Goal: Transaction & Acquisition: Purchase product/service

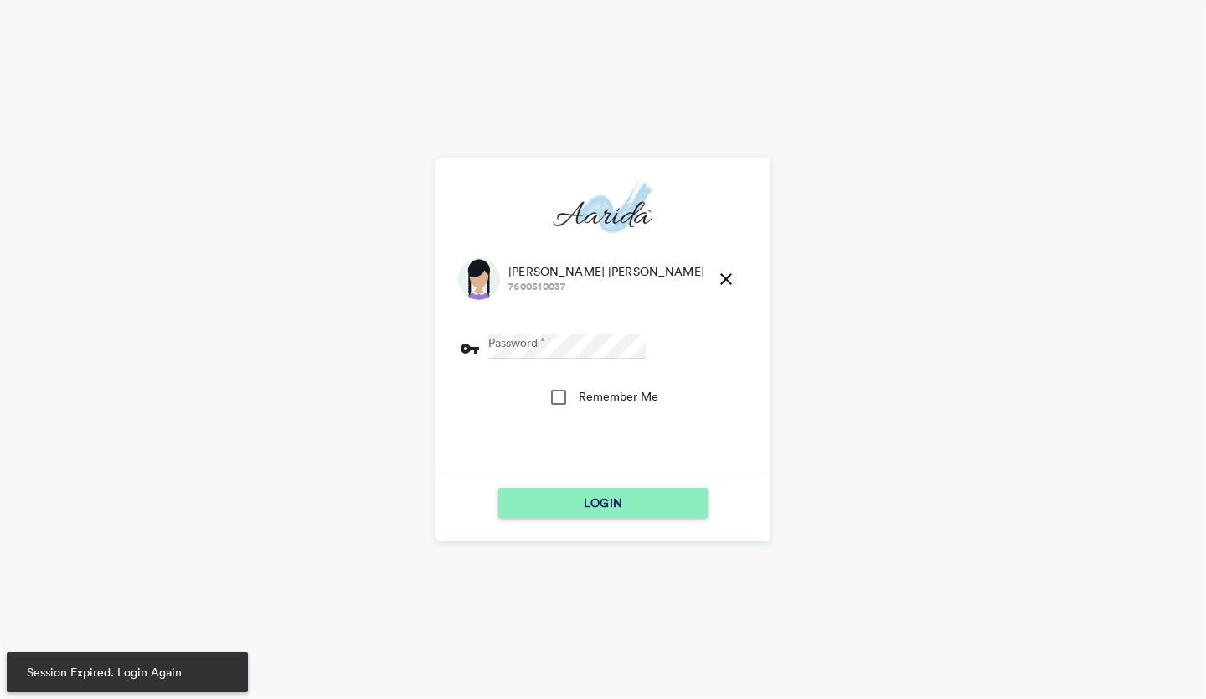
click at [716, 274] on md-icon "close" at bounding box center [726, 279] width 20 height 20
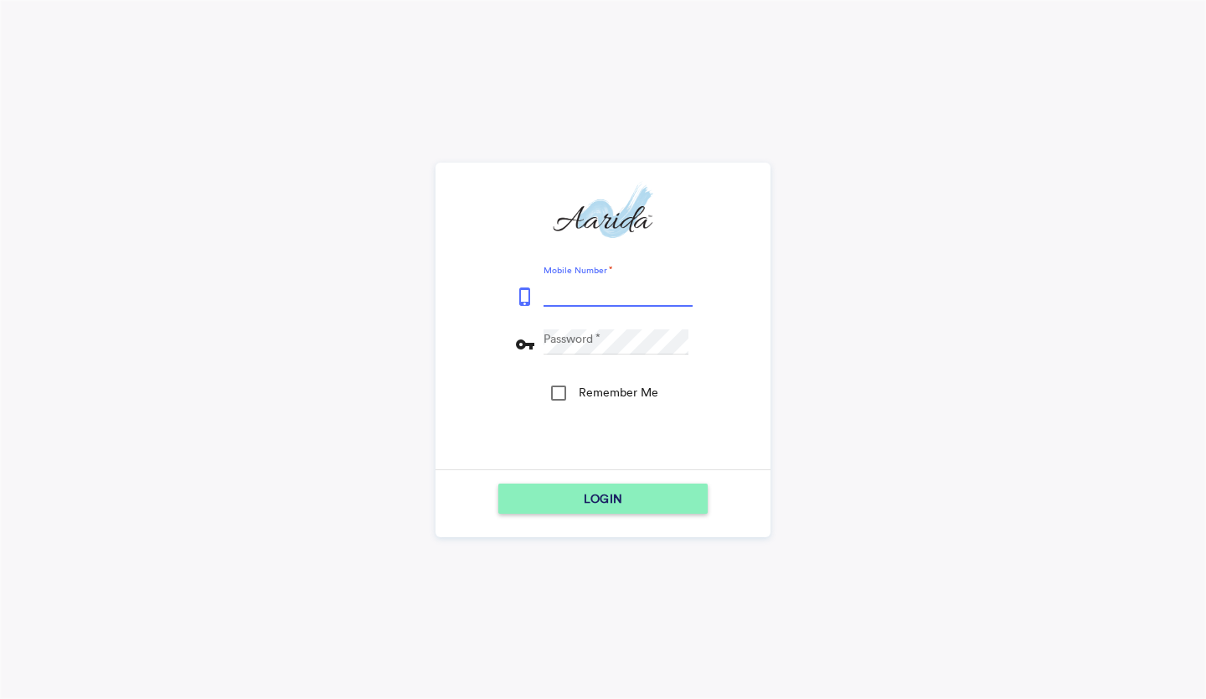
click at [608, 296] on input "Mobile Number" at bounding box center [618, 294] width 149 height 25
type input "9153796315"
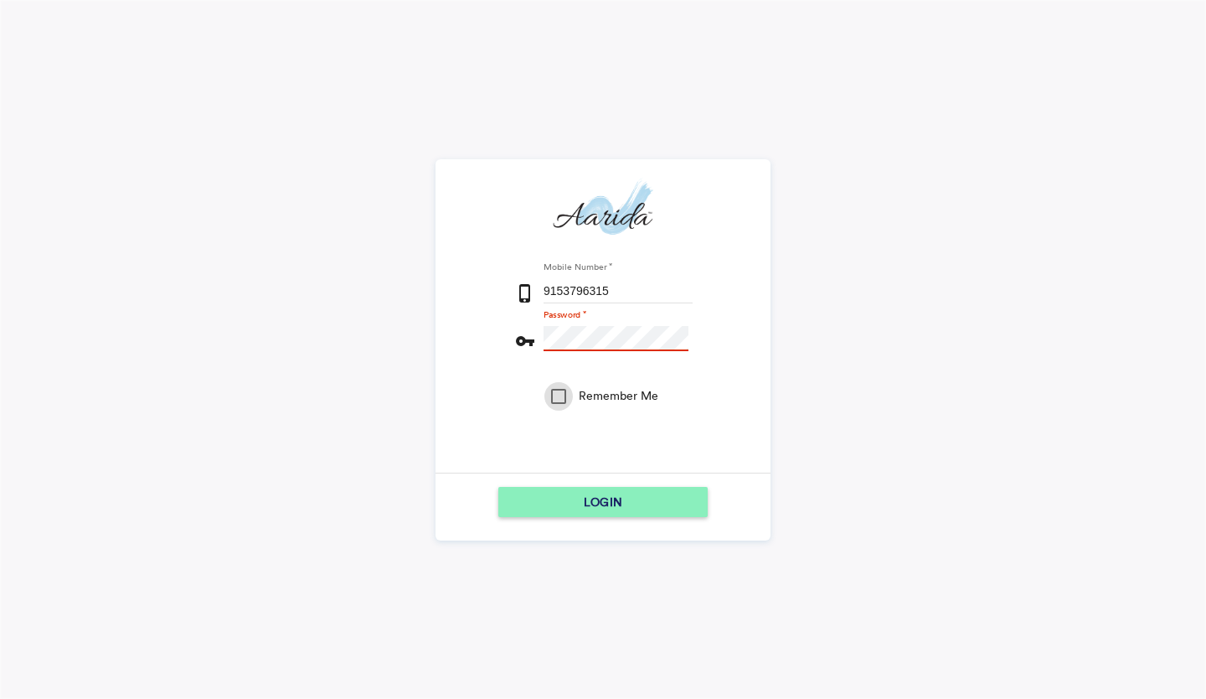
click at [561, 315] on div "Mobile Number phone_iphone 9153796315 Password vpn_key Remember Me" at bounding box center [603, 366] width 179 height 213
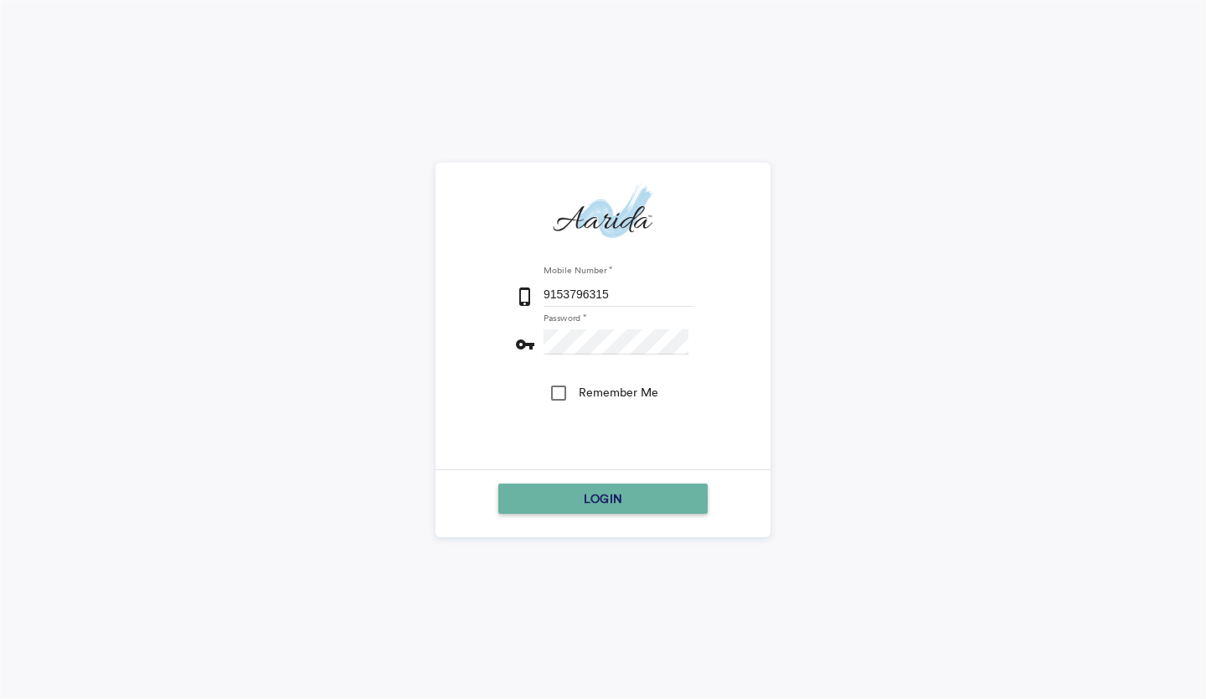
click at [545, 499] on div "LOGIN" at bounding box center [603, 498] width 196 height 30
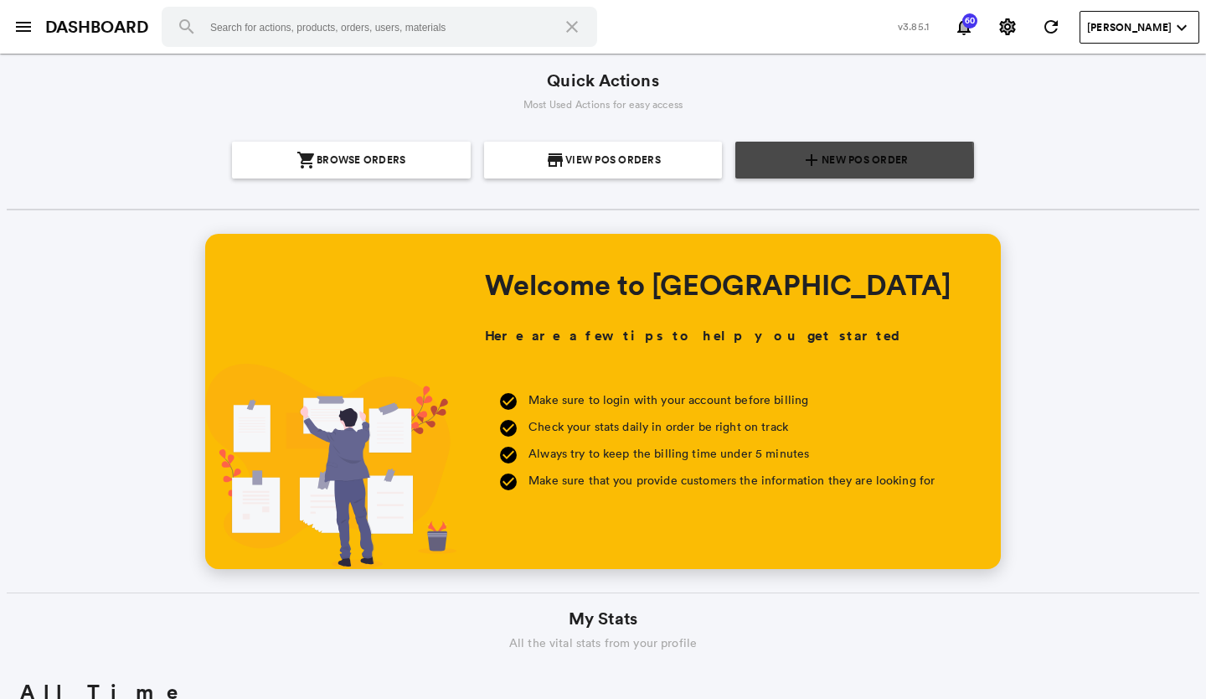
click at [822, 167] on span "New POS Order" at bounding box center [865, 160] width 86 height 37
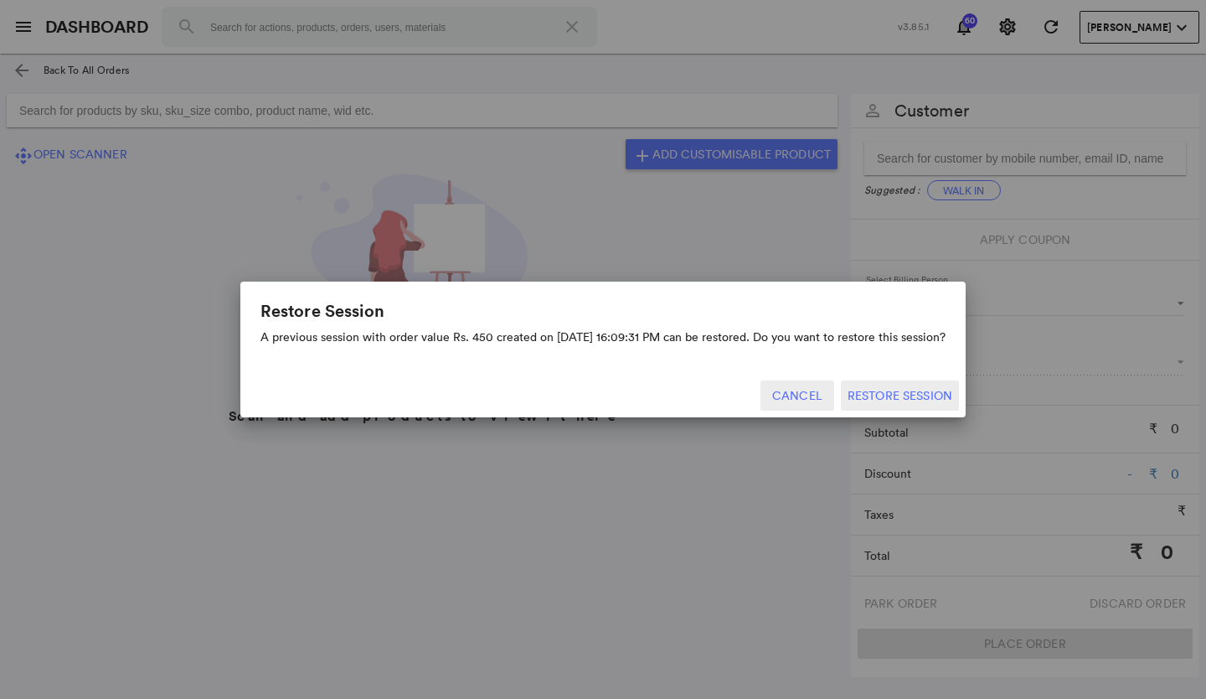
click at [814, 393] on button "Cancel" at bounding box center [798, 395] width 74 height 30
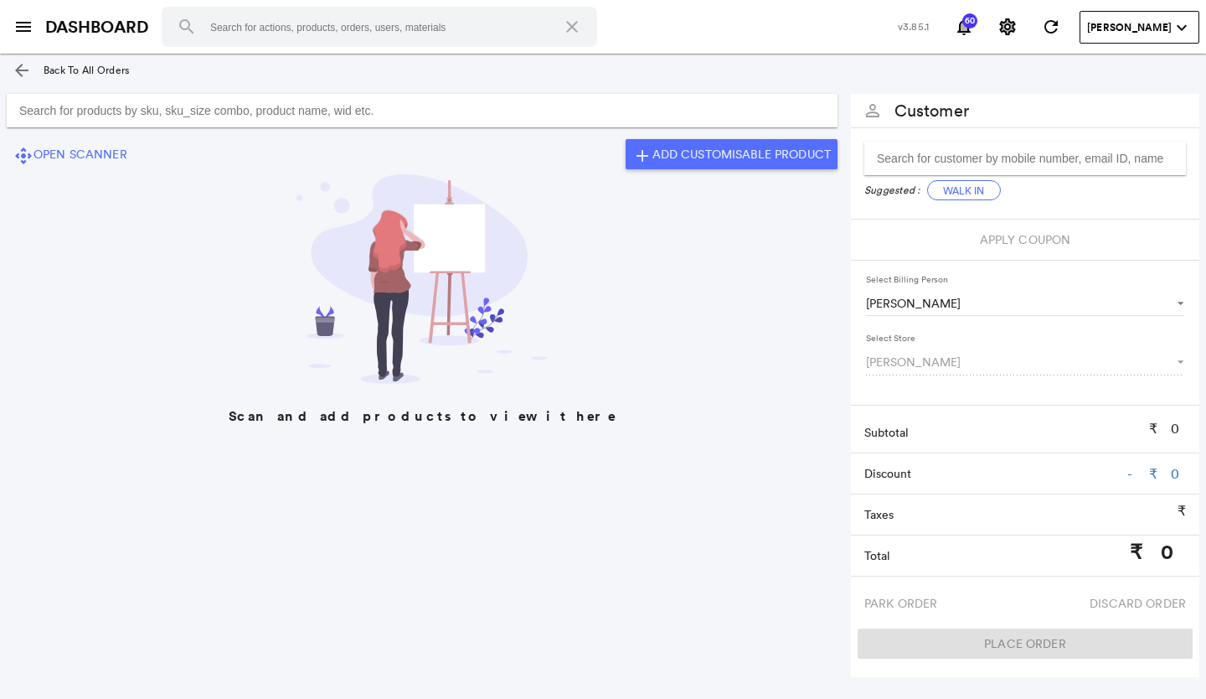
click at [478, 106] on input "Search for products by sku, sku_size combo, product name, wid etc." at bounding box center [422, 111] width 831 height 34
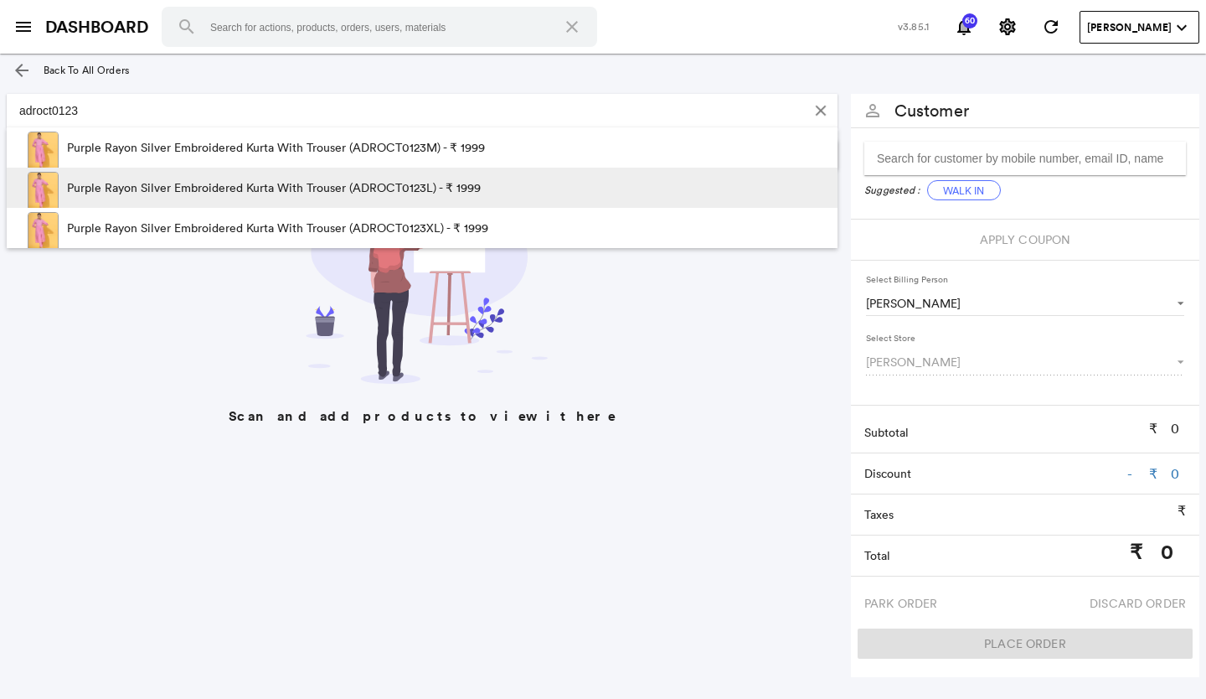
type input "adroct0123"
click at [463, 180] on p "Purple Rayon Silver Embroidered Kurta With Trouser (ADROCT0123L) - ₹ 1999" at bounding box center [274, 188] width 414 height 40
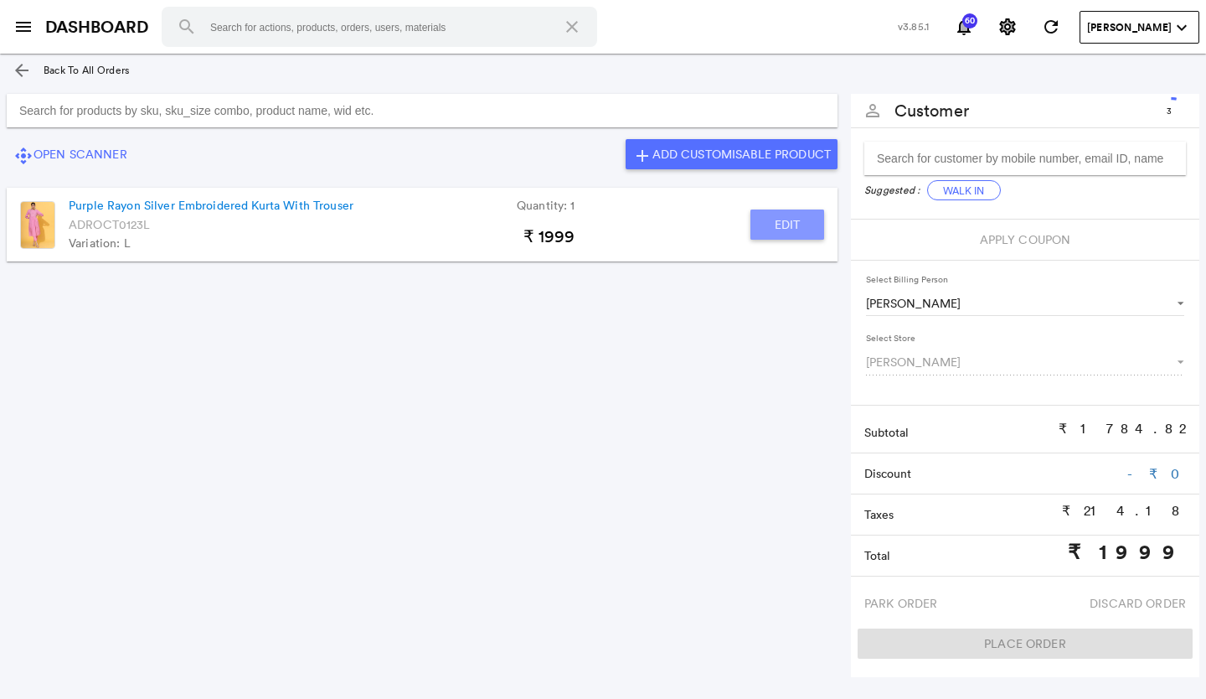
click at [793, 230] on button "Edit" at bounding box center [788, 224] width 74 height 30
type input "Purple Rayon Silver Embroidered Kurta With Trouser"
type input "1"
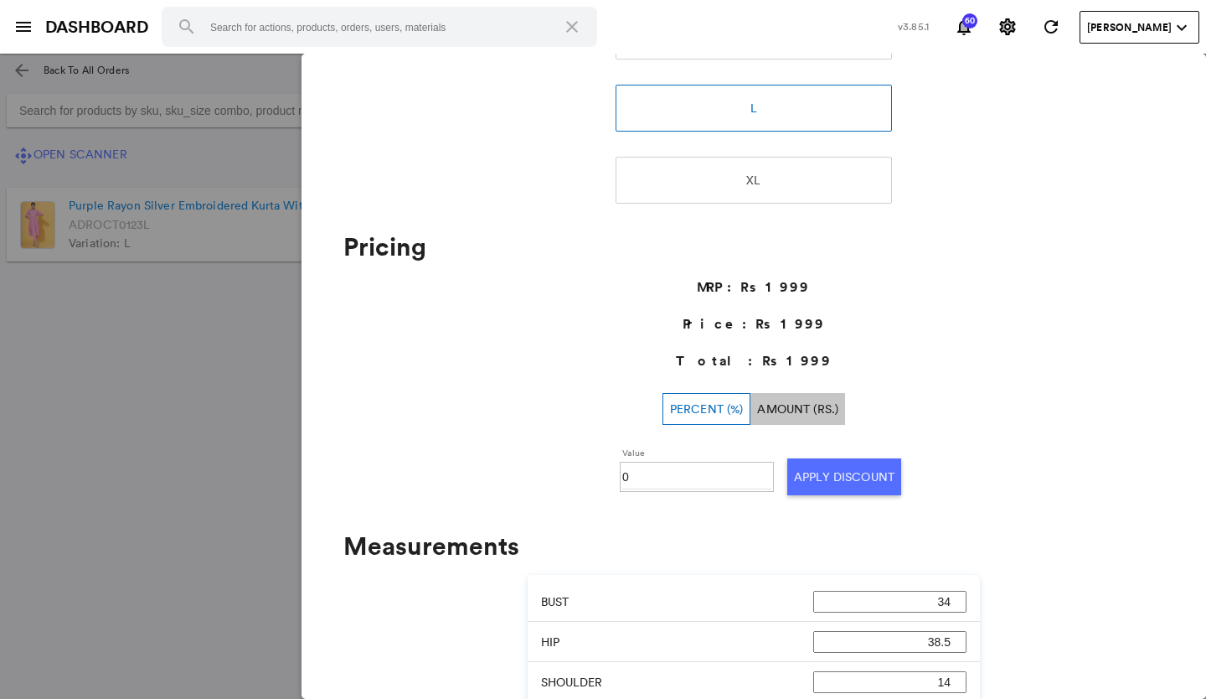
scroll to position [503, 0]
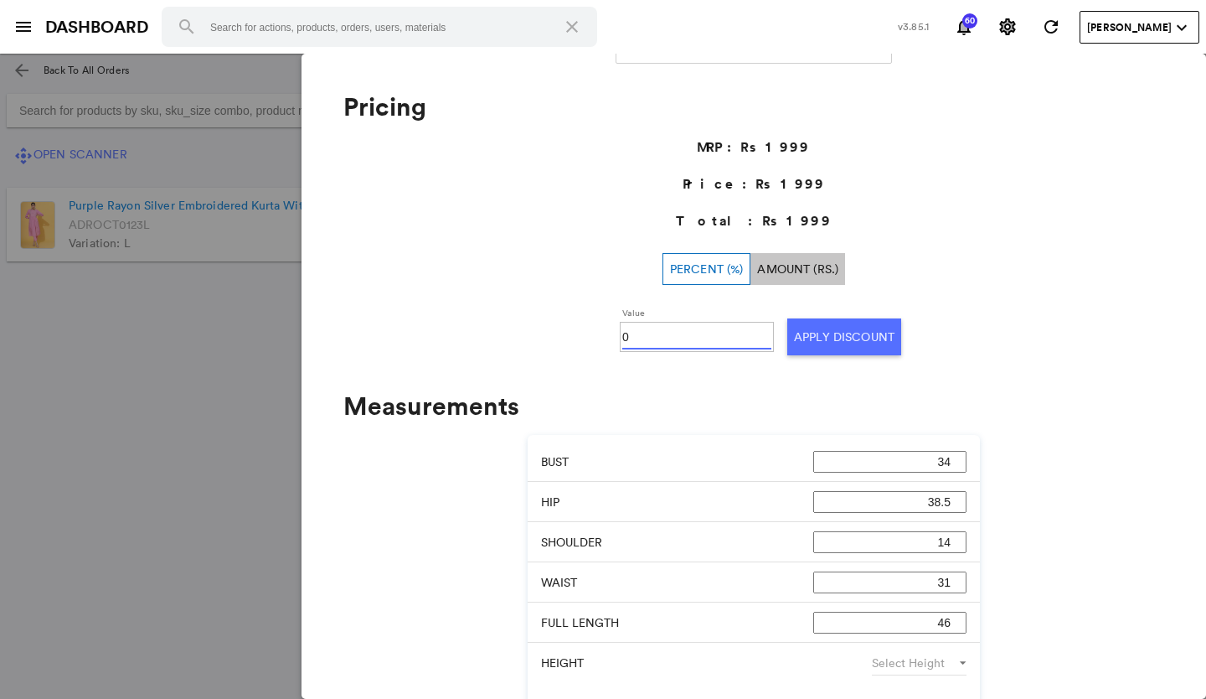
click at [706, 333] on input "0" at bounding box center [696, 336] width 149 height 25
type input "030"
click at [822, 342] on button "Apply Discount" at bounding box center [845, 336] width 114 height 37
click at [224, 379] on md-backdrop at bounding box center [603, 376] width 1206 height 645
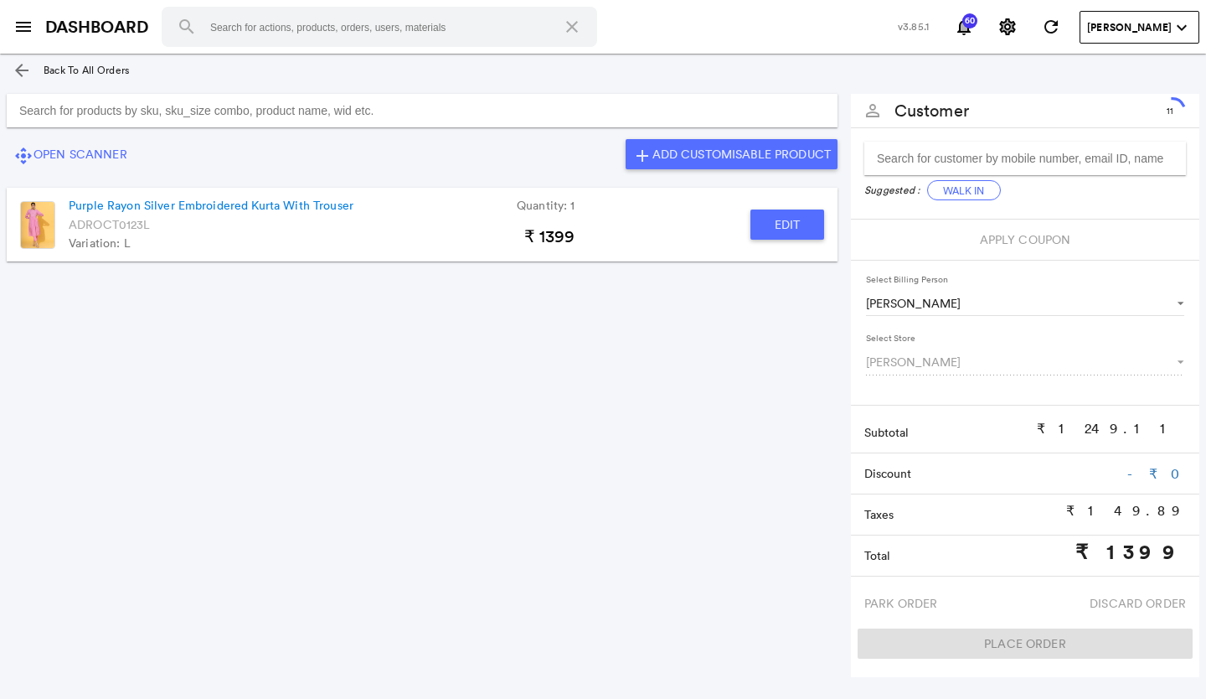
click at [245, 106] on input "Search for products by sku, sku_size combo, product name, wid etc." at bounding box center [422, 111] width 831 height 34
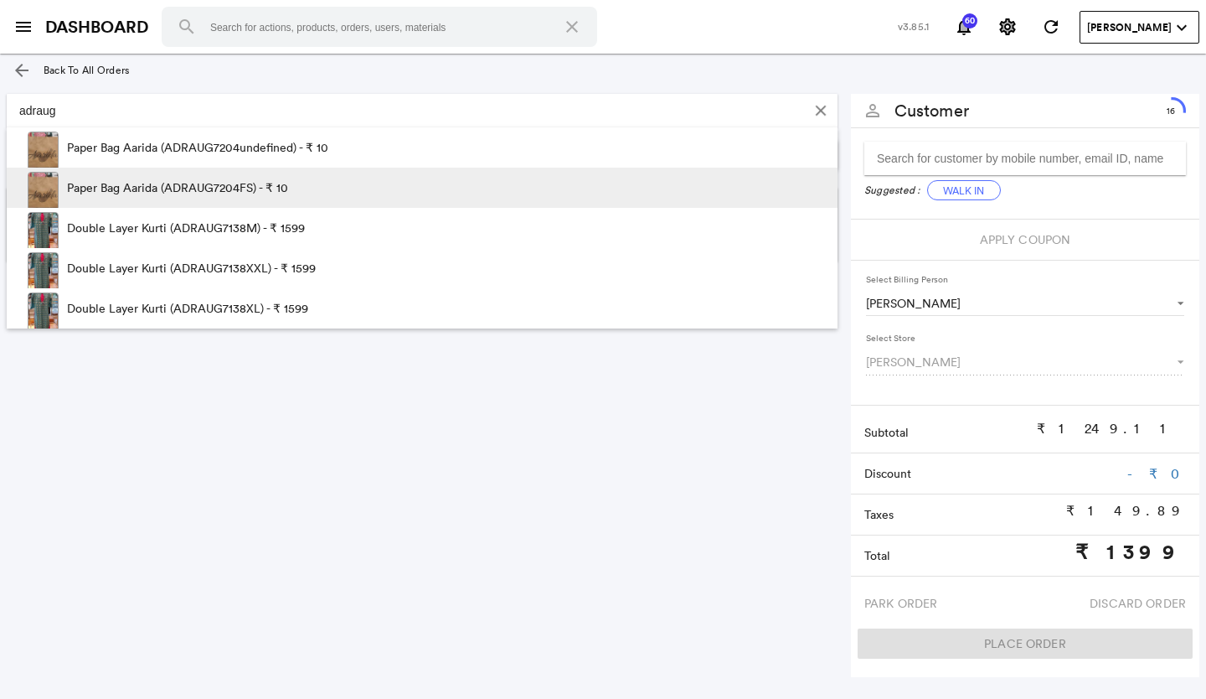
type input "adraug"
click at [204, 186] on p "Paper Bag Aarida (ADRAUG7204FS) - ₹ 10" at bounding box center [177, 188] width 221 height 40
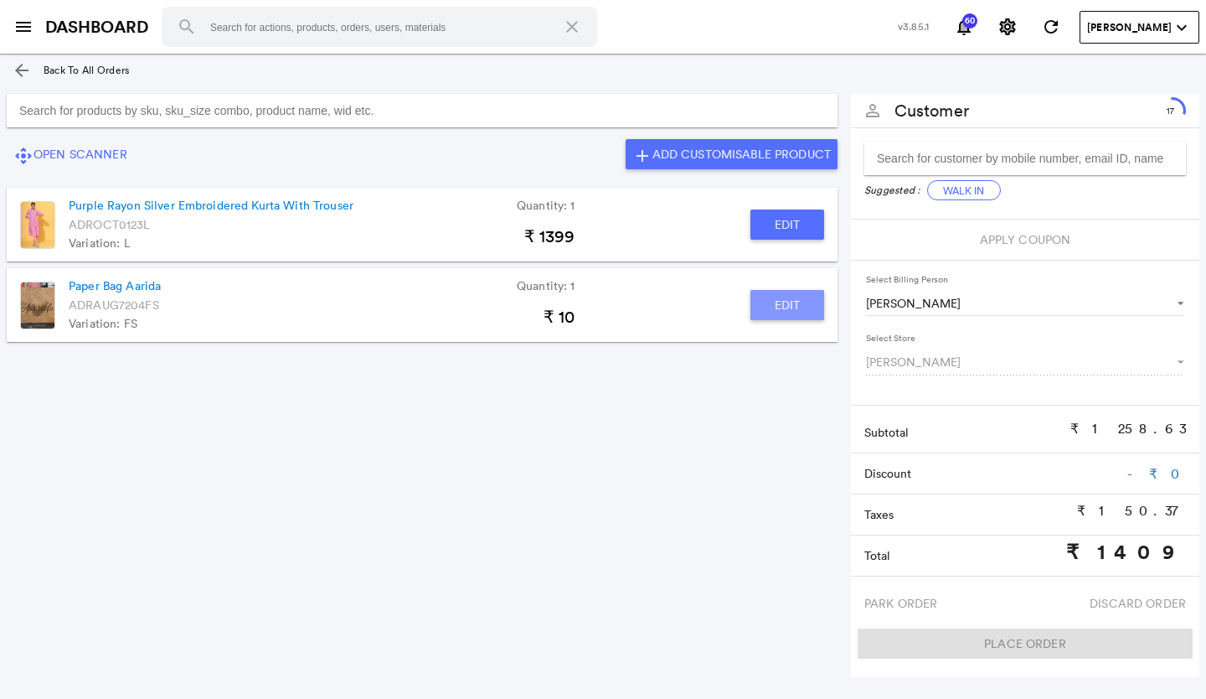
click at [787, 307] on button "Edit" at bounding box center [788, 305] width 74 height 30
type input "Paper Bag Aarida"
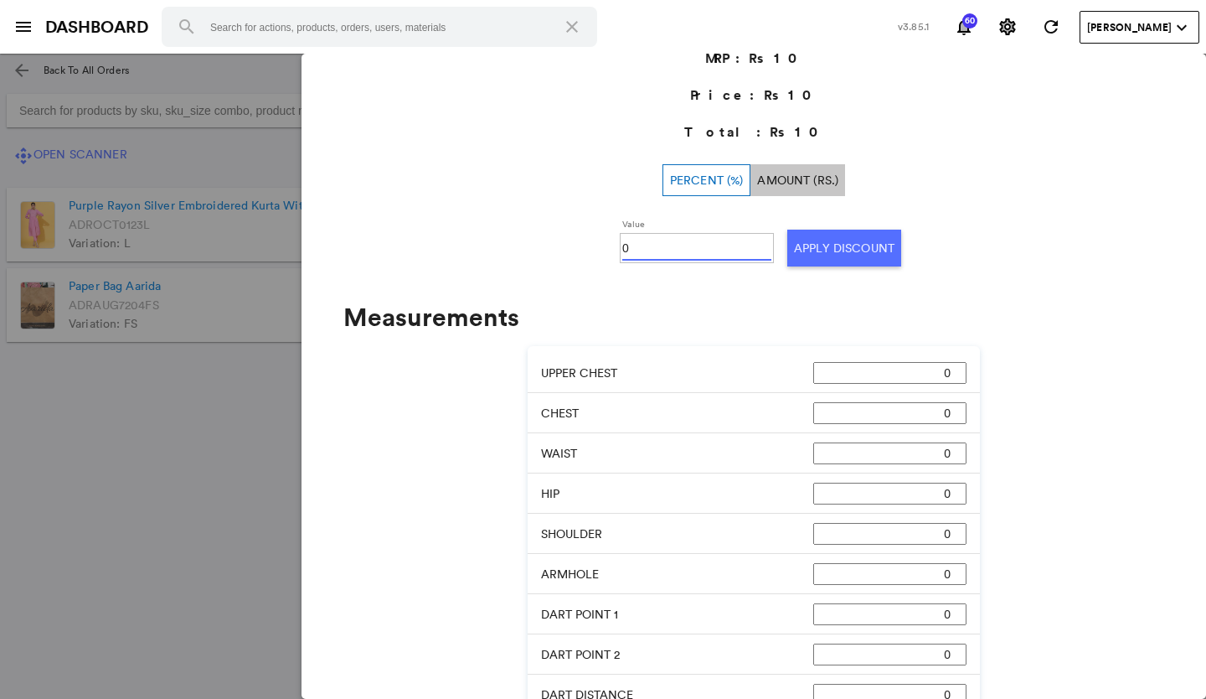
click at [670, 249] on input "0" at bounding box center [696, 247] width 149 height 25
type input "0100"
click at [799, 247] on button "Apply Discount" at bounding box center [845, 248] width 114 height 37
click at [260, 402] on md-backdrop at bounding box center [603, 376] width 1206 height 645
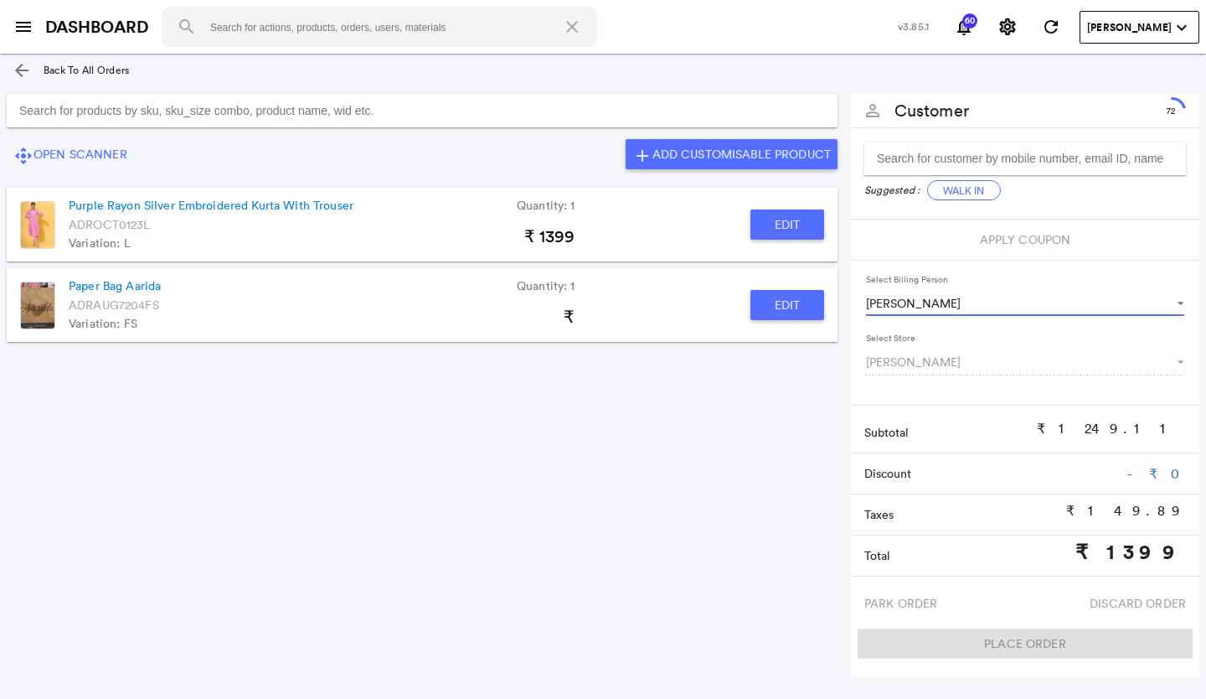
click at [1180, 300] on span "Select Billing Person" at bounding box center [1173, 302] width 20 height 16
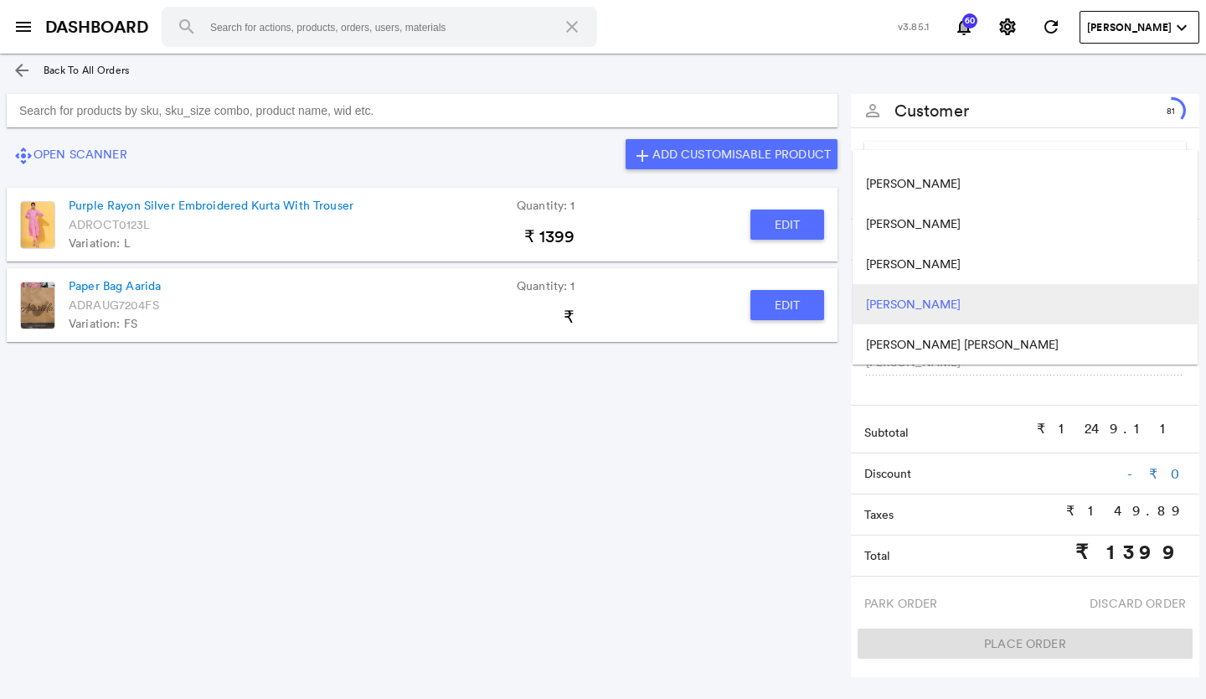
click at [731, 377] on md-backdrop at bounding box center [603, 349] width 1206 height 699
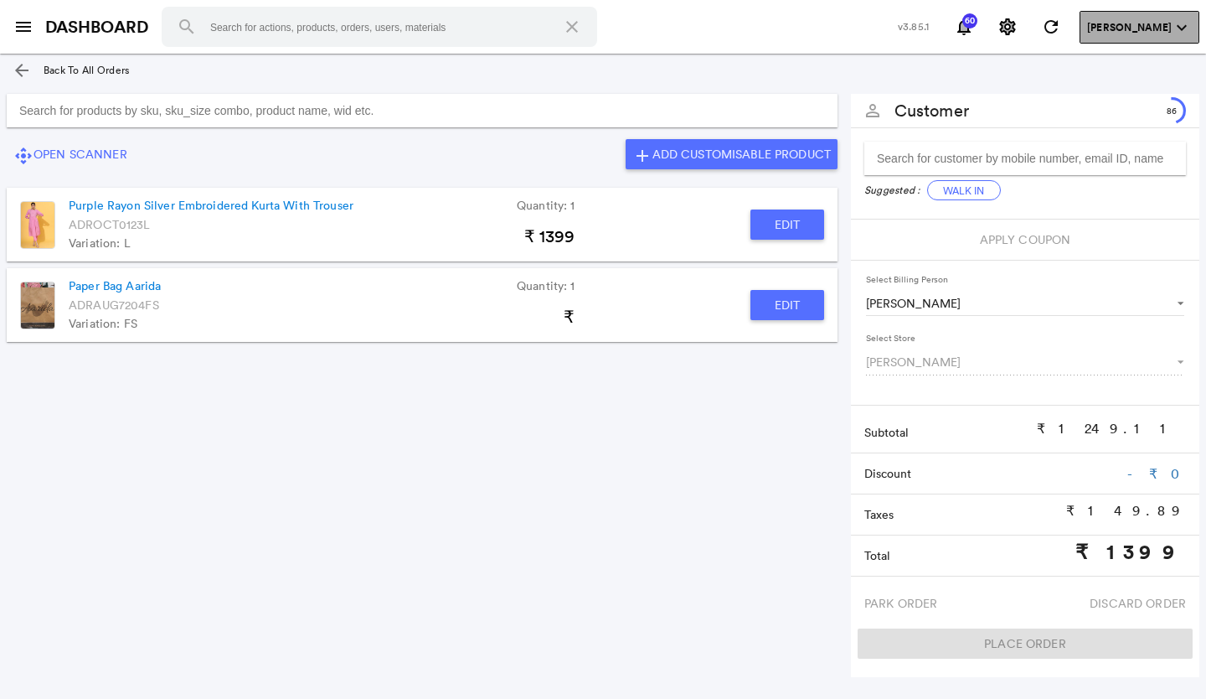
click at [1184, 28] on md-icon "expand_more" at bounding box center [1182, 28] width 20 height 20
click at [421, 109] on input "Search for products by sku, sku_size combo, product name, wid etc." at bounding box center [422, 111] width 831 height 34
click at [365, 111] on input "Search for products by sku, sku_size combo, product name, wid etc." at bounding box center [422, 111] width 831 height 34
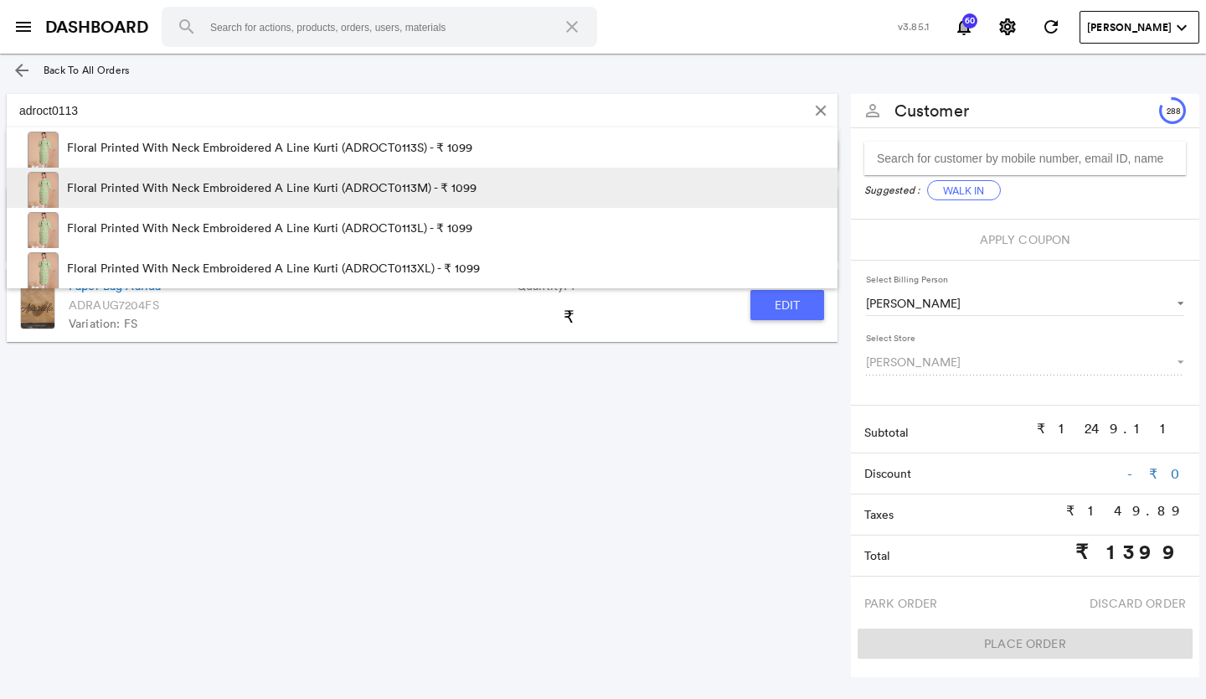
type input "adroct0113"
click at [289, 187] on p "Floral Printed With Neck Embroidered A Line Kurti (ADROCT0113M) - ₹ 1099" at bounding box center [272, 188] width 410 height 40
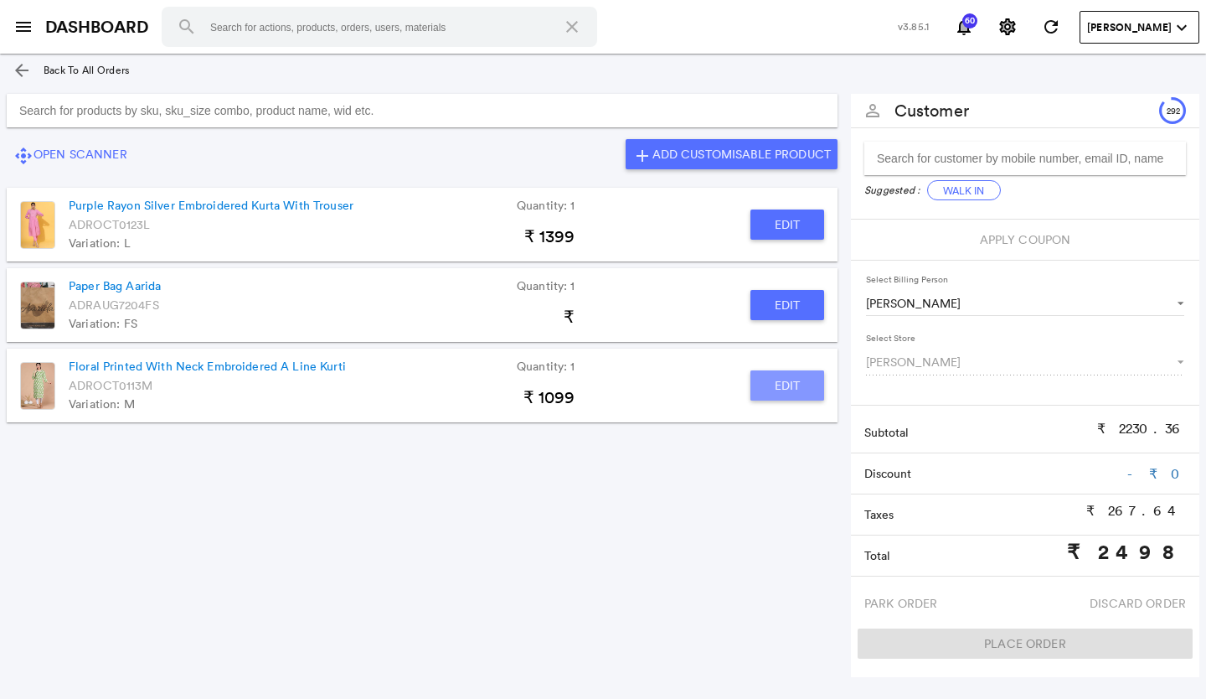
click at [812, 388] on button "Edit" at bounding box center [788, 385] width 74 height 30
type input "Floral Printed With Neck Embroidered A Line Kurti"
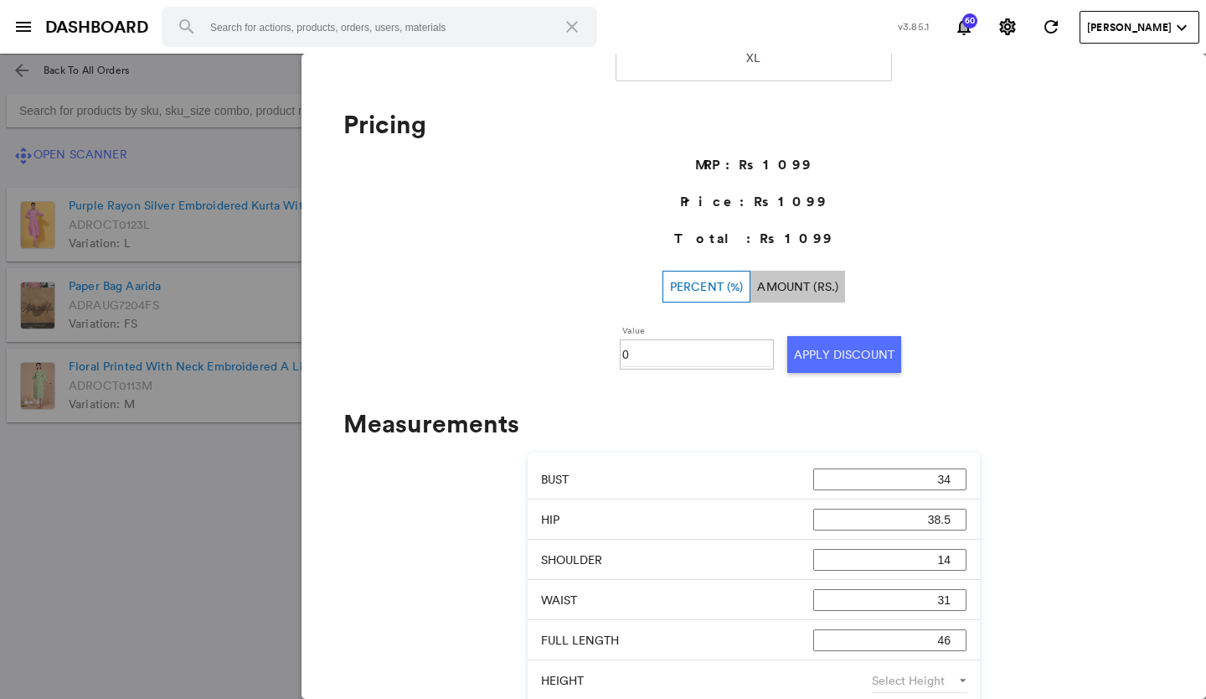
scroll to position [653, 0]
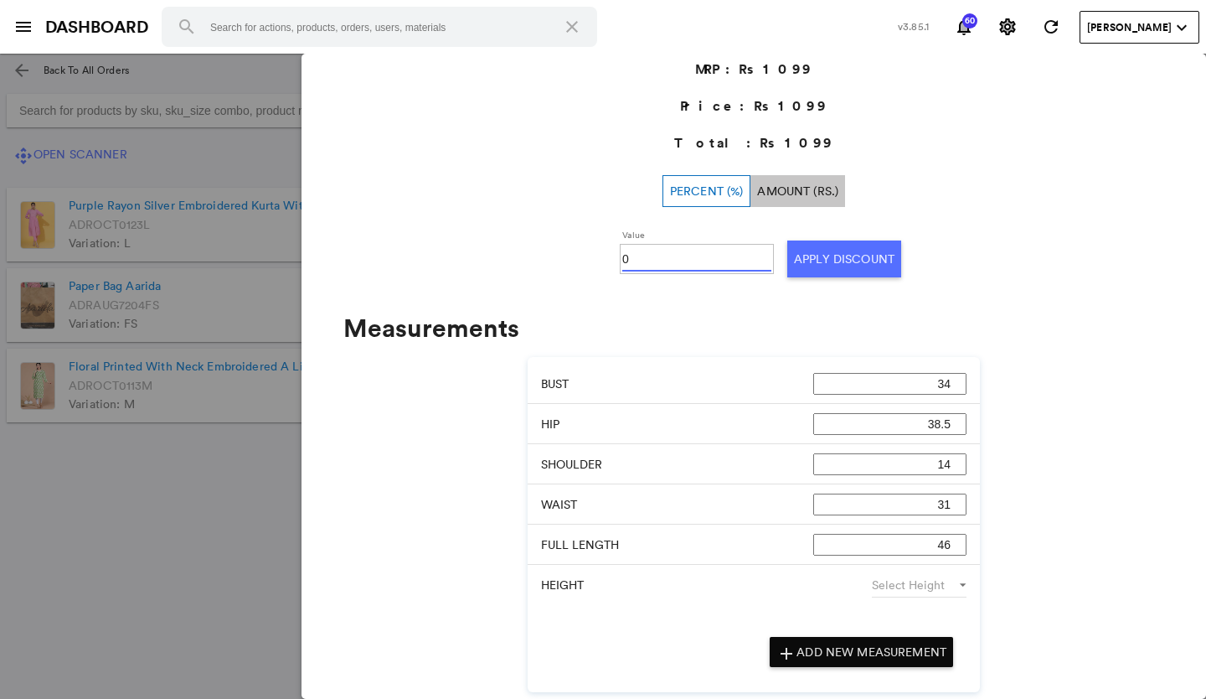
click at [643, 266] on input "0" at bounding box center [696, 258] width 149 height 25
type input "030"
click at [843, 249] on button "Apply Discount" at bounding box center [845, 258] width 114 height 37
click at [147, 525] on md-backdrop at bounding box center [603, 376] width 1206 height 645
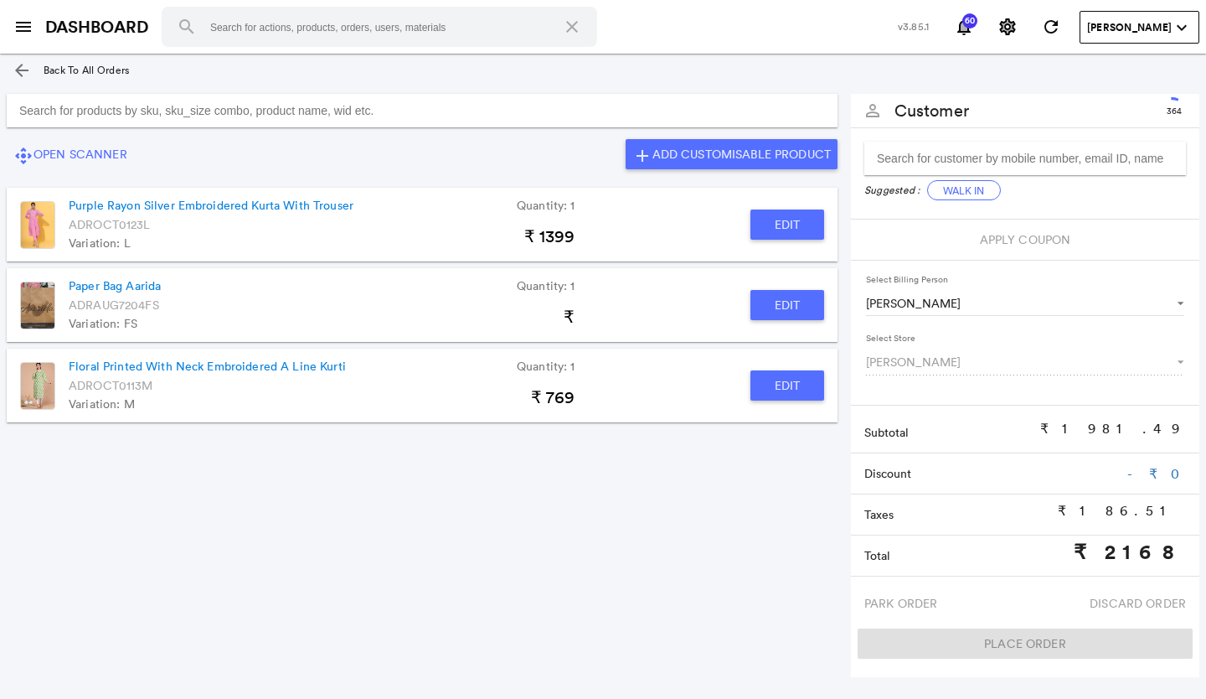
click at [793, 389] on button "Edit" at bounding box center [788, 385] width 74 height 30
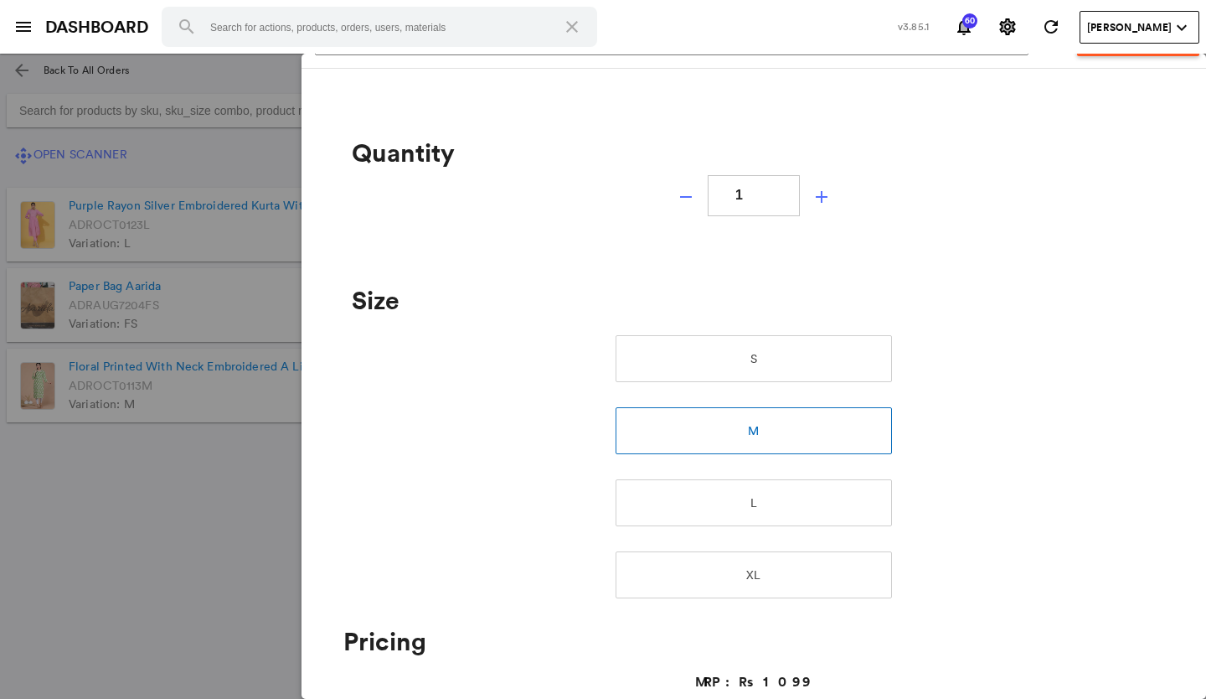
scroll to position [0, 0]
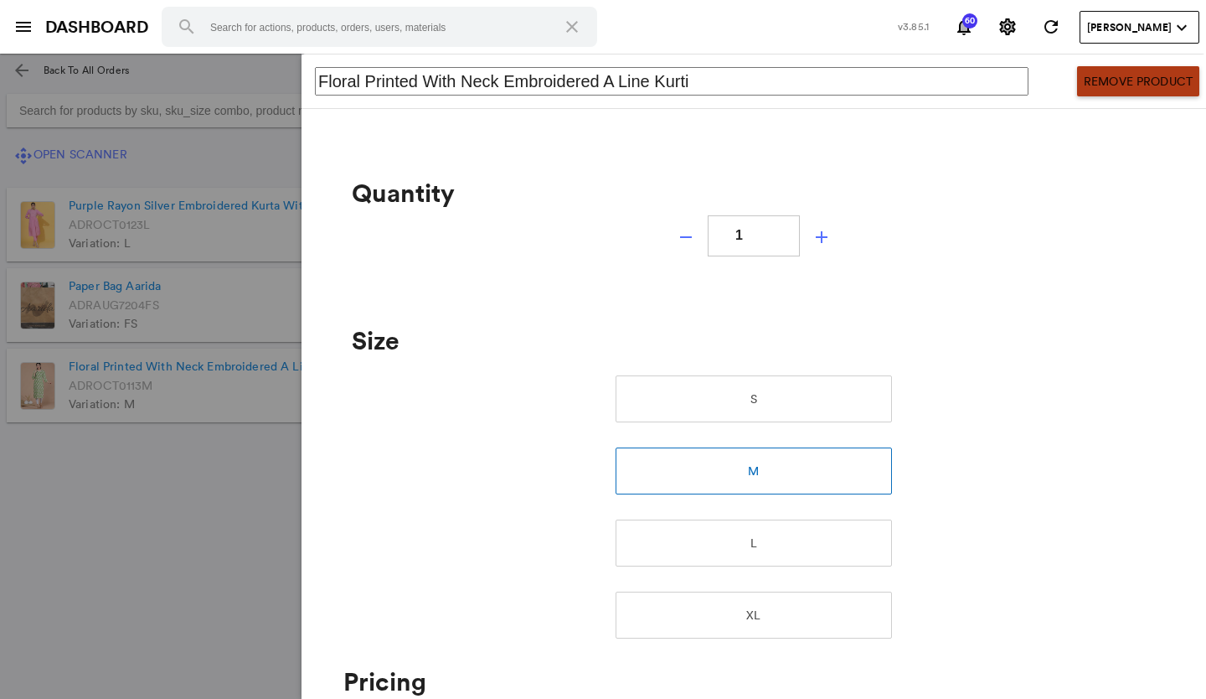
click at [1124, 76] on button "Remove Product" at bounding box center [1138, 81] width 122 height 30
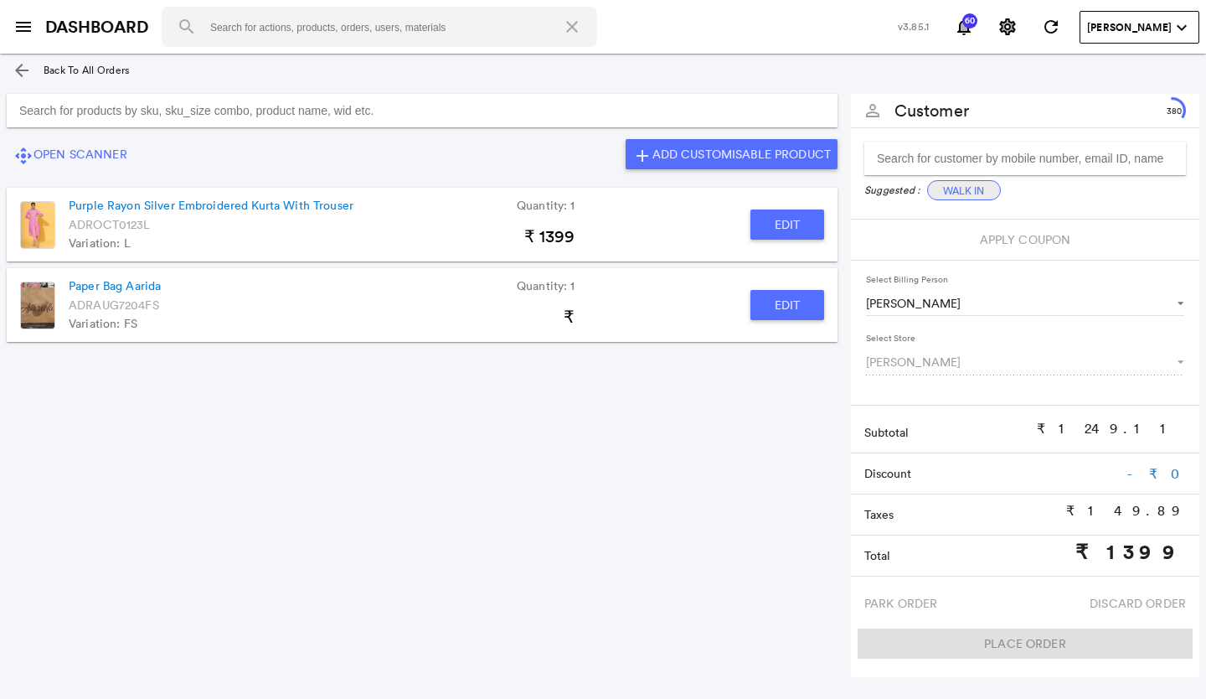
click at [960, 191] on button "Walk In" at bounding box center [964, 190] width 74 height 20
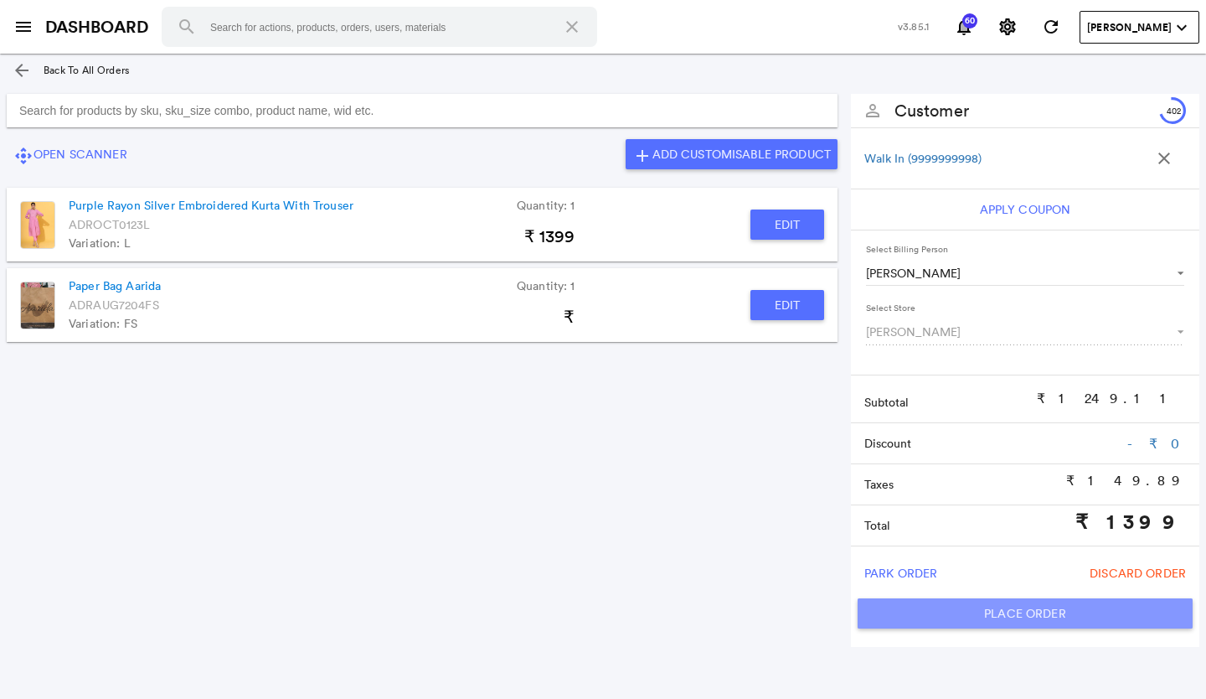
click at [917, 603] on button "Place Order" at bounding box center [1025, 613] width 335 height 30
type input "1399"
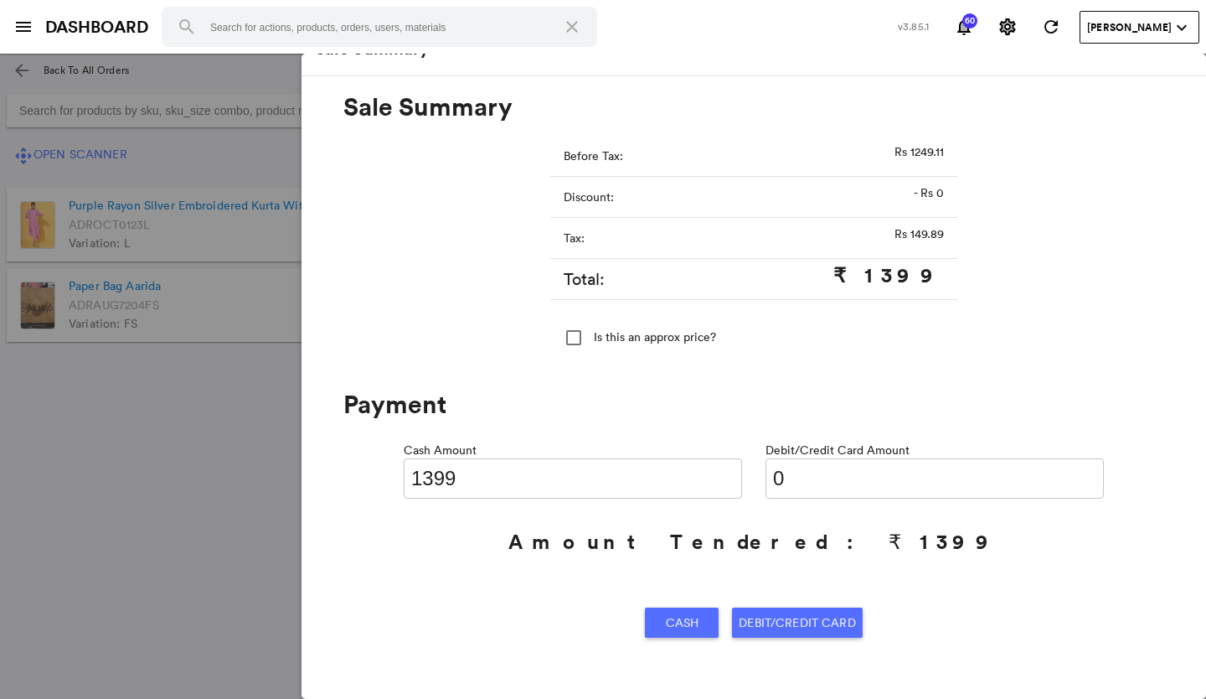
scroll to position [60, 0]
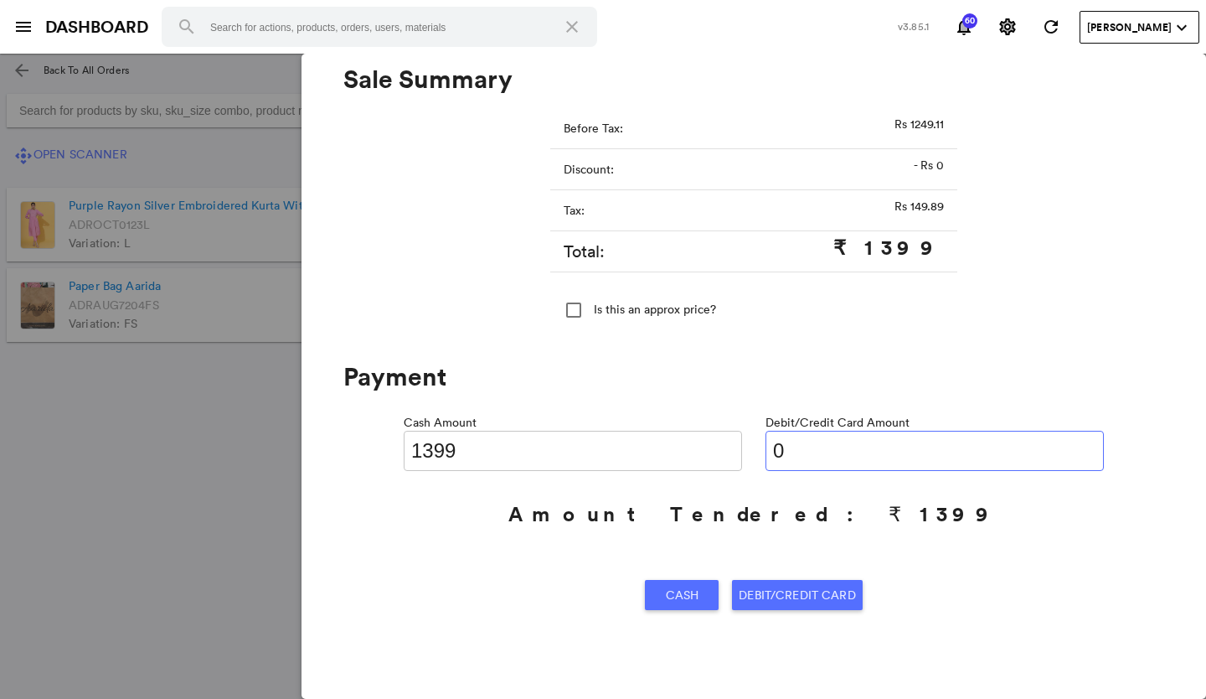
click at [821, 457] on input "0" at bounding box center [935, 451] width 338 height 40
type input "013"
type input "1386"
type input "01399"
type input "0"
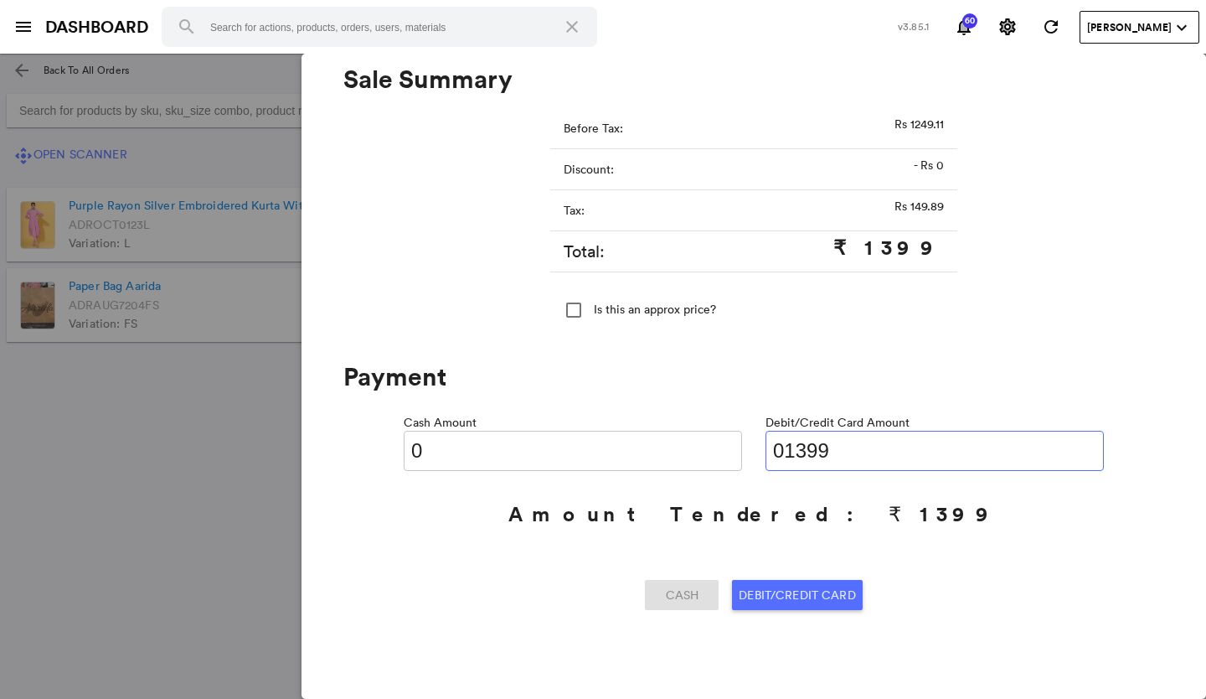
type input "01399"
click at [786, 592] on span "Debit/Credit Card" at bounding box center [797, 595] width 116 height 30
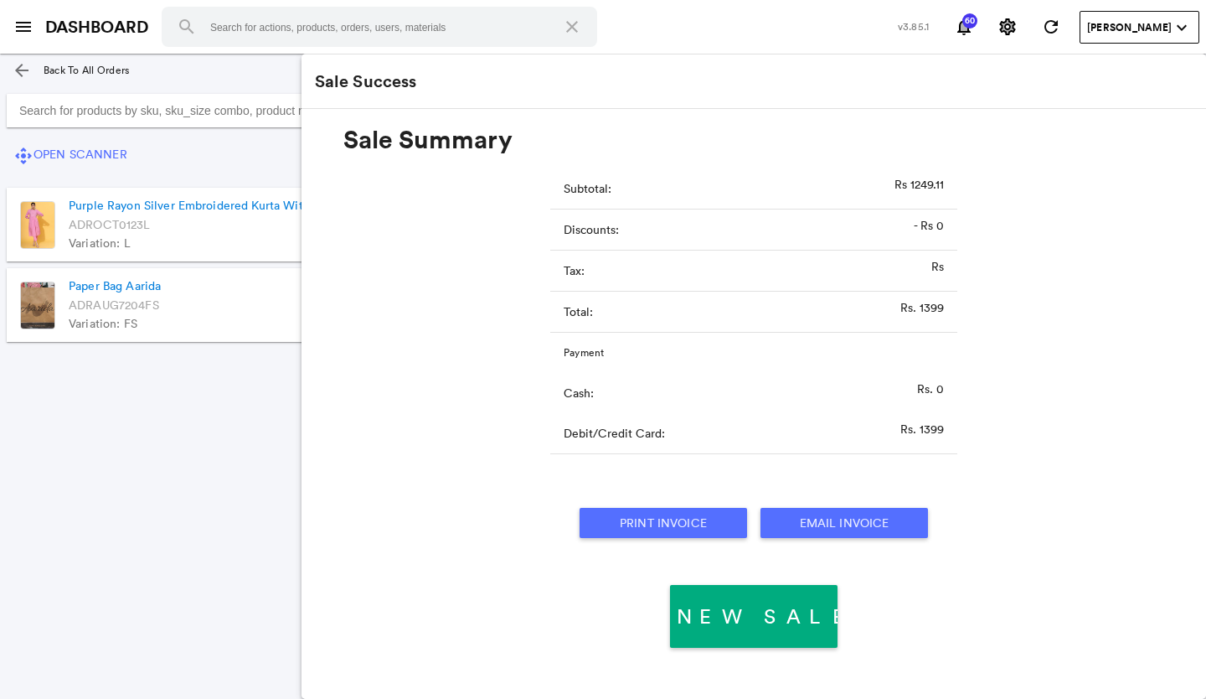
click at [700, 512] on button "Print Invoice" at bounding box center [664, 523] width 168 height 30
click at [44, 550] on section "control_camera Open Scanner add Add Customisable Product Purple Rayon Silver Em…" at bounding box center [422, 363] width 845 height 553
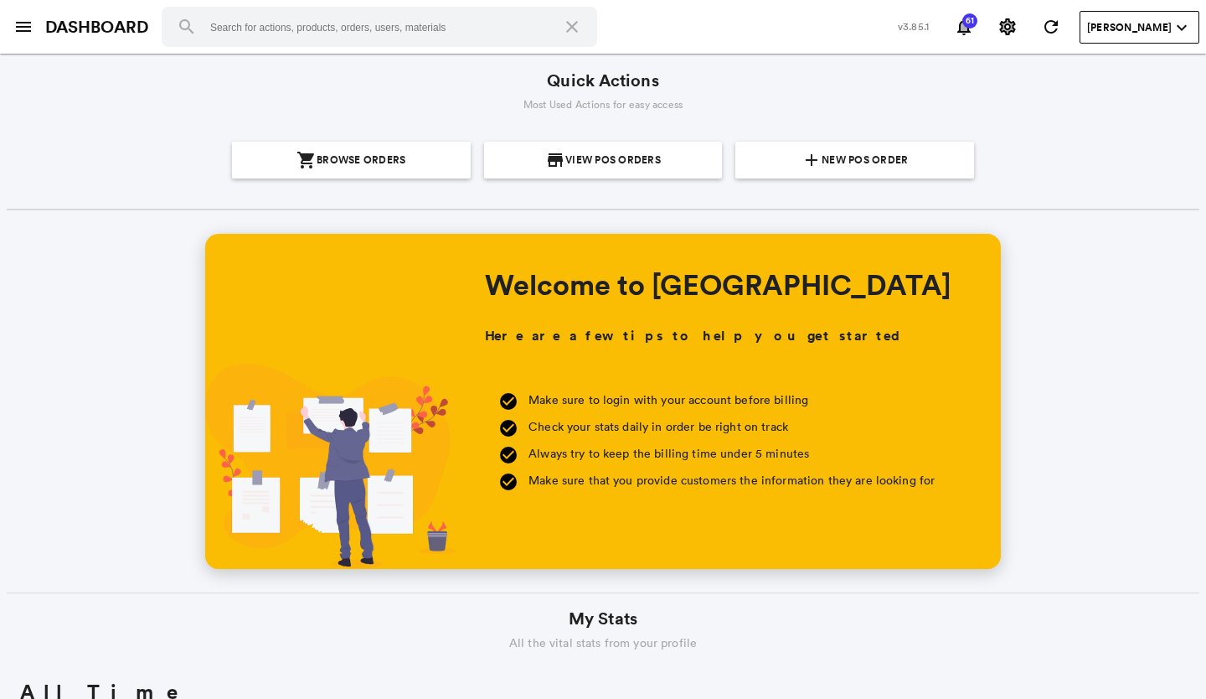
scroll to position [302, 576]
click at [837, 156] on span "New POS Order" at bounding box center [865, 160] width 86 height 37
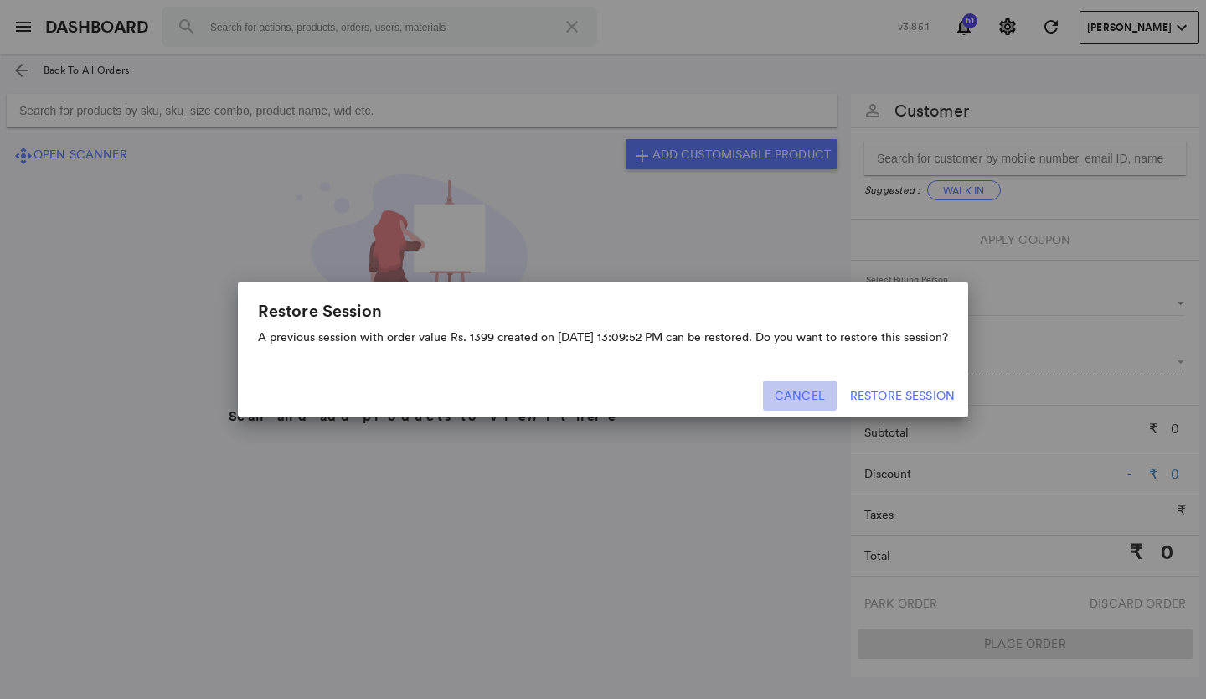
click at [791, 390] on button "Cancel" at bounding box center [800, 395] width 74 height 30
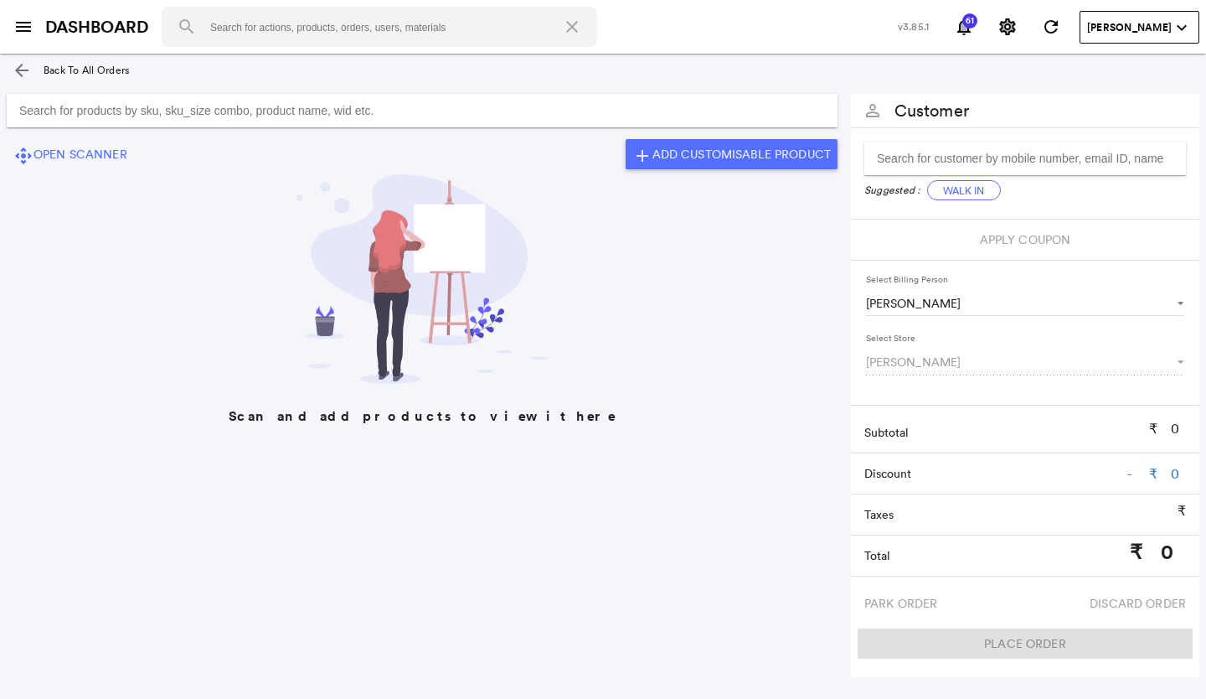
click at [342, 107] on input "Search for products by sku, sku_size combo, product name, wid etc." at bounding box center [422, 111] width 831 height 34
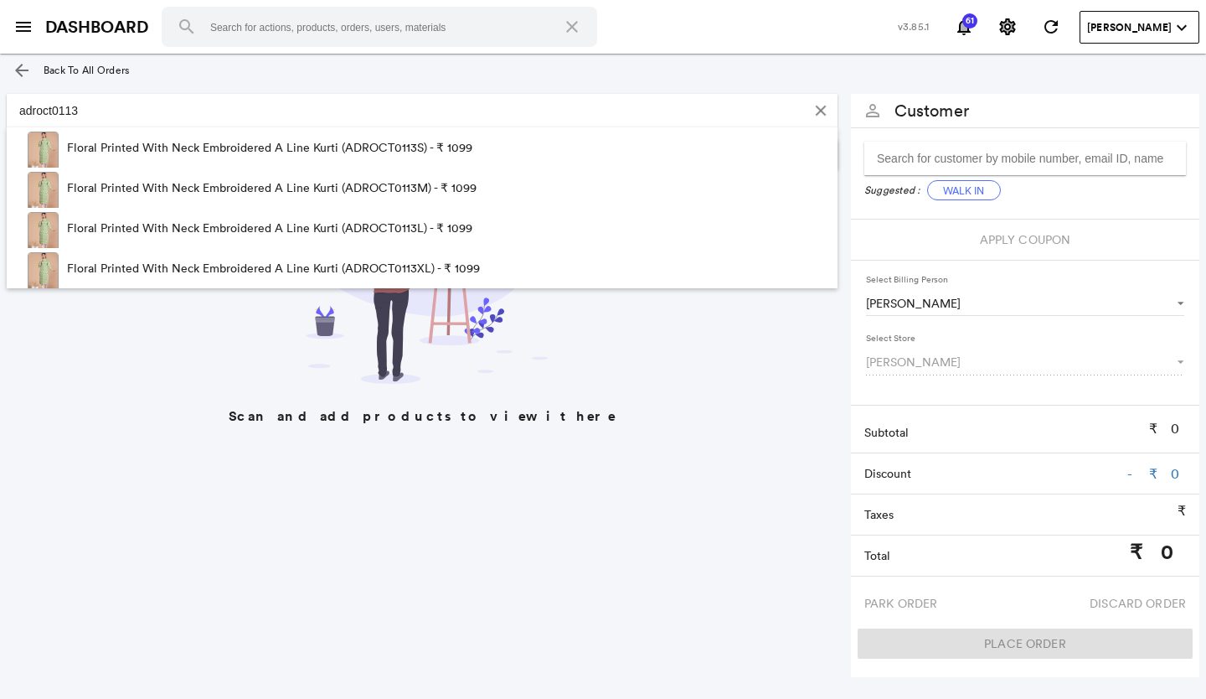
type input "adroct0113"
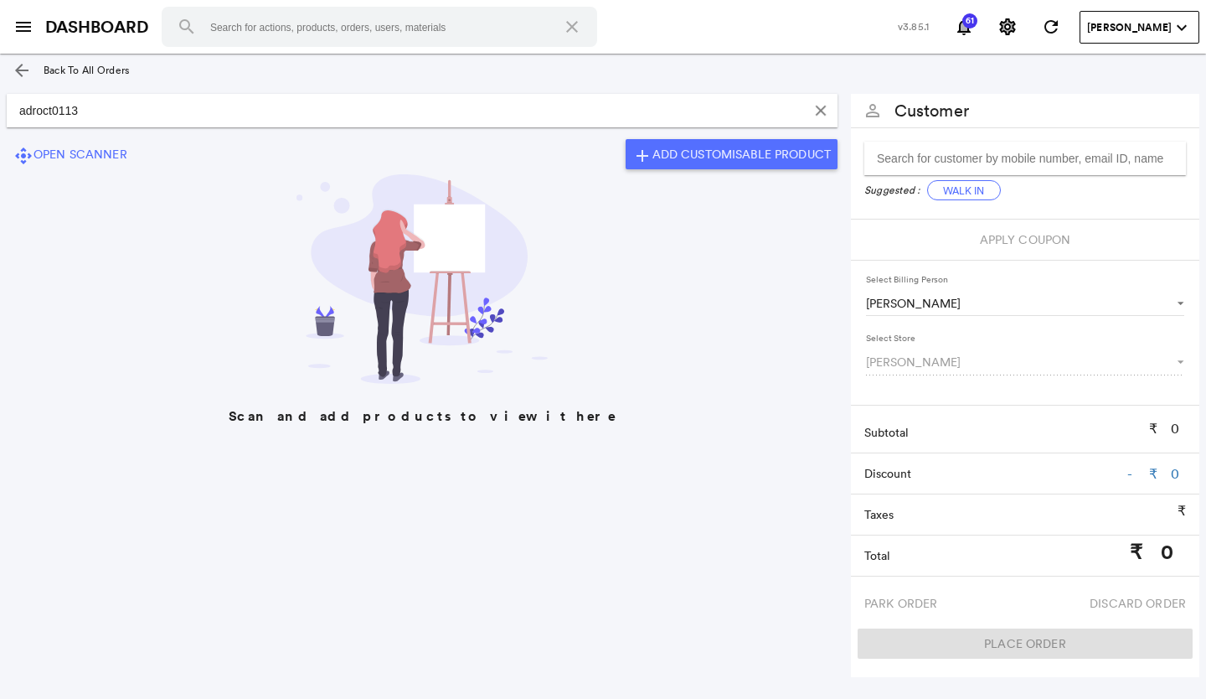
click at [95, 106] on input "adroct0113" at bounding box center [406, 111] width 798 height 34
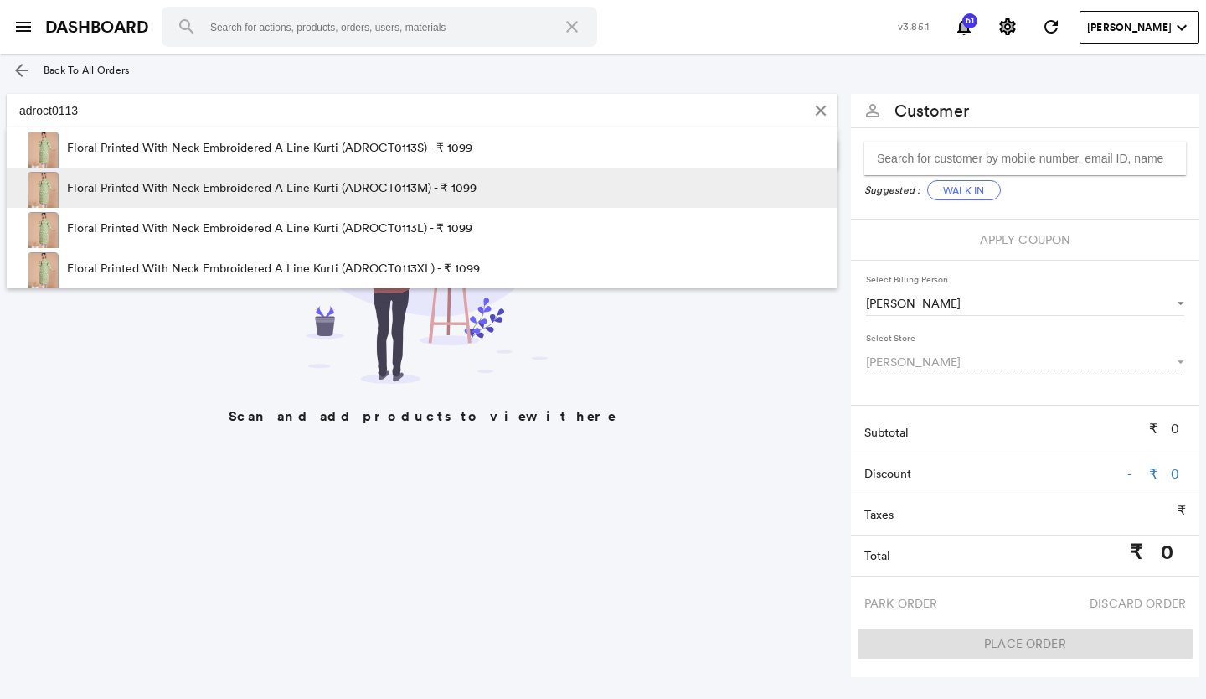
click at [178, 183] on p "Floral Printed With Neck Embroidered A Line Kurti (ADROCT0113M) - ₹ 1099" at bounding box center [272, 188] width 410 height 40
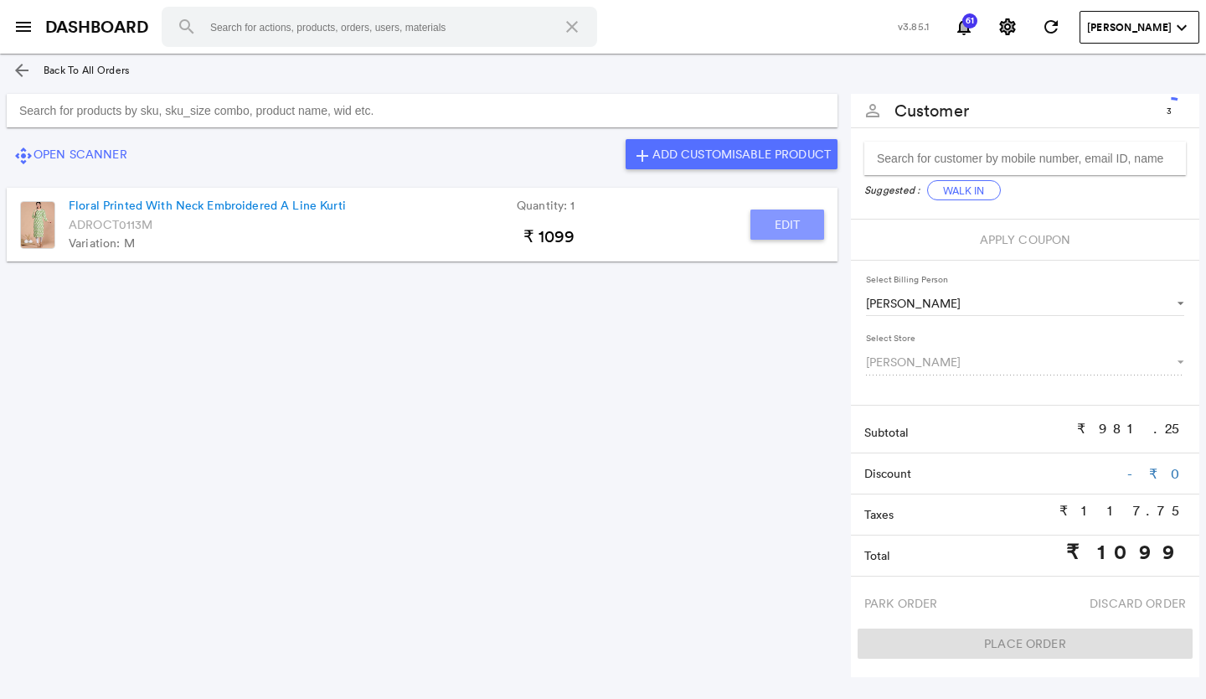
click at [769, 226] on button "Edit" at bounding box center [788, 224] width 74 height 30
type input "Floral Printed With Neck Embroidered A Line Kurti"
type input "1"
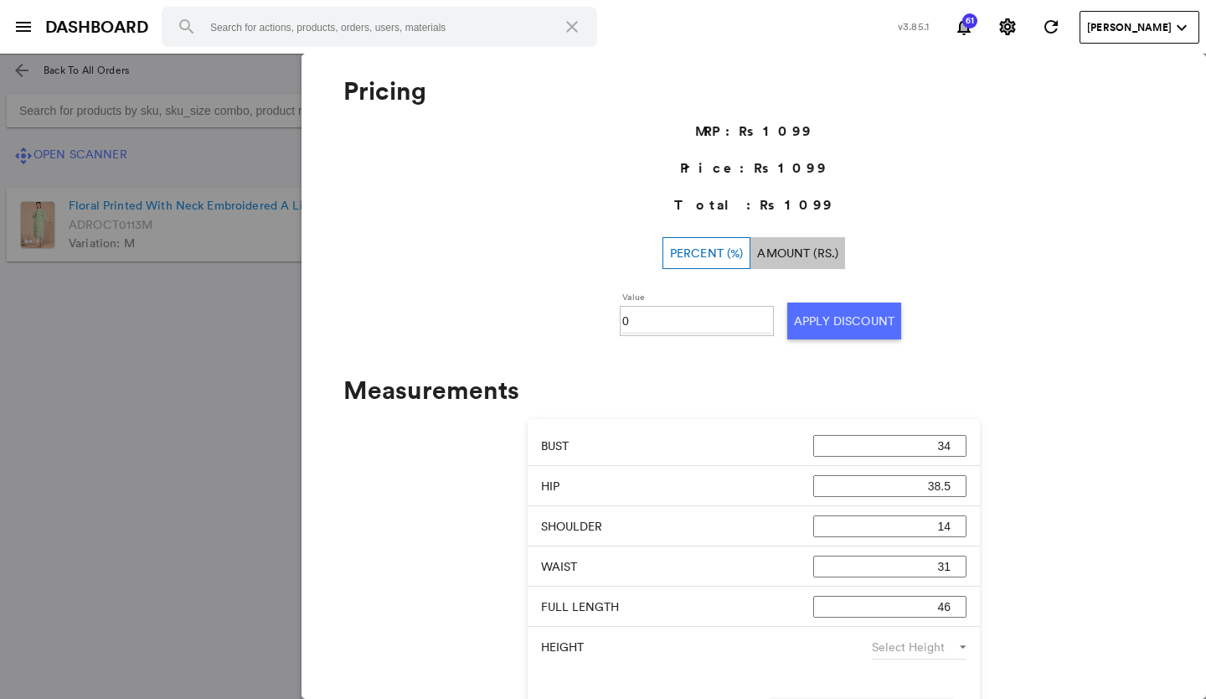
scroll to position [653, 0]
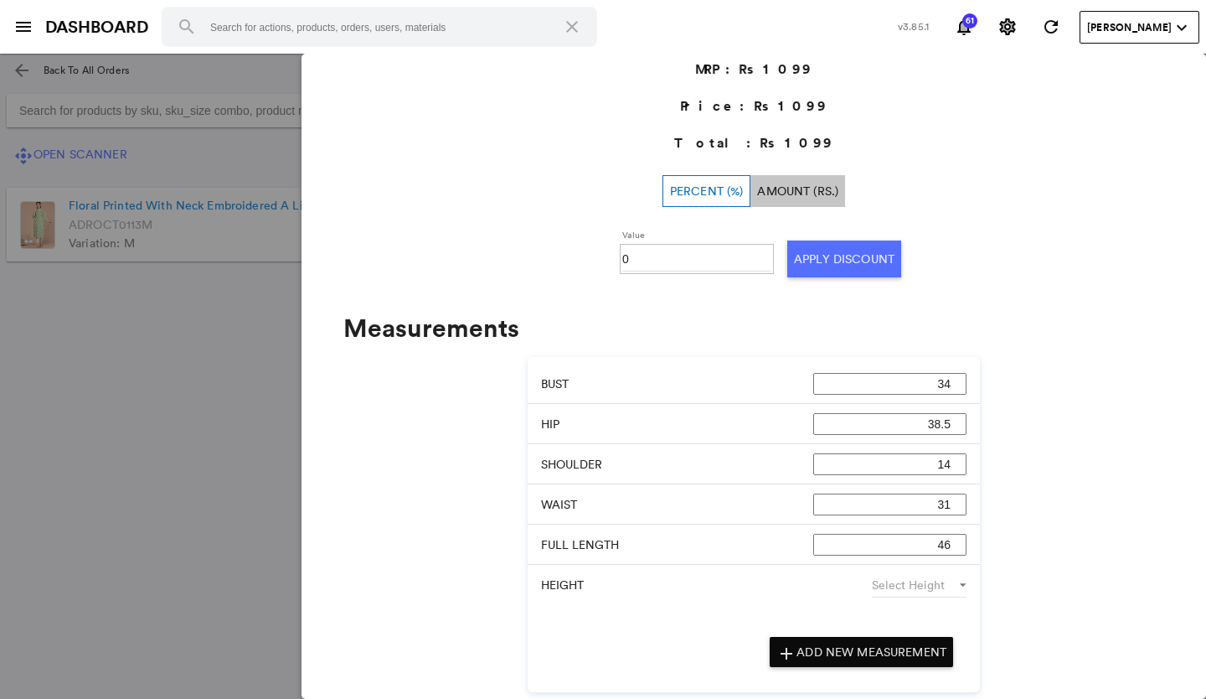
click at [636, 259] on input "0" at bounding box center [696, 258] width 149 height 25
type input "030"
click at [819, 261] on button "Apply Discount" at bounding box center [845, 258] width 114 height 37
click at [141, 457] on md-backdrop at bounding box center [603, 376] width 1206 height 645
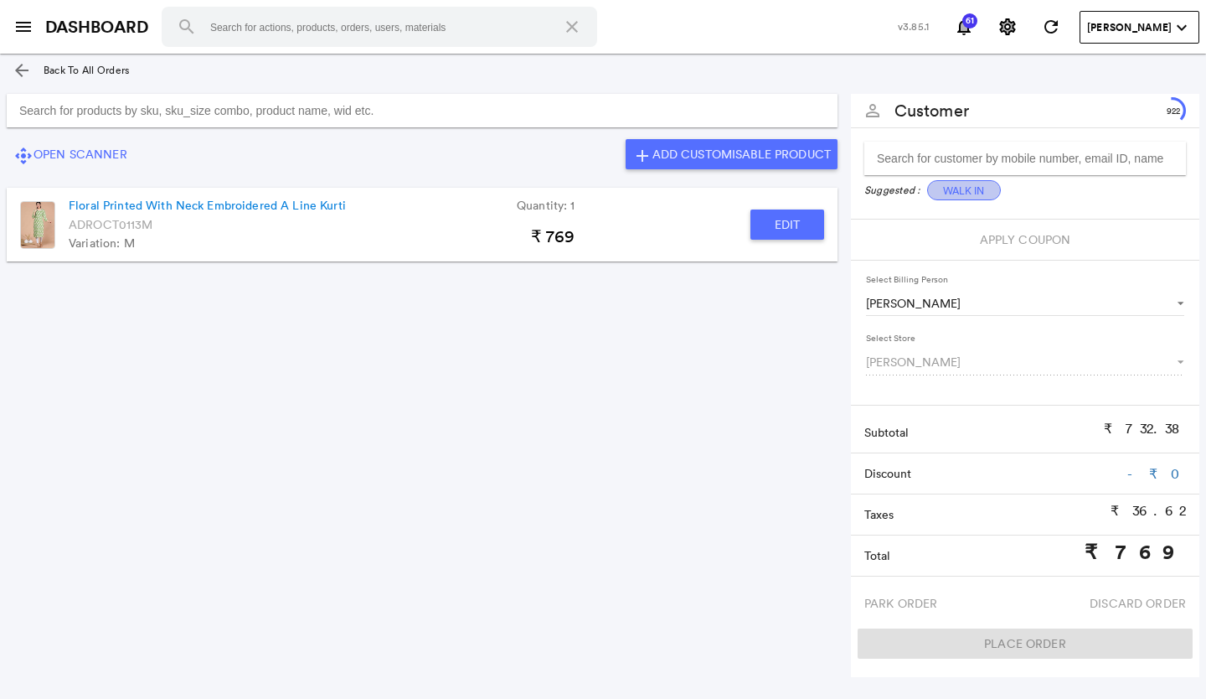
click at [963, 186] on button "Walk In" at bounding box center [964, 190] width 74 height 20
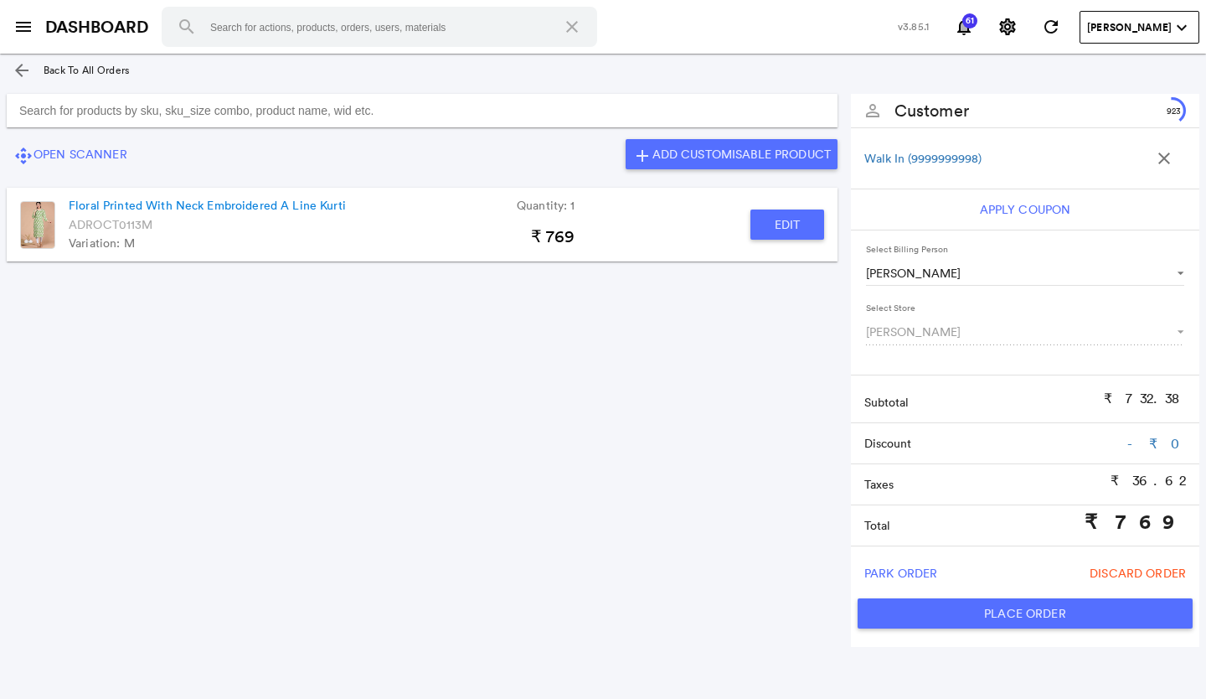
click at [1001, 614] on button "Place Order" at bounding box center [1025, 613] width 335 height 30
type input "769"
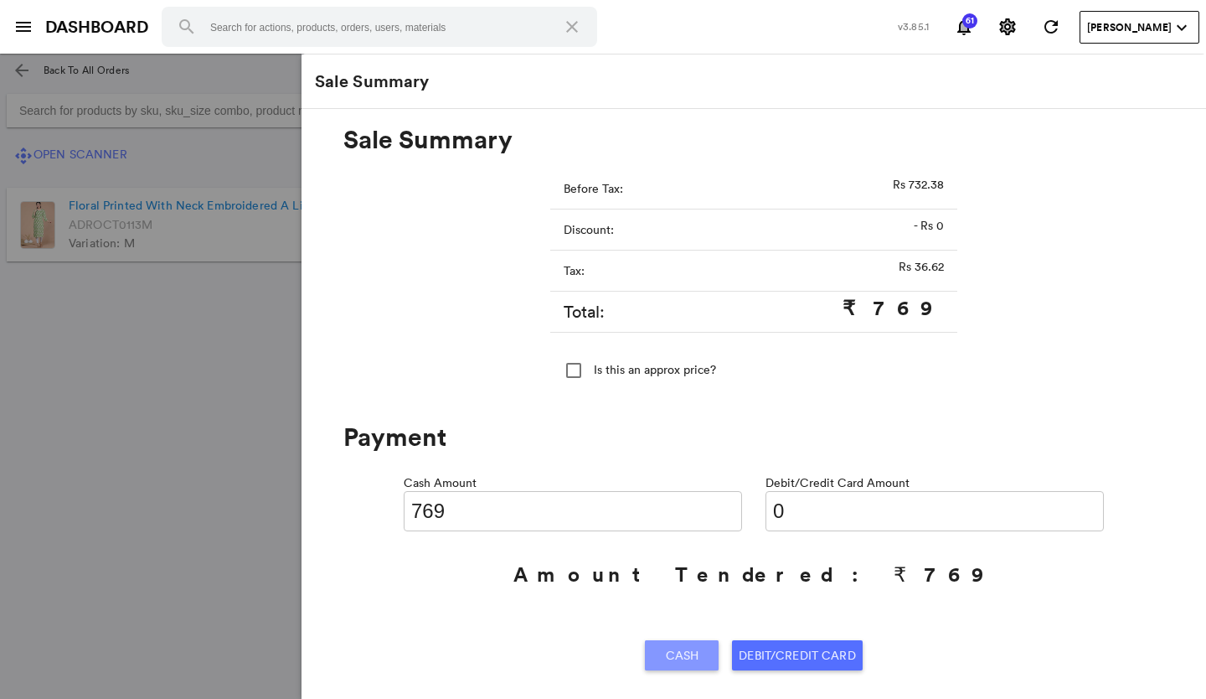
click at [675, 643] on span "Cash" at bounding box center [683, 655] width 34 height 30
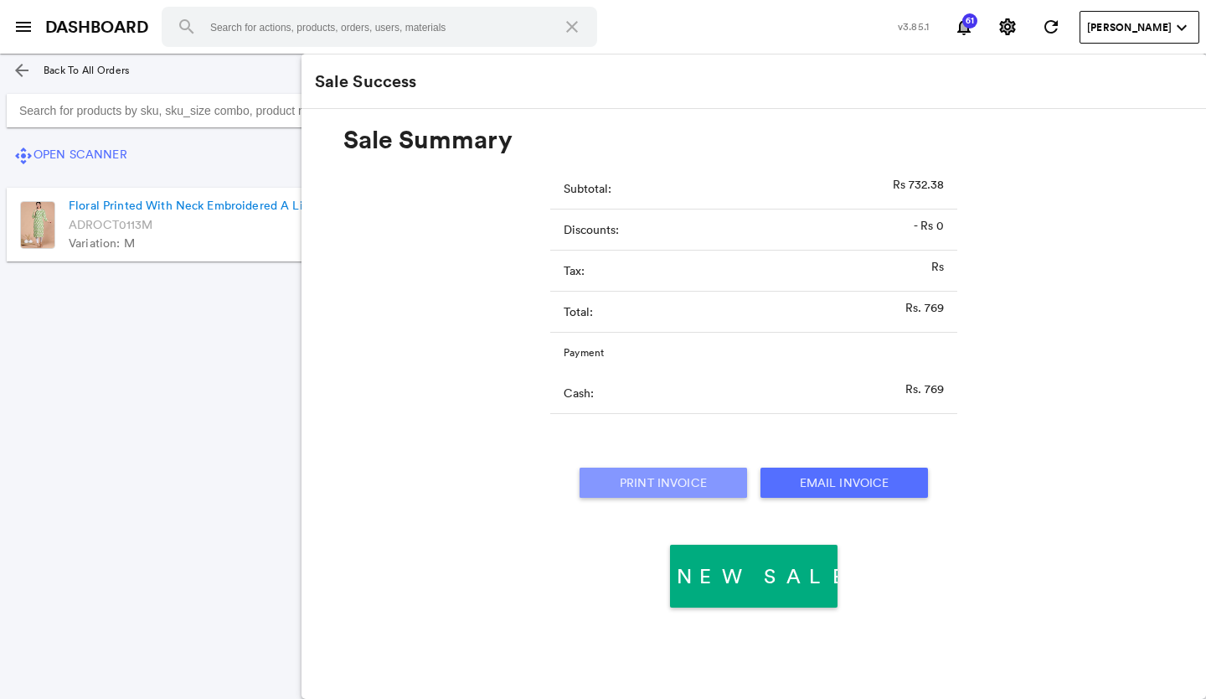
click at [698, 483] on button "Print Invoice" at bounding box center [664, 482] width 168 height 30
click at [258, 376] on md-list "Floral Printed With Neck Embroidered A Line Kurti Quantity: 1 ADROCT0113M Varia…" at bounding box center [422, 278] width 845 height 209
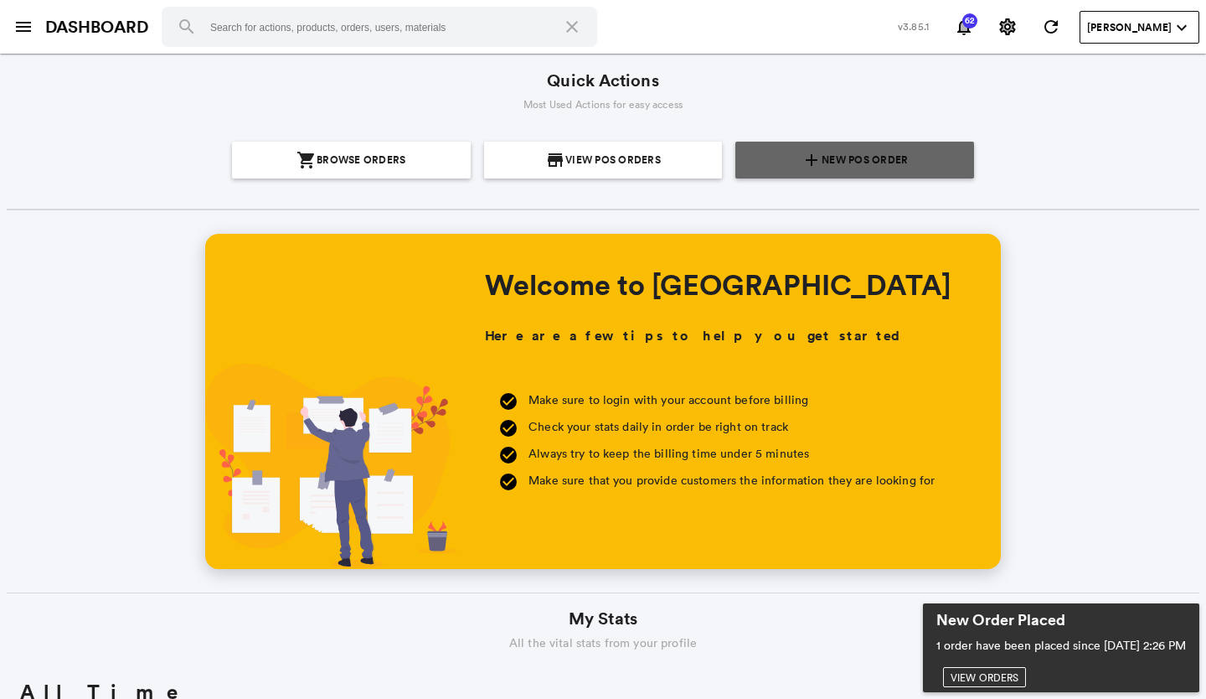
scroll to position [302, 576]
click at [822, 163] on span "New POS Order" at bounding box center [865, 160] width 86 height 37
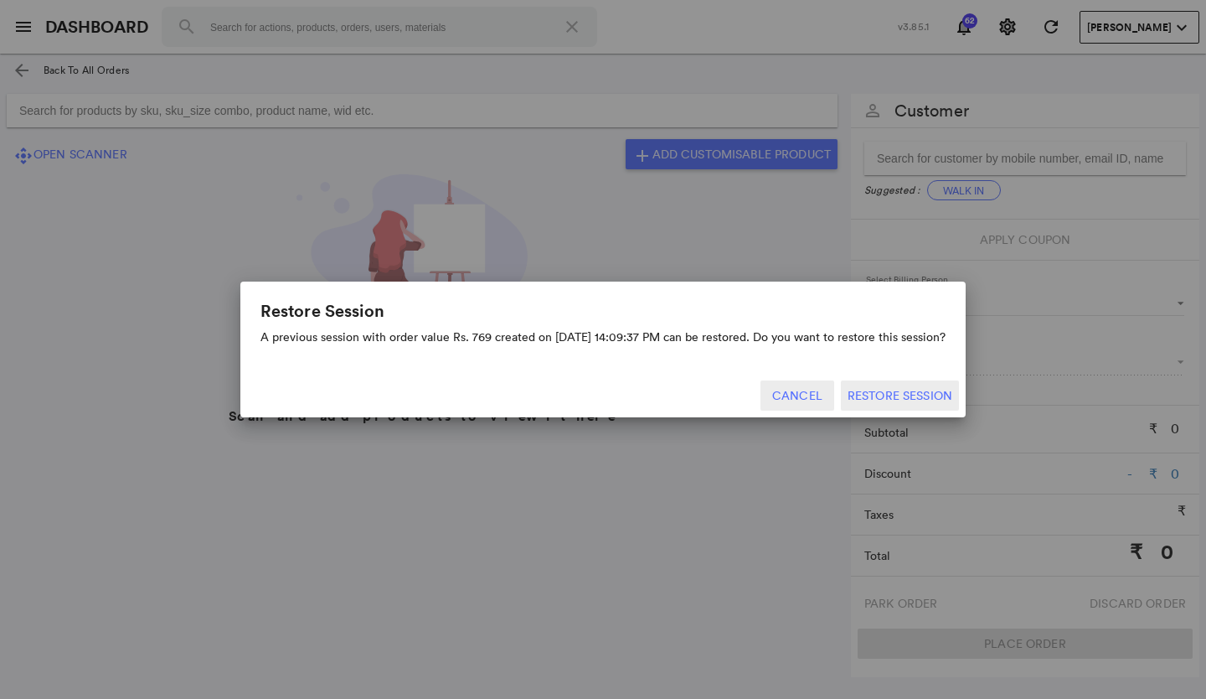
click at [802, 398] on button "Cancel" at bounding box center [798, 395] width 74 height 30
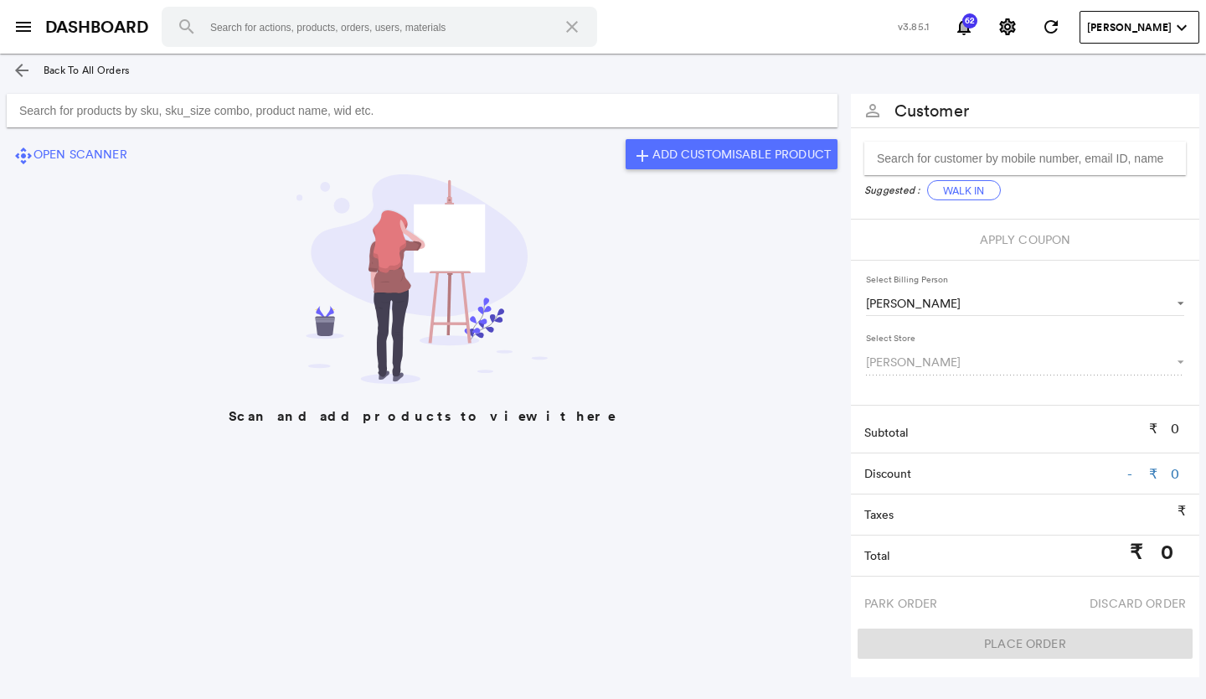
click at [223, 121] on input "Search for products by sku, sku_size combo, product name, wid etc." at bounding box center [422, 111] width 831 height 34
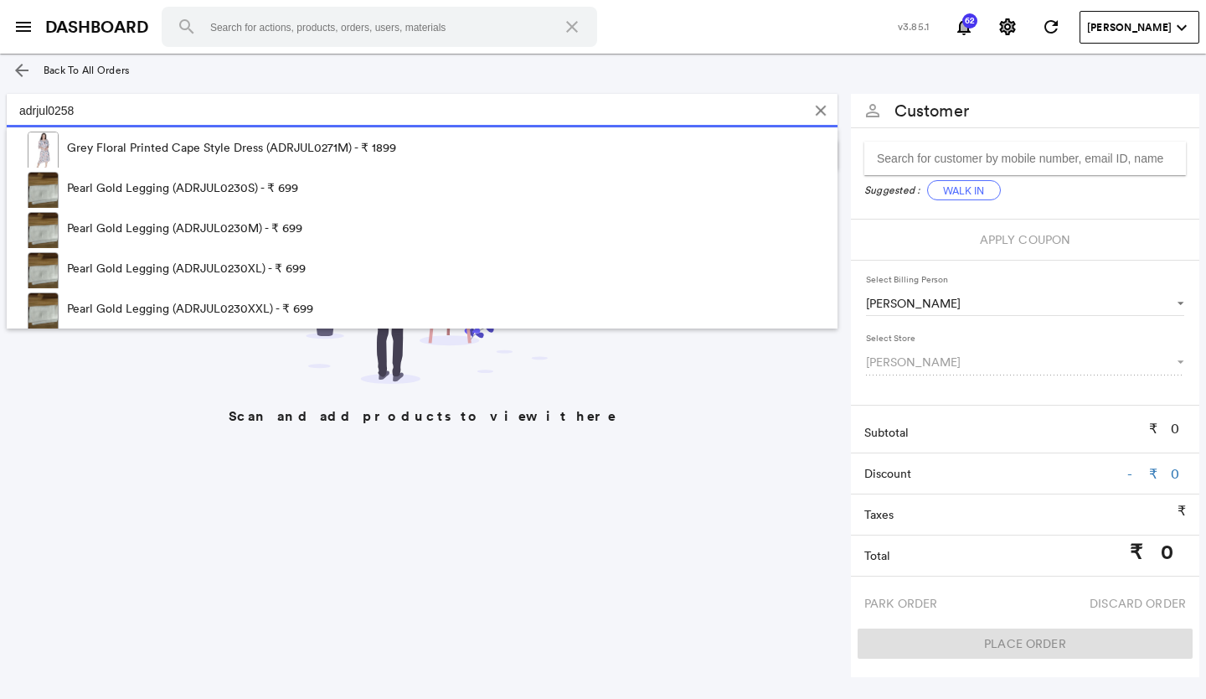
click at [113, 111] on input "adrjul0258" at bounding box center [406, 111] width 798 height 34
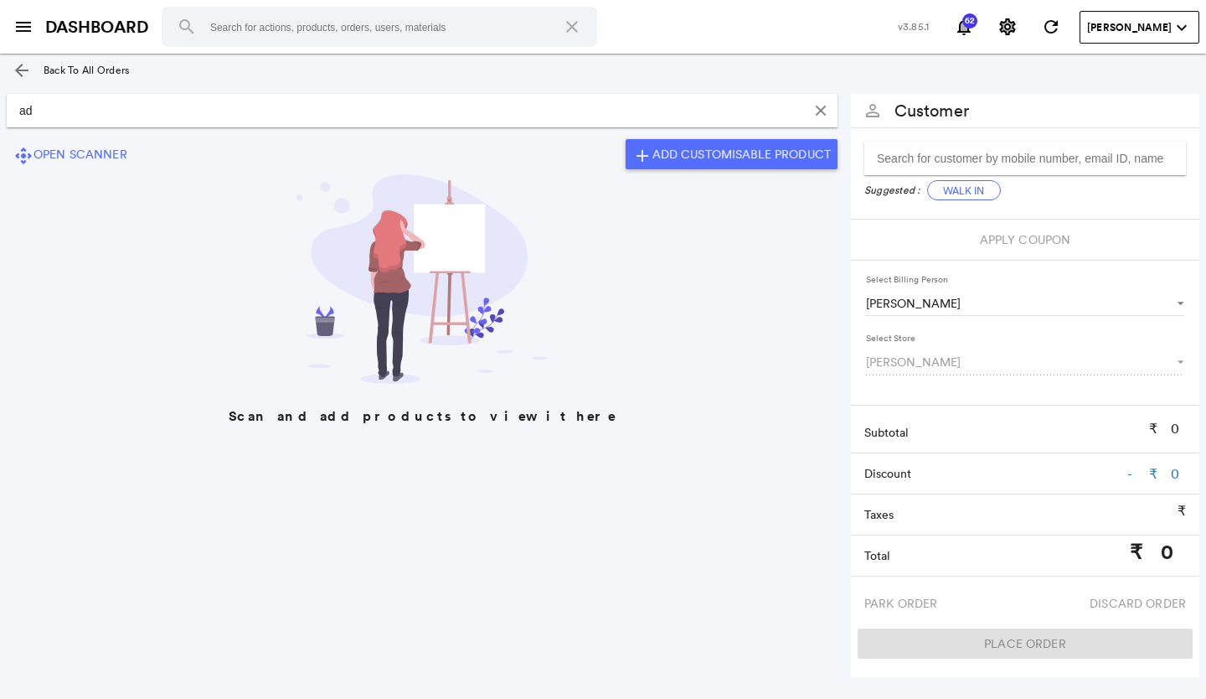
type input "a"
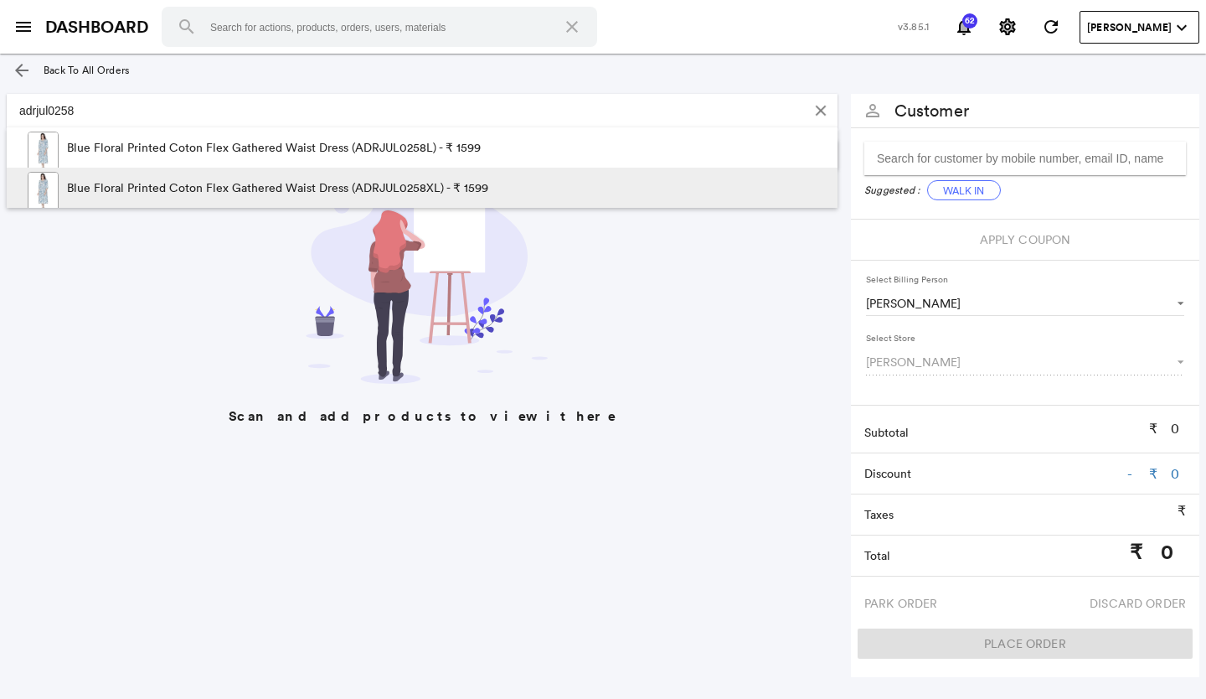
type input "adrjul0258"
click at [146, 183] on p "Blue Floral Printed Coton Flex Gathered Waist Dress (ADRJUL0258XL) - ₹ 1599" at bounding box center [277, 188] width 421 height 40
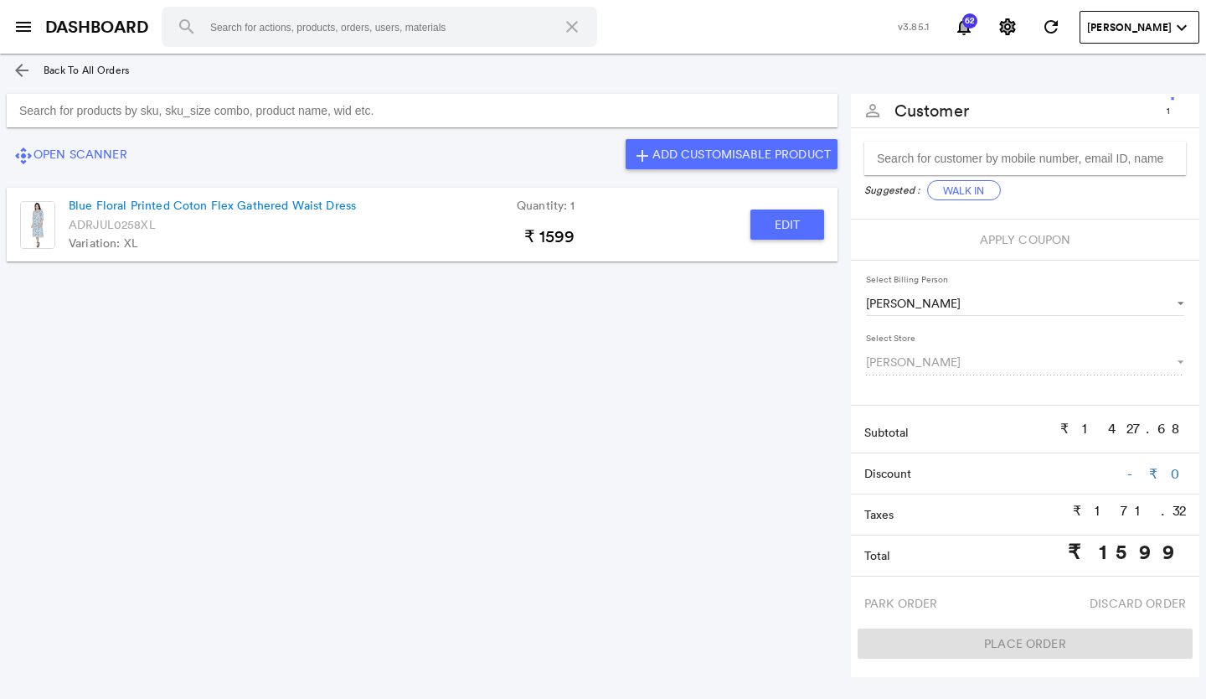
click at [783, 216] on button "Edit" at bounding box center [788, 224] width 74 height 30
type input "Blue Floral Printed Coton Flex Gathered Waist Dress"
type input "1"
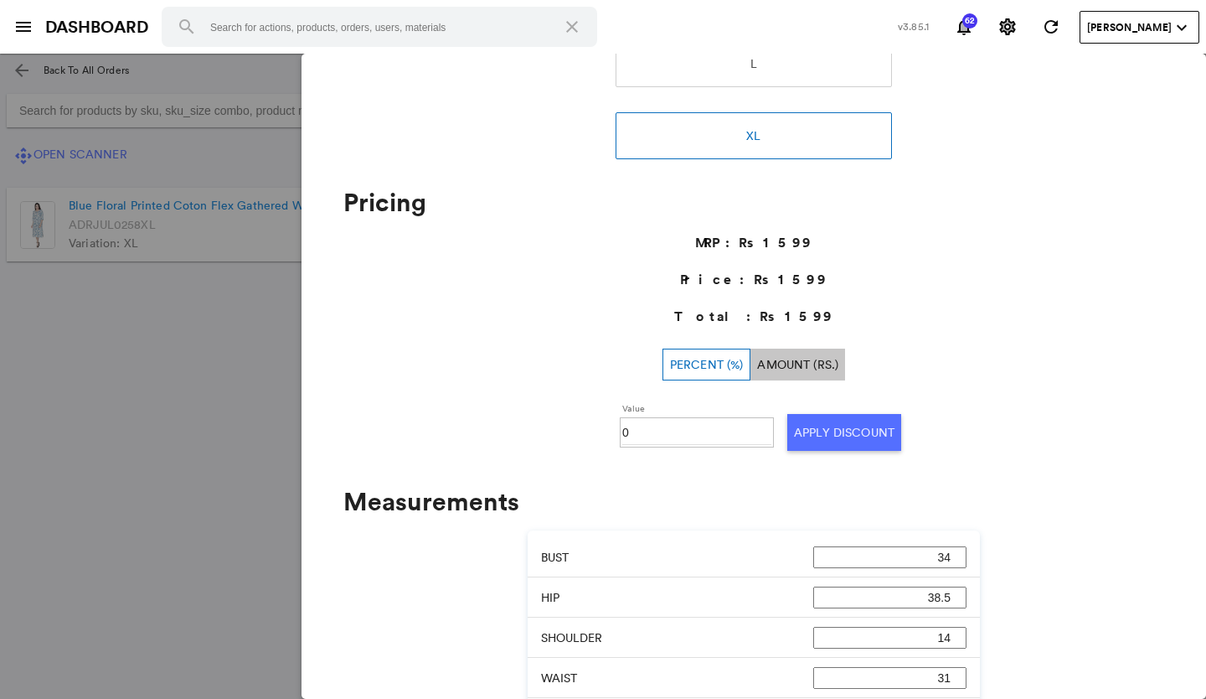
scroll to position [336, 0]
click at [646, 437] on input "0" at bounding box center [696, 431] width 149 height 25
type input "050"
click at [816, 433] on button "Apply Discount" at bounding box center [845, 431] width 114 height 37
click at [240, 478] on md-backdrop at bounding box center [603, 376] width 1206 height 645
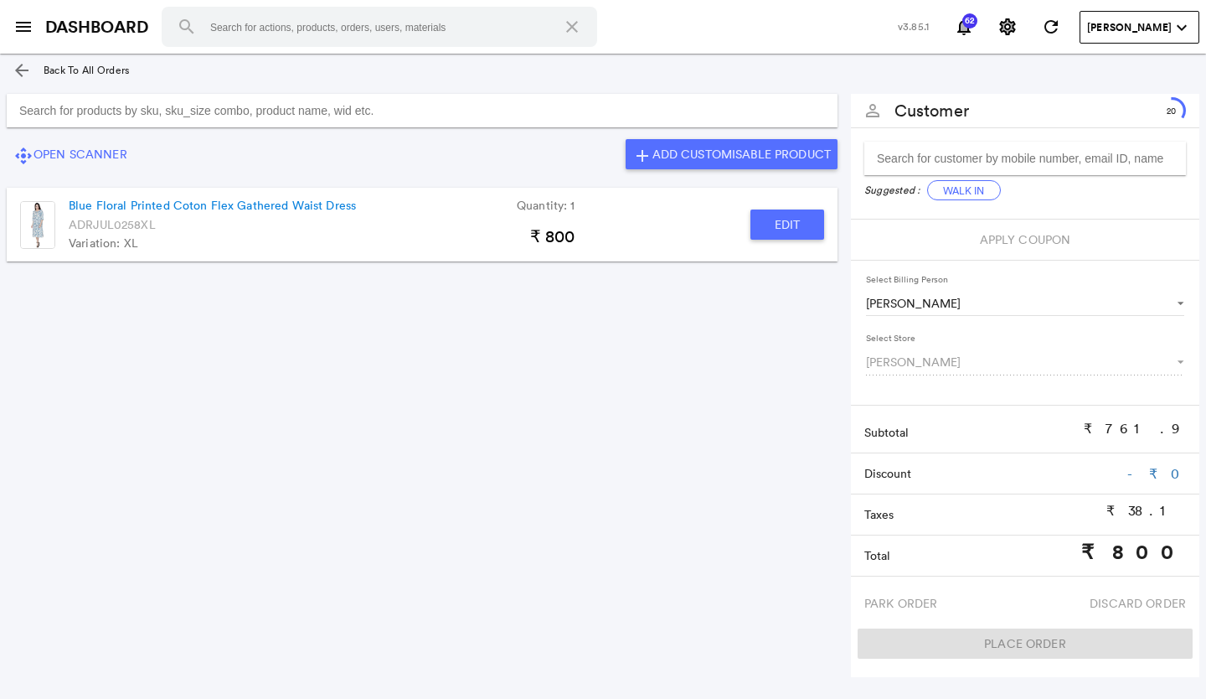
click at [287, 113] on input "Search for products by sku, sku_size combo, product name, wid etc." at bounding box center [422, 111] width 831 height 34
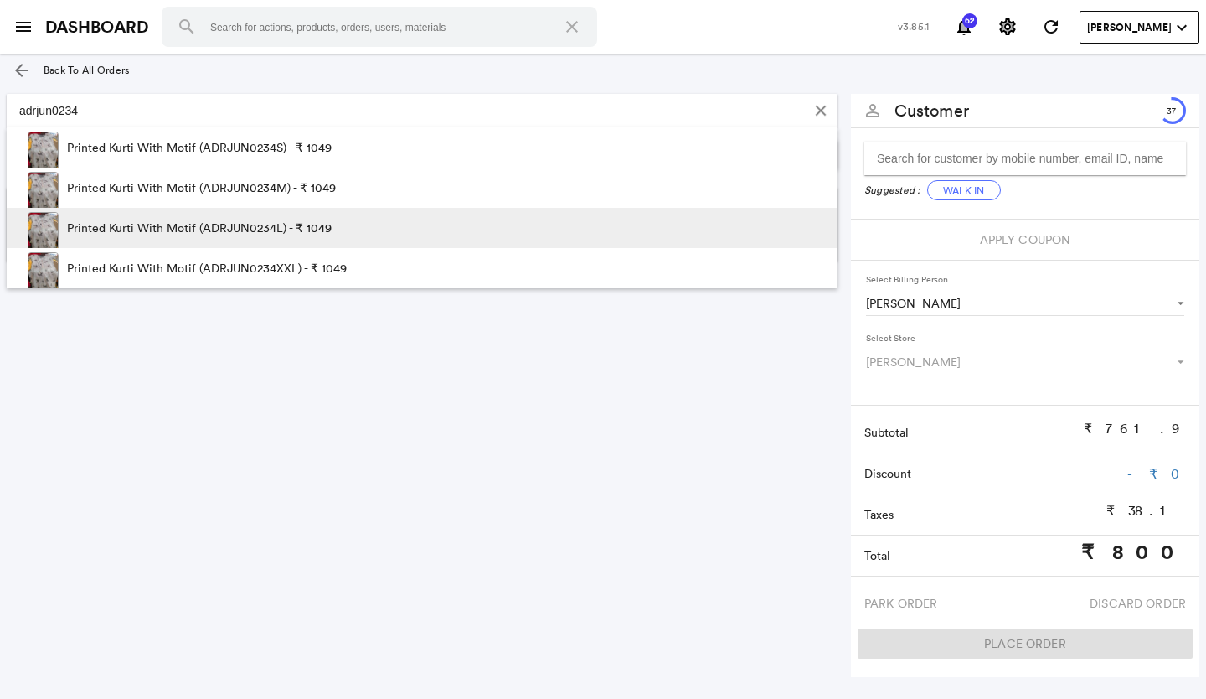
type input "adrjun0234"
click at [314, 228] on p "Printed Kurti With Motif (ADRJUN0234L) - ₹ 1049" at bounding box center [199, 228] width 265 height 40
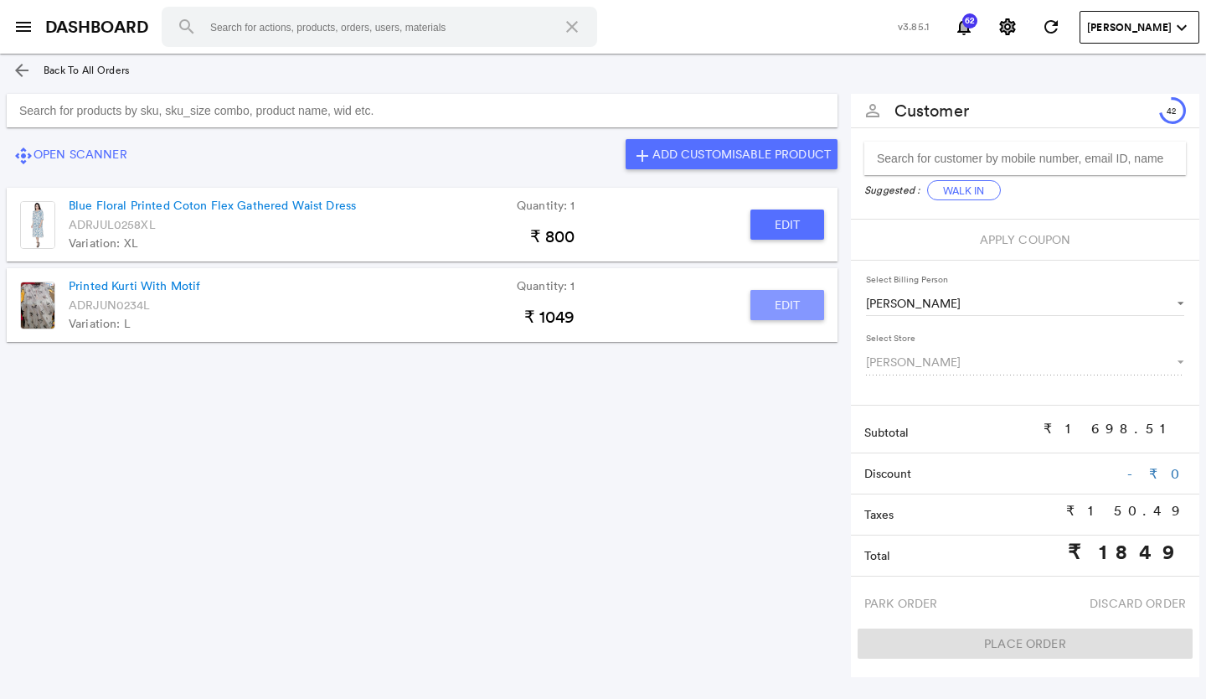
click at [808, 311] on button "Edit" at bounding box center [788, 305] width 74 height 30
type input "Printed Kurti With Motif"
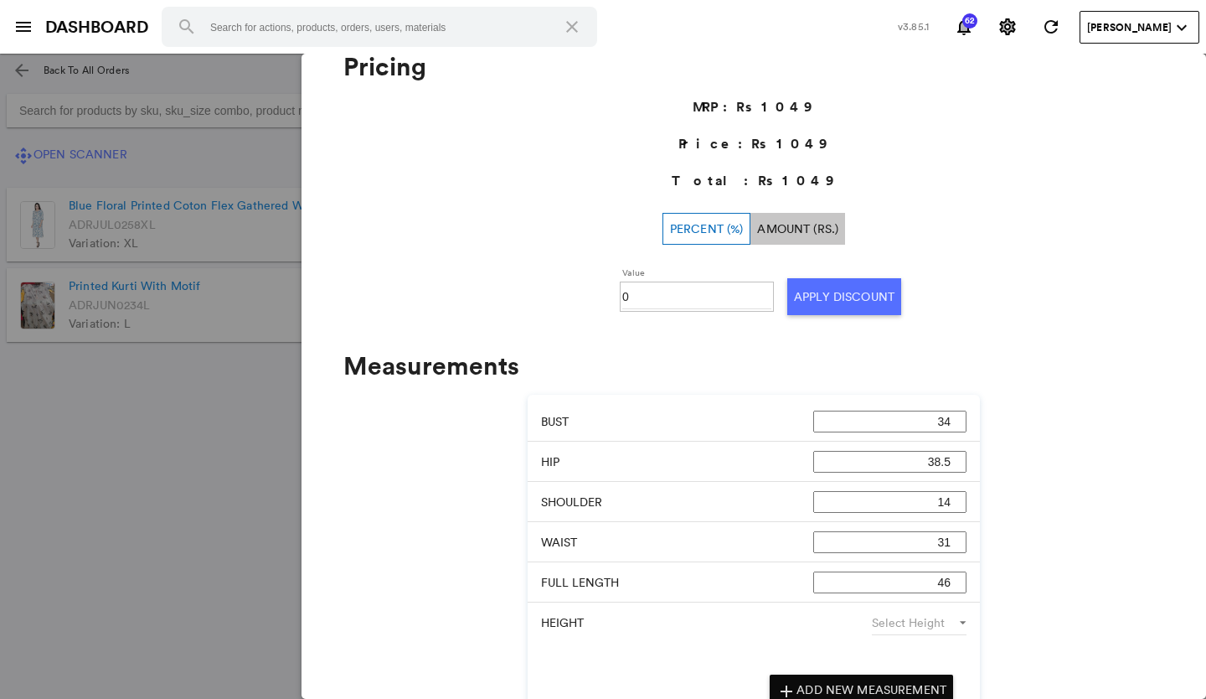
scroll to position [653, 0]
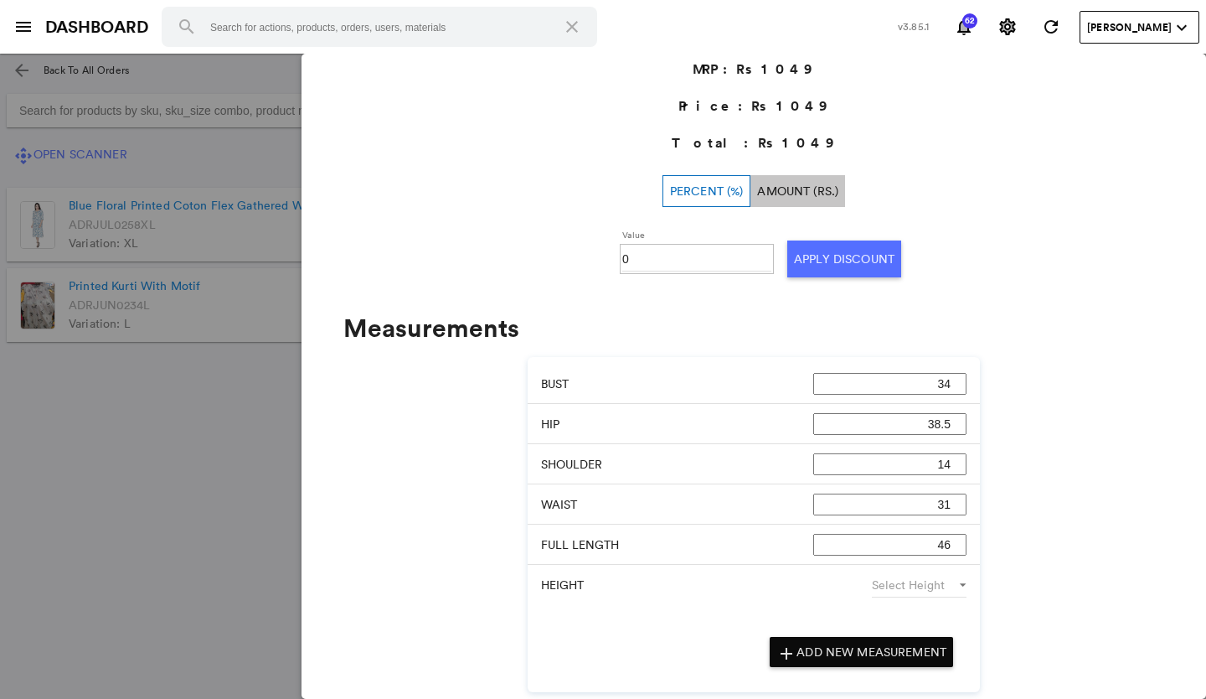
click at [663, 255] on input "0" at bounding box center [696, 258] width 149 height 25
type input "030"
click at [814, 248] on button "Apply Discount" at bounding box center [845, 258] width 114 height 37
click at [224, 467] on md-backdrop at bounding box center [603, 376] width 1206 height 645
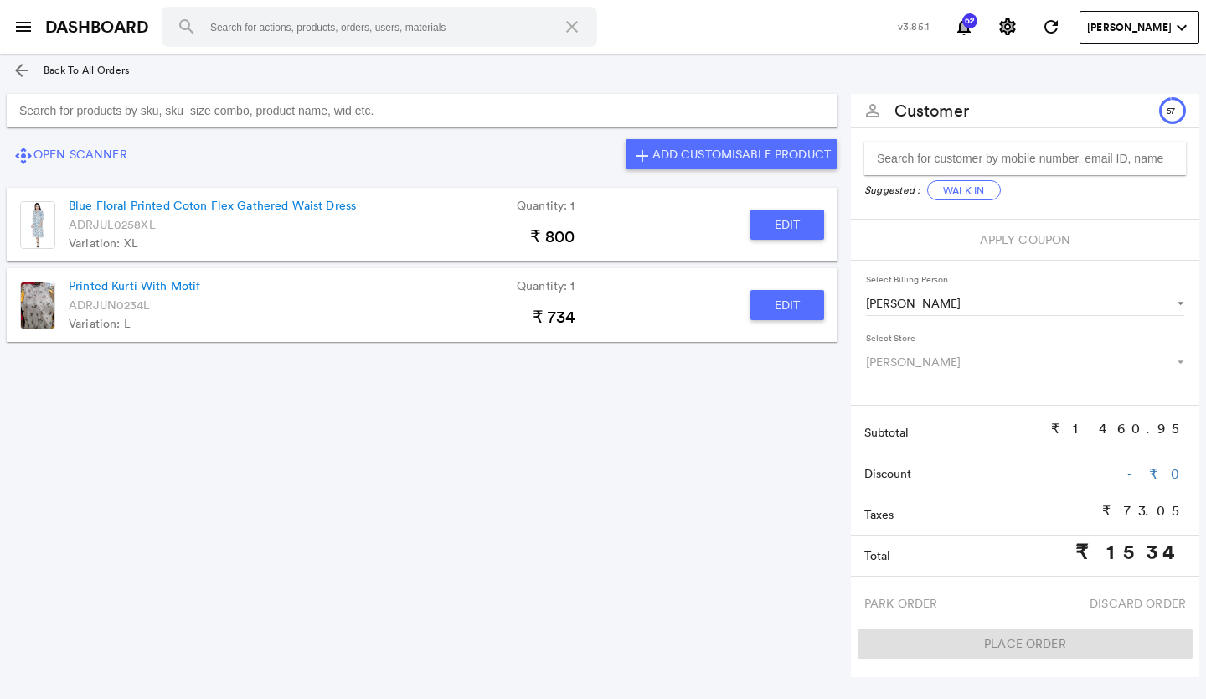
click at [240, 112] on input "Search for products by sku, sku_size combo, product name, wid etc." at bounding box center [422, 111] width 831 height 34
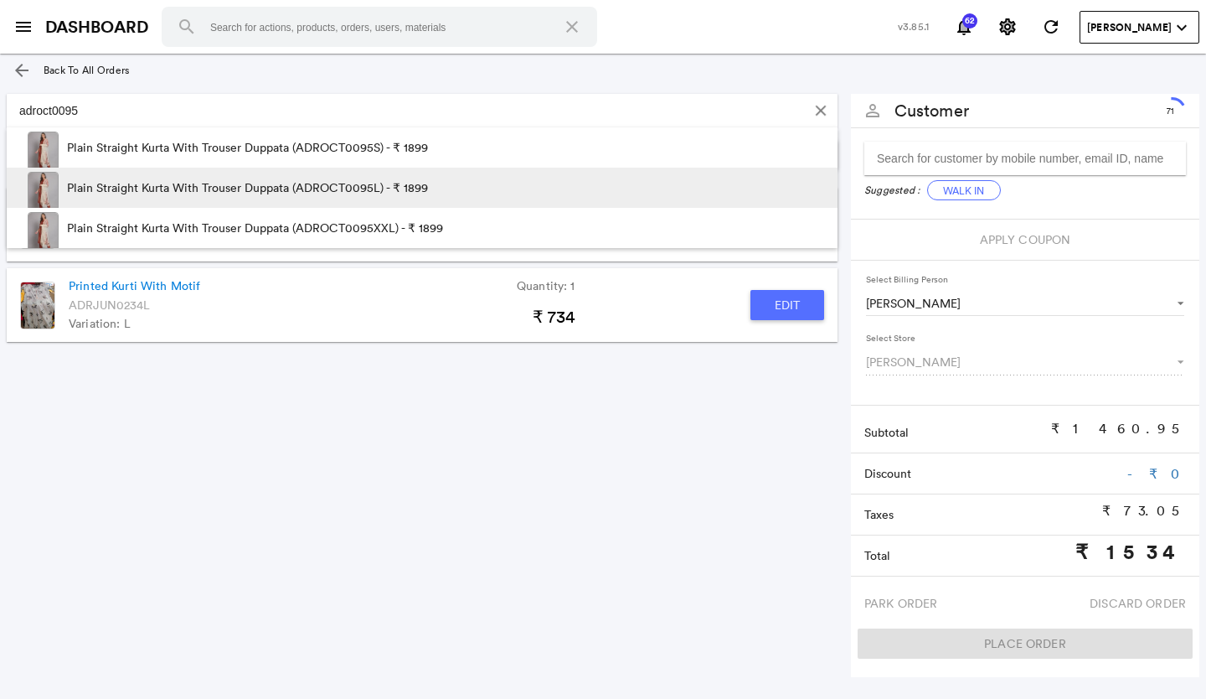
type input "adroct0095"
click at [256, 196] on p "Plain Straight Kurta With Trouser Duppata (ADROCT0095L) - ₹ 1899" at bounding box center [247, 188] width 361 height 40
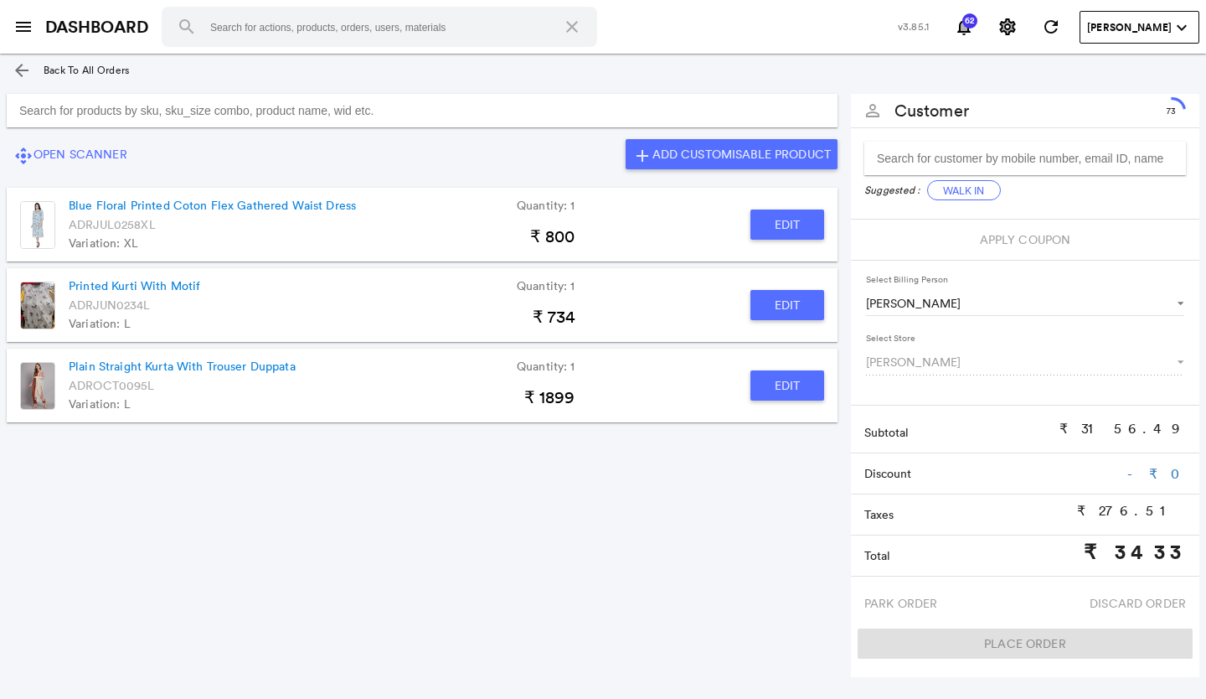
click at [795, 386] on button "Edit" at bounding box center [788, 385] width 74 height 30
type input "Plain Straight Kurta With Trouser Duppata"
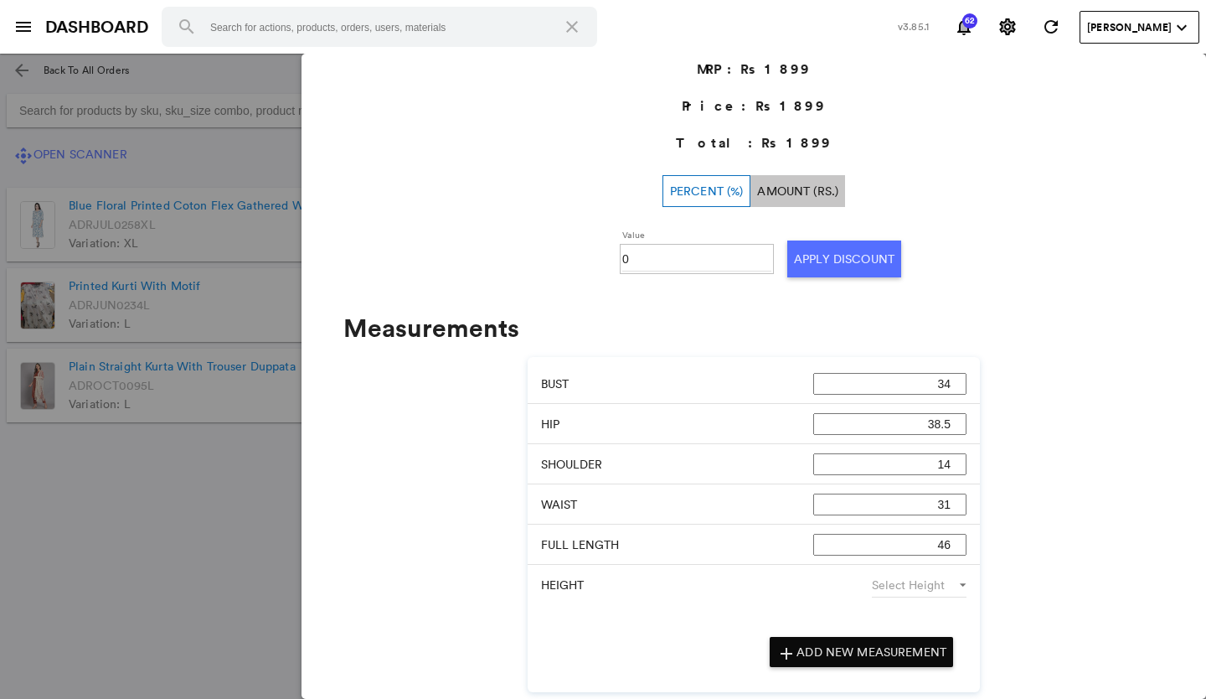
scroll to position [581, 0]
click at [646, 261] on input "0" at bounding box center [696, 258] width 149 height 25
type input "030"
click at [817, 259] on button "Apply Discount" at bounding box center [845, 258] width 114 height 37
click at [111, 566] on md-backdrop at bounding box center [603, 376] width 1206 height 645
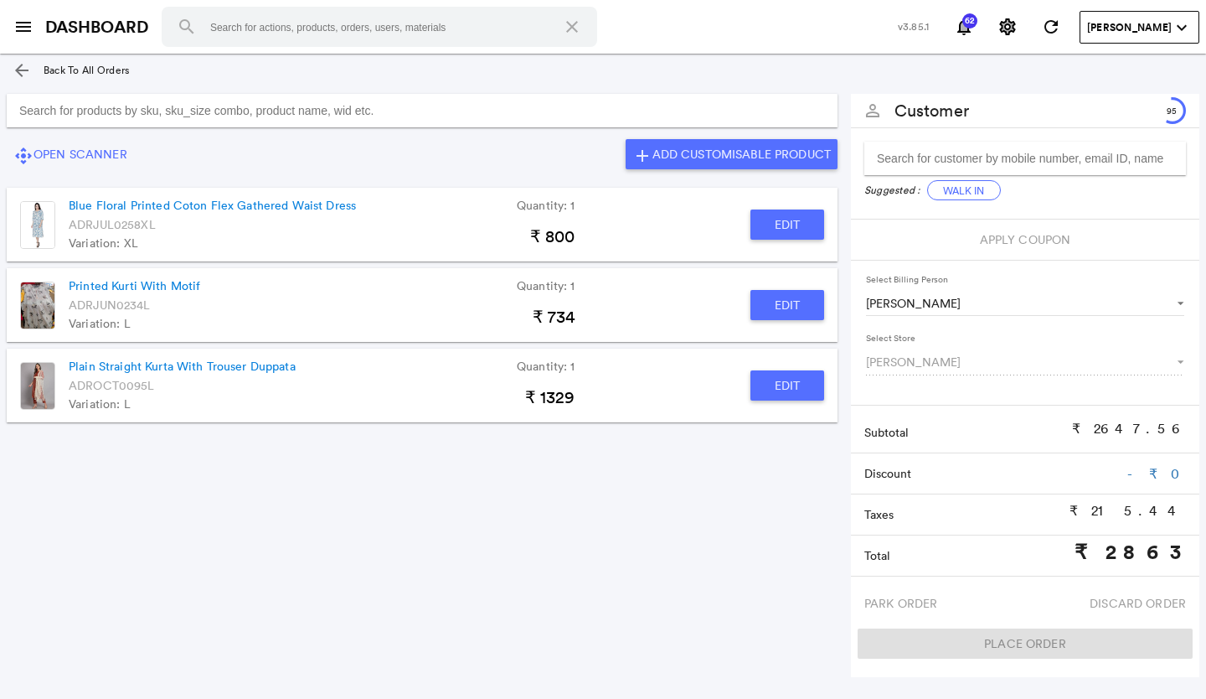
click at [163, 107] on input "Search for products by sku, sku_size combo, product name, wid etc." at bounding box center [422, 111] width 831 height 34
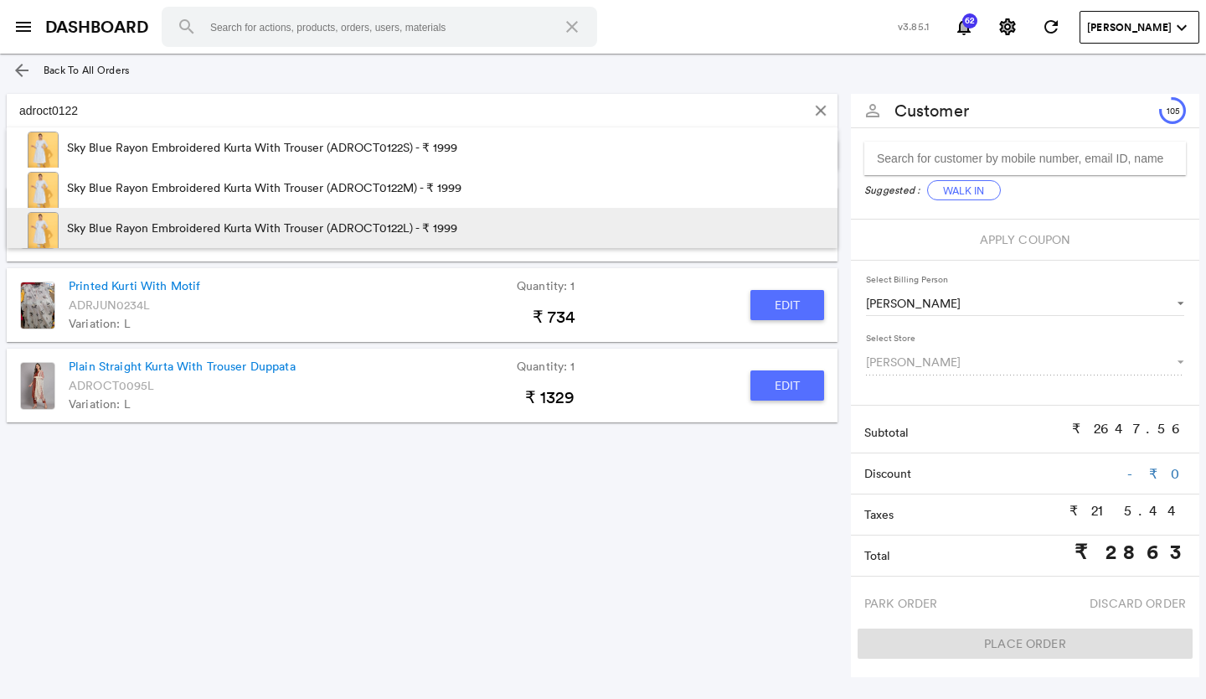
type input "adroct0122"
click at [249, 220] on p "Sky Blue Rayon Embroidered Kurta With Trouser (ADROCT0122L) - ₹ 1999" at bounding box center [262, 228] width 390 height 40
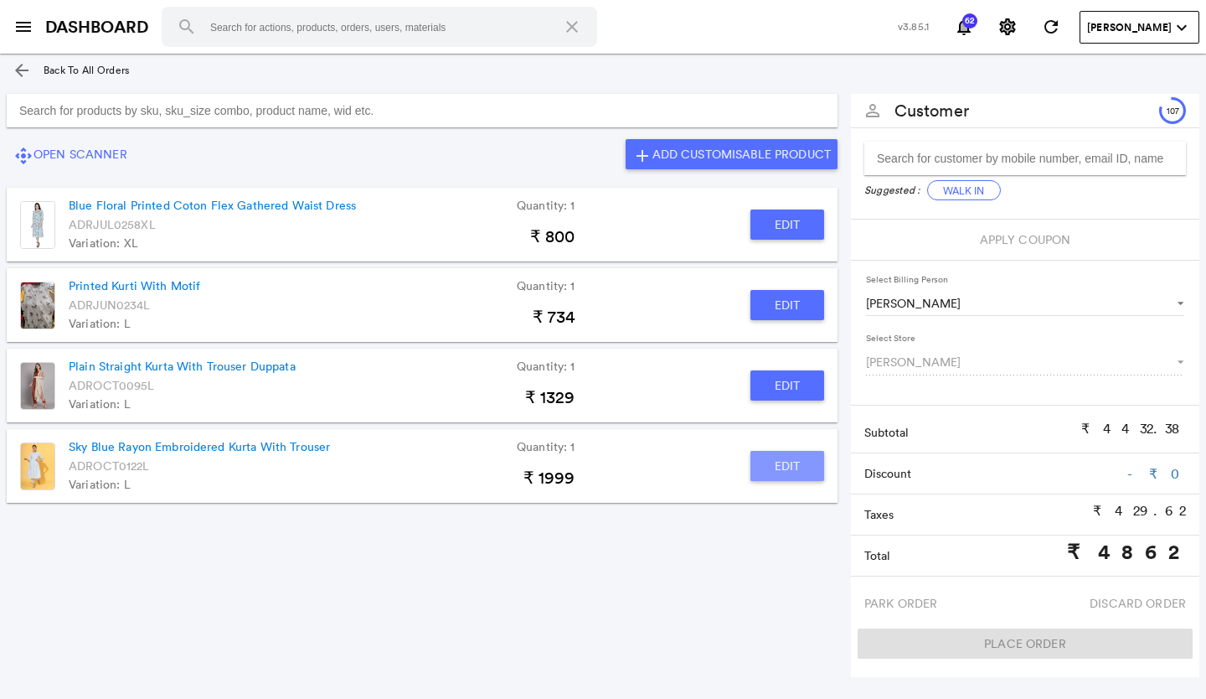
click at [777, 468] on button "Edit" at bounding box center [788, 466] width 74 height 30
type input "Sky Blue Rayon Embroidered Kurta With Trouser"
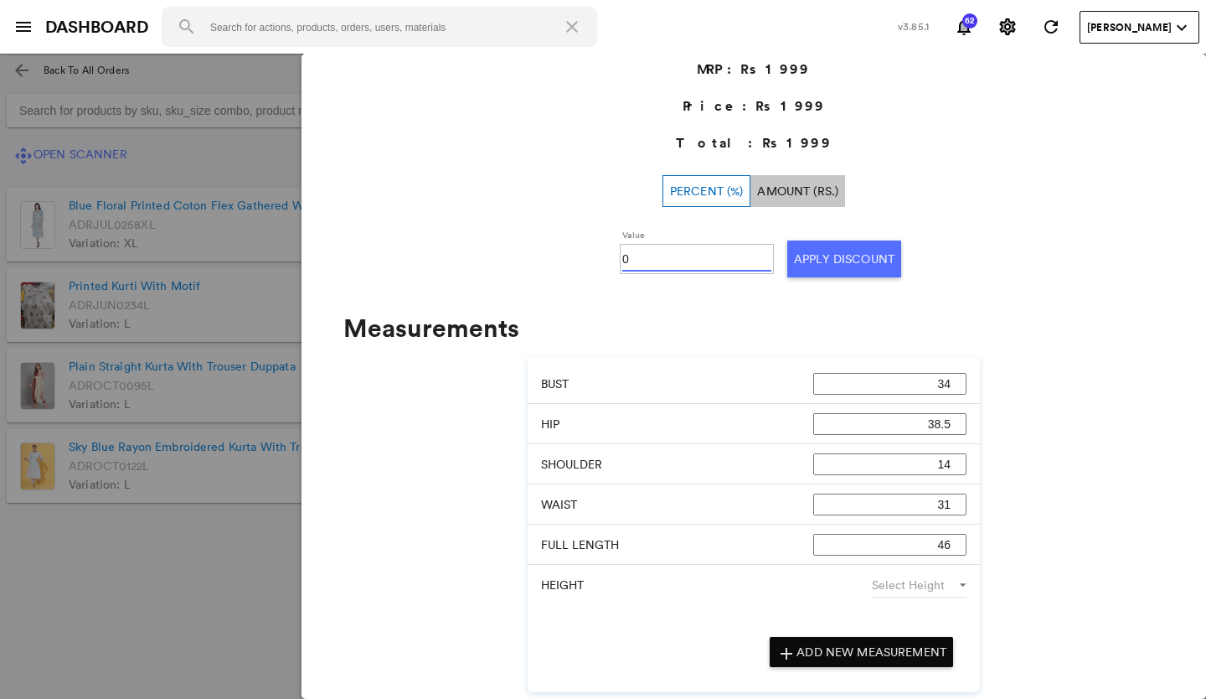
click at [659, 266] on input "0" at bounding box center [696, 258] width 149 height 25
type input "030"
click at [806, 258] on button "Apply Discount" at bounding box center [845, 258] width 114 height 37
click at [221, 559] on md-backdrop at bounding box center [603, 376] width 1206 height 645
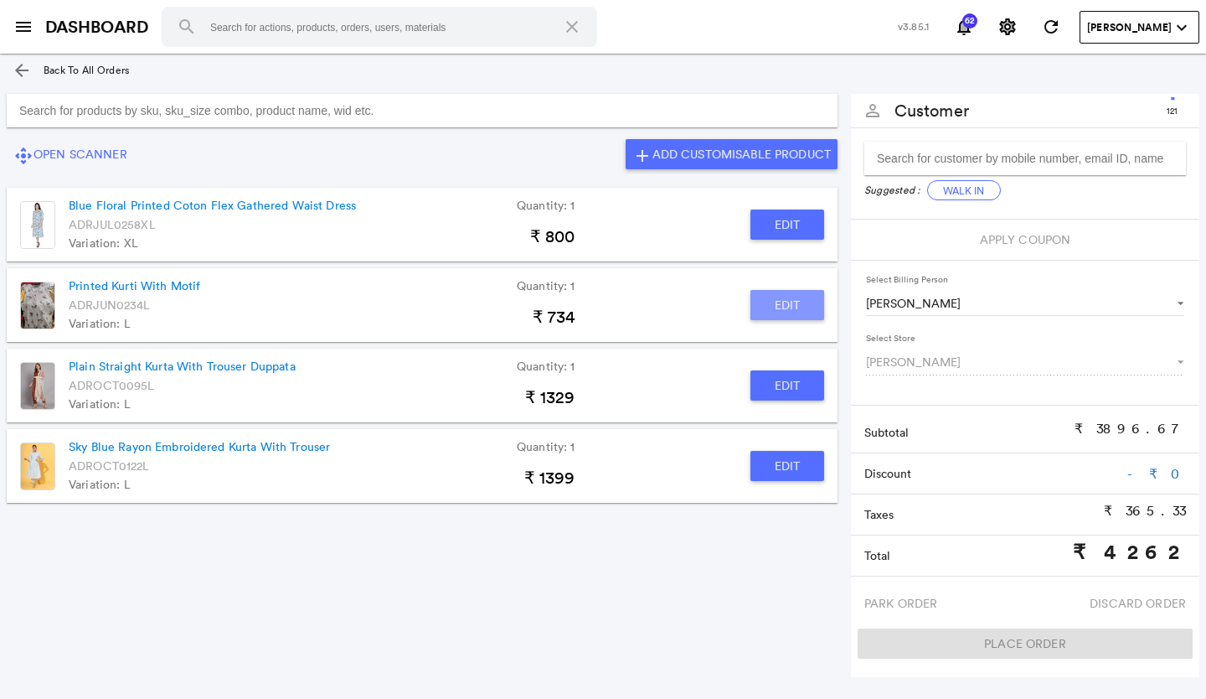
click at [798, 297] on button "Edit" at bounding box center [788, 305] width 74 height 30
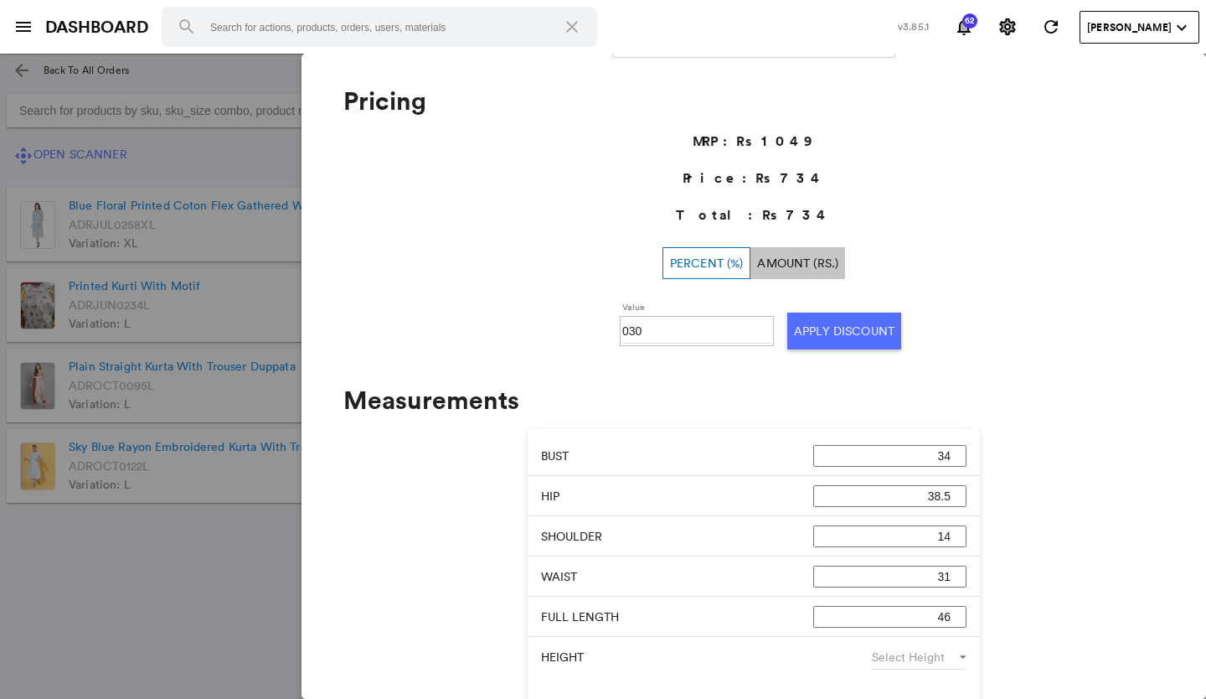
click at [96, 566] on md-backdrop at bounding box center [603, 376] width 1206 height 645
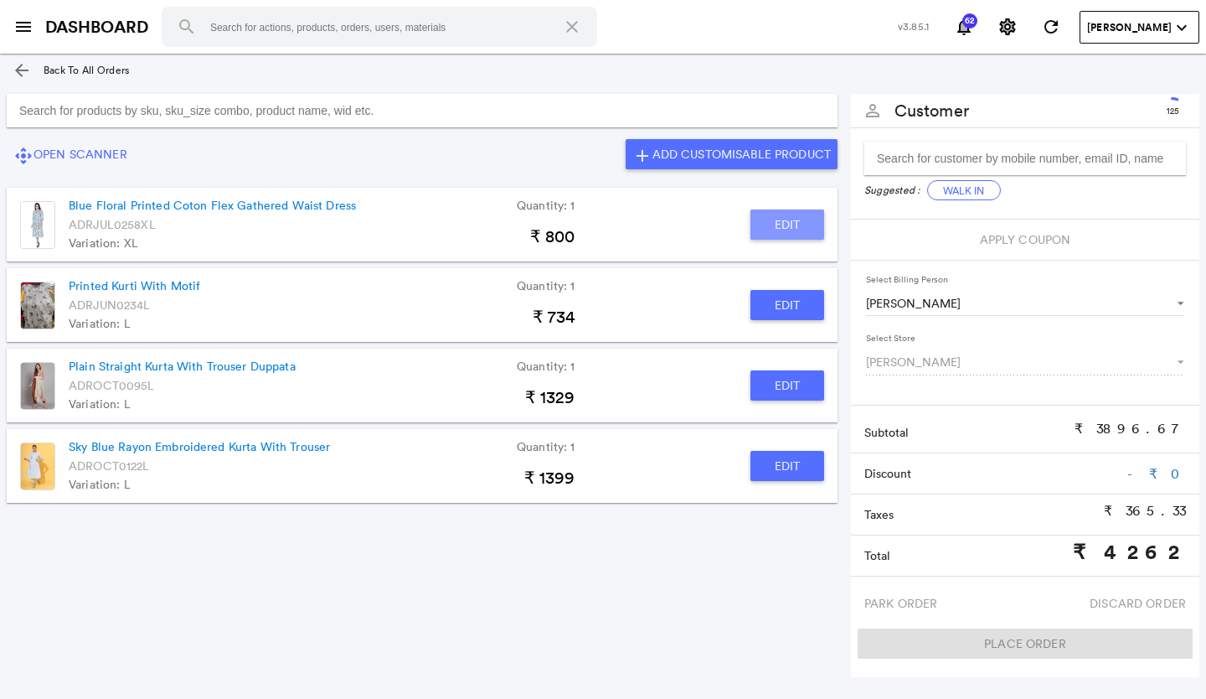
click at [761, 227] on button "Edit" at bounding box center [788, 224] width 74 height 30
type input "Blue Floral Printed Coton Flex Gathered Waist Dress"
type input "50"
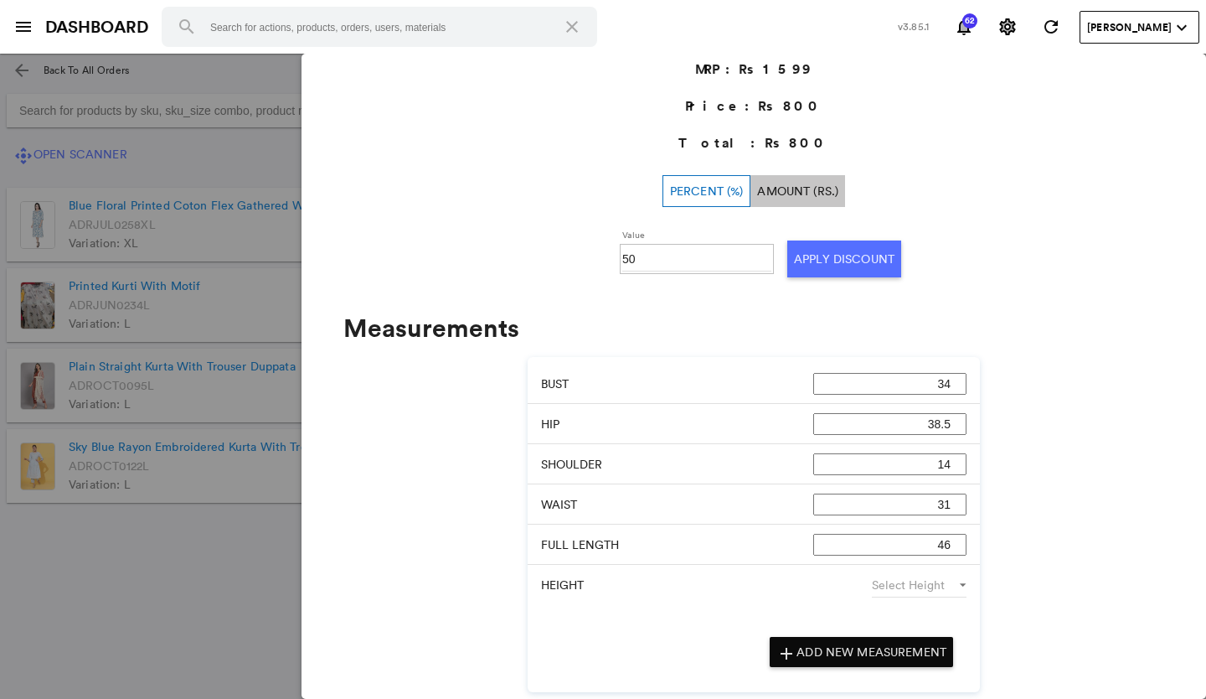
click at [90, 630] on md-backdrop at bounding box center [603, 376] width 1206 height 645
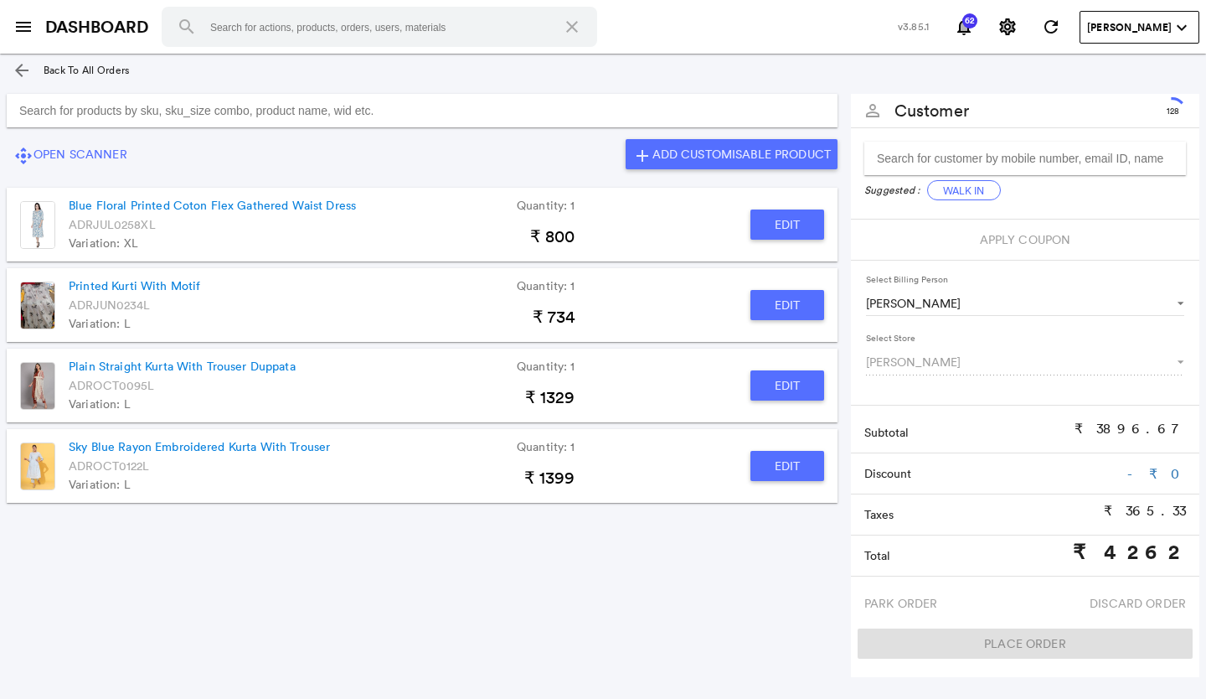
click at [194, 114] on input "Search for products by sku, sku_size combo, product name, wid etc." at bounding box center [422, 111] width 831 height 34
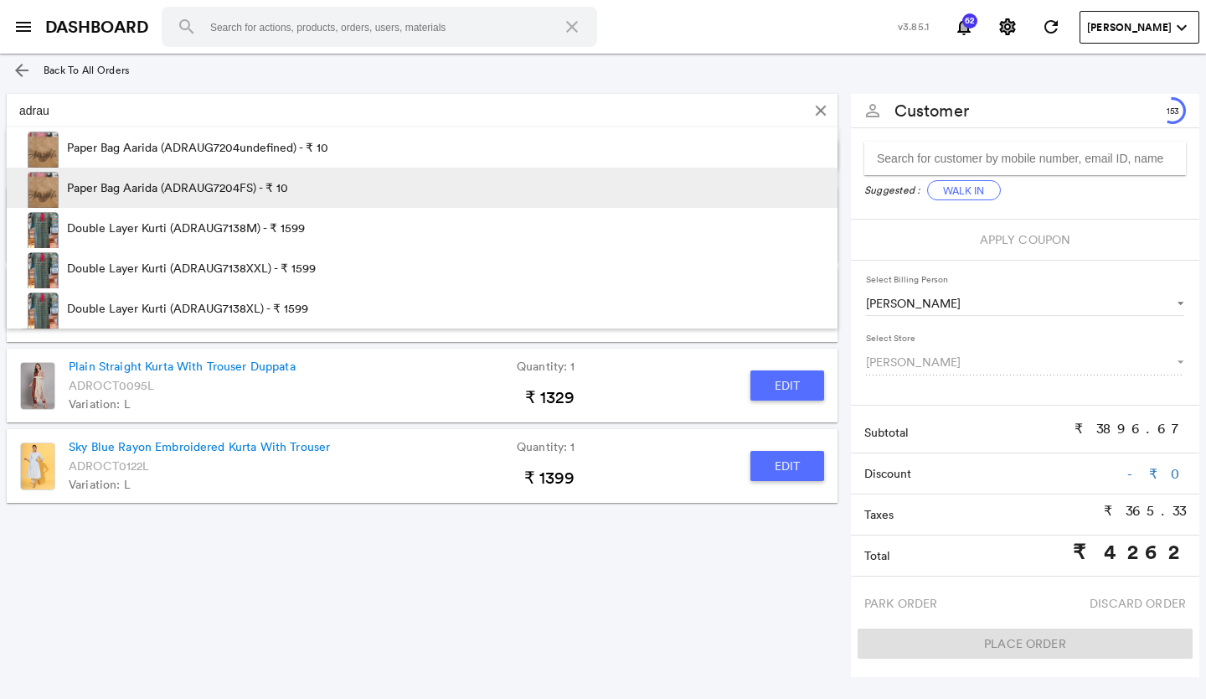
type input "adrau"
click at [132, 181] on p "Paper Bag Aarida (ADRAUG7204FS) - ₹ 10" at bounding box center [177, 188] width 221 height 40
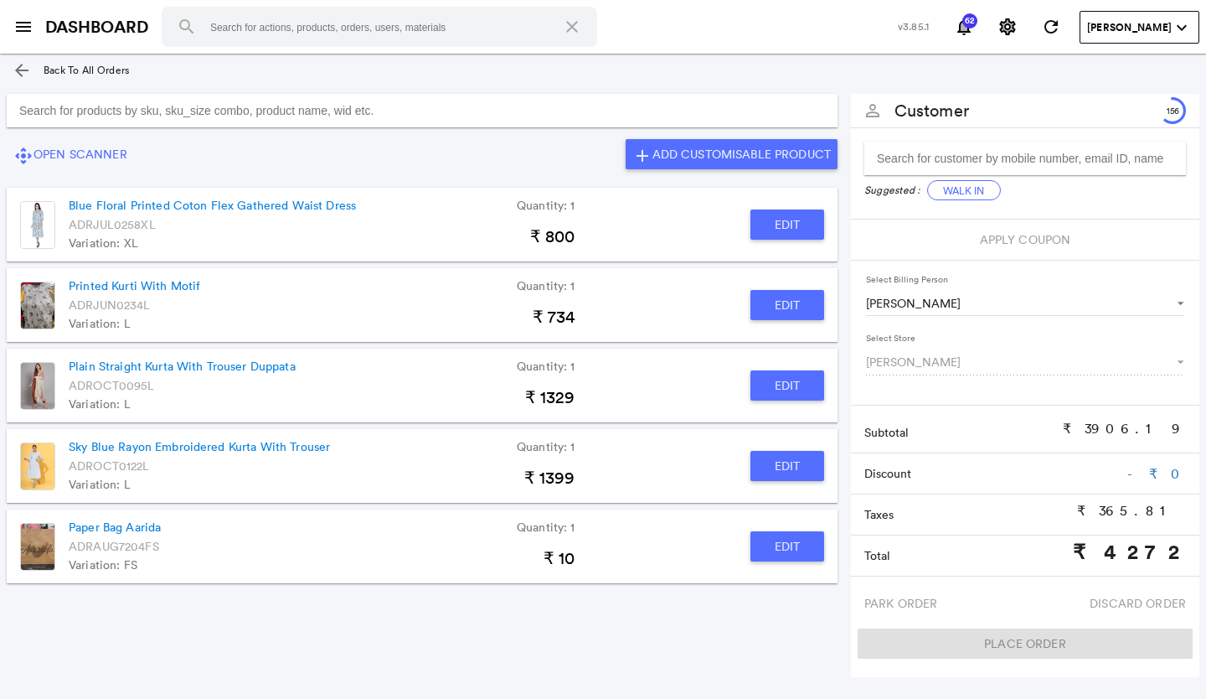
click at [793, 546] on button "Edit" at bounding box center [788, 546] width 74 height 30
type input "Paper Bag Aarida"
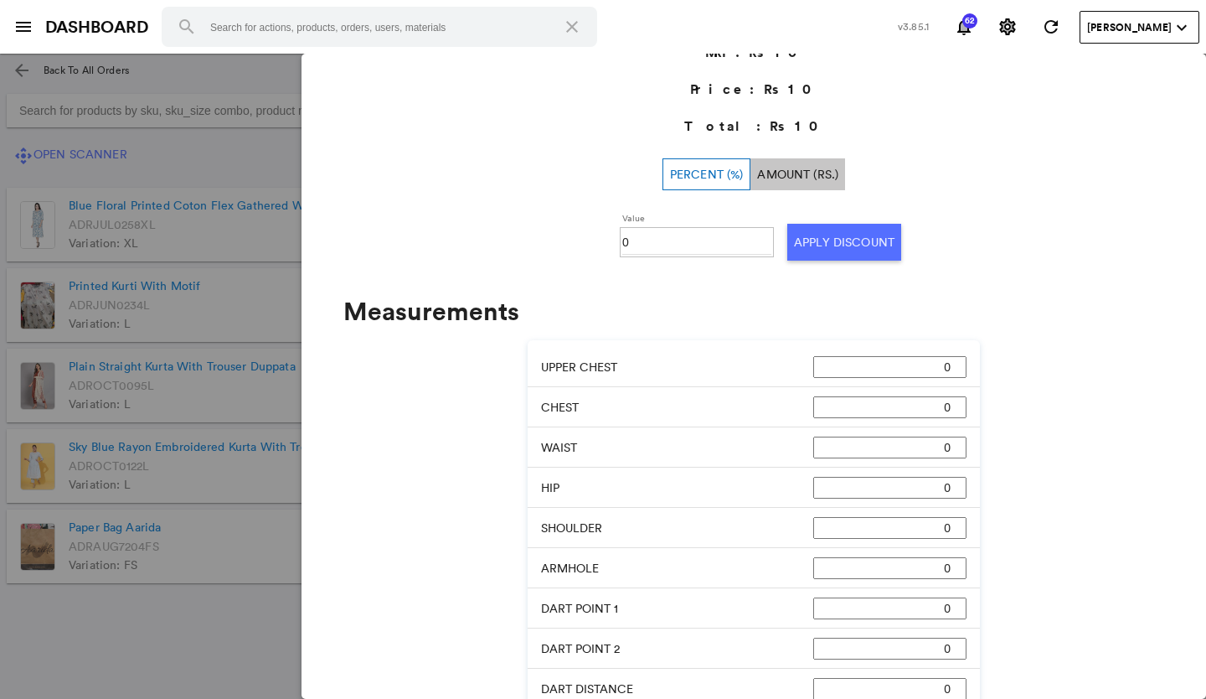
click at [630, 238] on input "0" at bounding box center [696, 242] width 149 height 25
type input "0100"
click at [818, 245] on button "Apply Discount" at bounding box center [845, 242] width 114 height 37
click at [187, 562] on md-backdrop at bounding box center [603, 376] width 1206 height 645
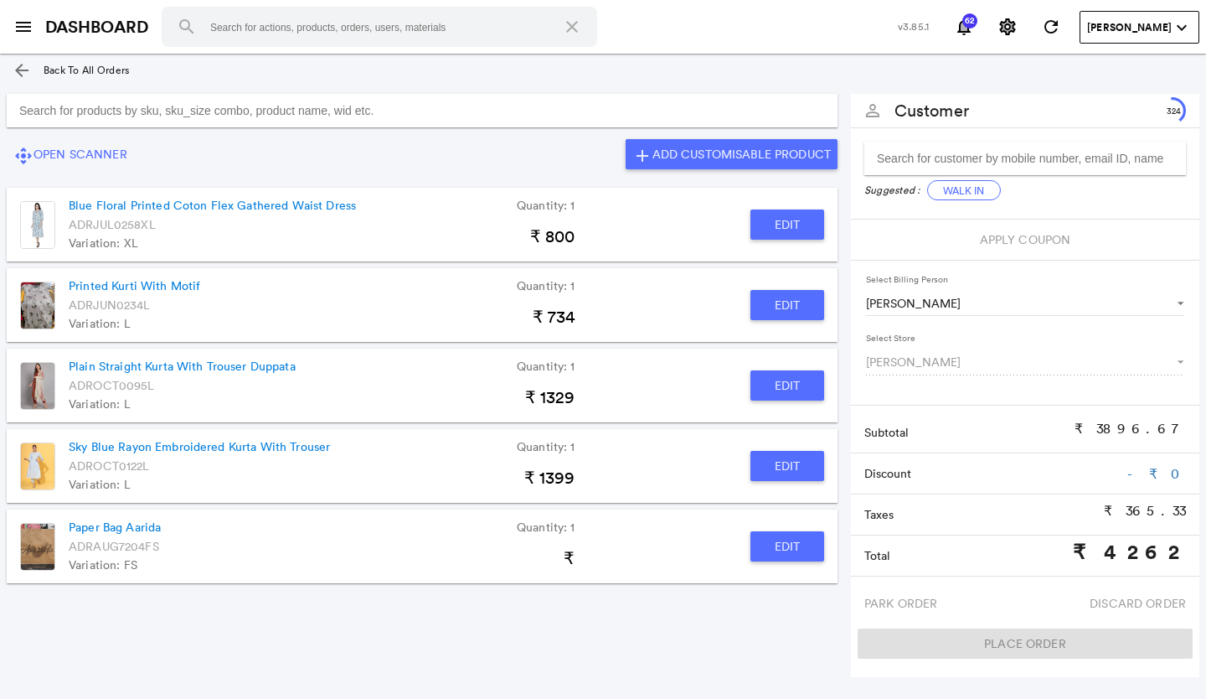
click at [937, 356] on span "[PERSON_NAME]" at bounding box center [1014, 362] width 297 height 17
click at [954, 187] on button "Walk In" at bounding box center [964, 190] width 74 height 20
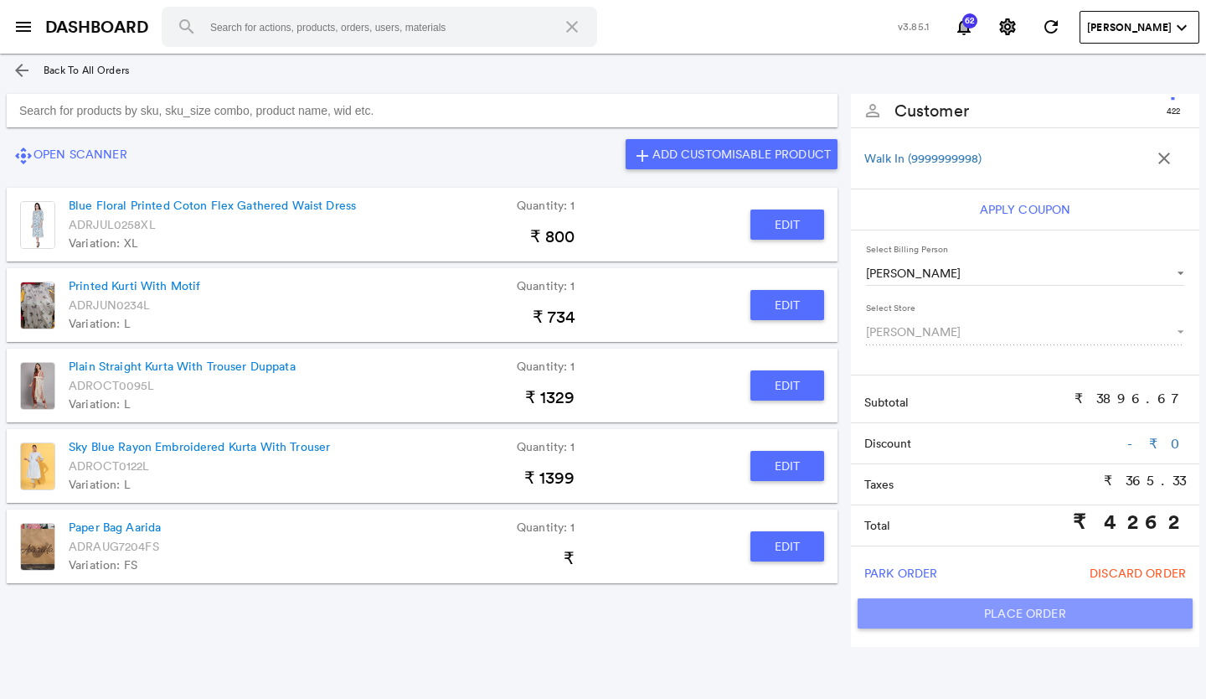
click at [960, 613] on button "Place Order" at bounding box center [1025, 613] width 335 height 30
type input "4262"
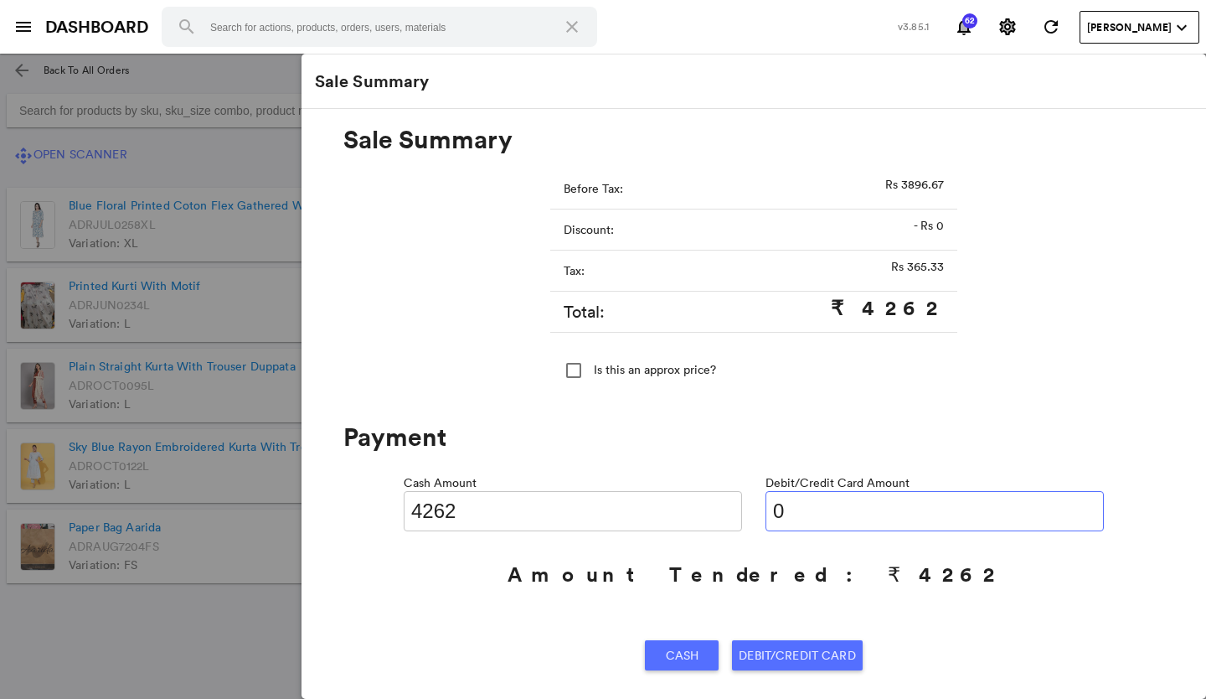
click at [824, 508] on input "0" at bounding box center [935, 511] width 338 height 40
type input "042"
type input "4220"
type input "0426"
type input "3836"
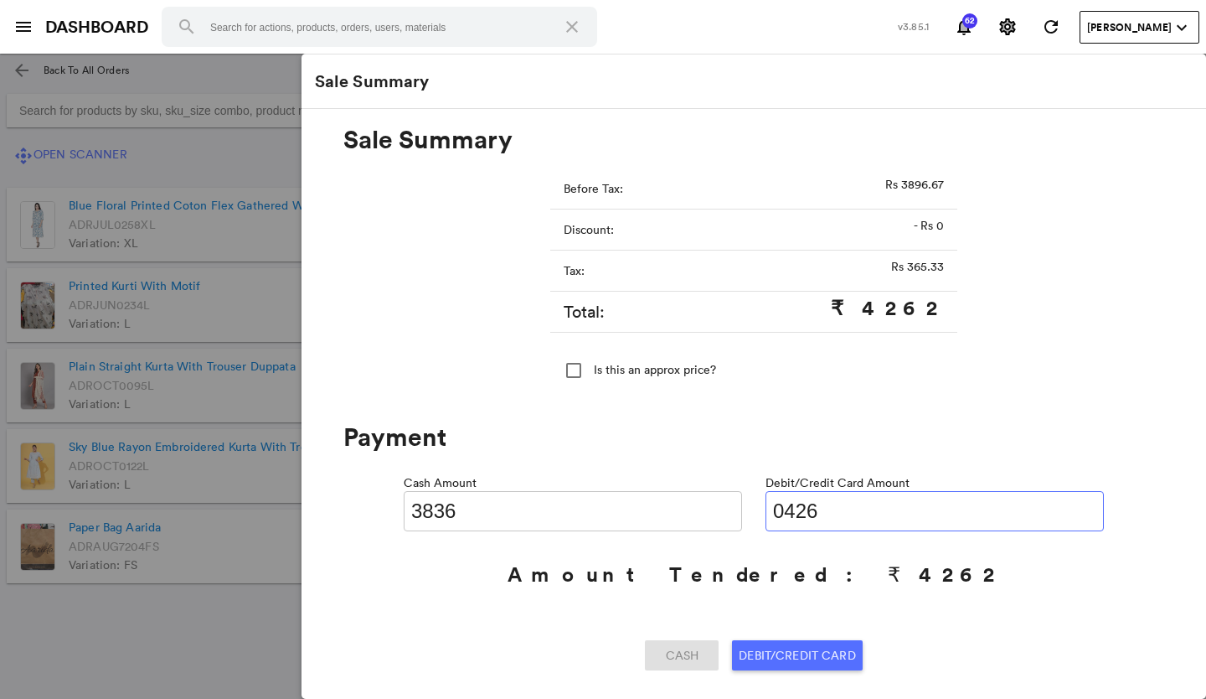
type input "04262"
type input "0"
type input "04262"
click at [777, 655] on span "Debit/Credit Card" at bounding box center [797, 655] width 116 height 30
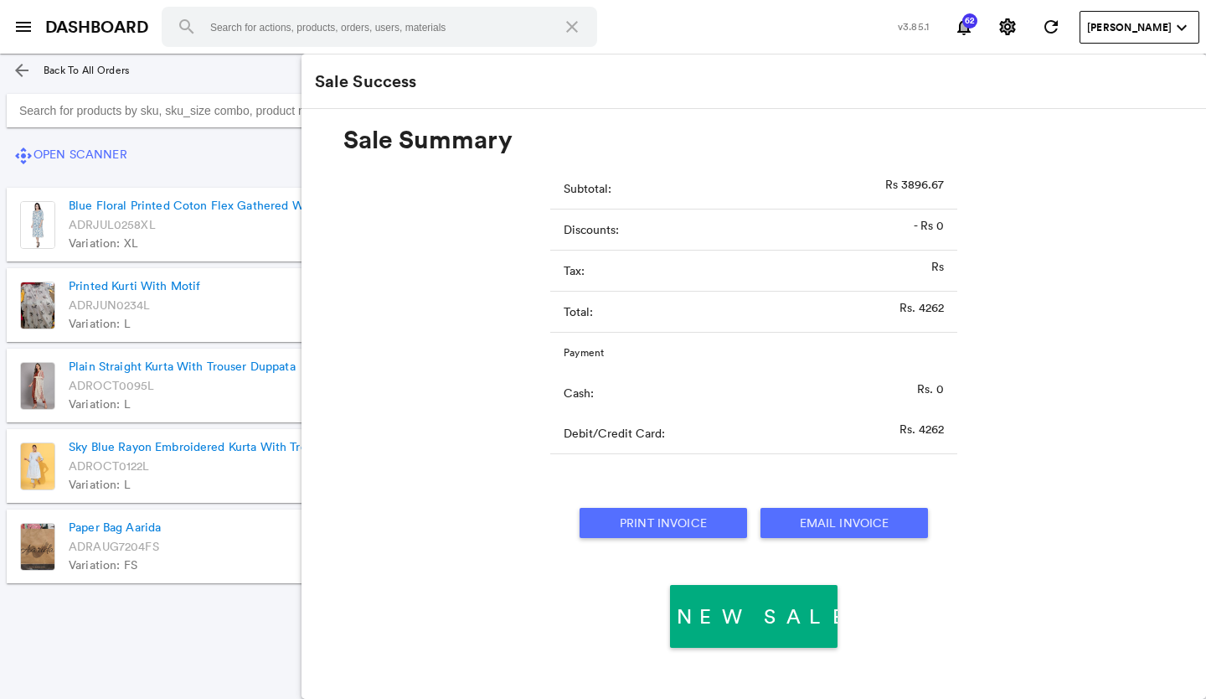
click at [669, 517] on button "Print Invoice" at bounding box center [664, 523] width 168 height 30
click at [245, 153] on div "control_camera Open Scanner add Add Customisable Product" at bounding box center [422, 154] width 845 height 40
click at [22, 27] on md-icon "menu" at bounding box center [23, 27] width 20 height 20
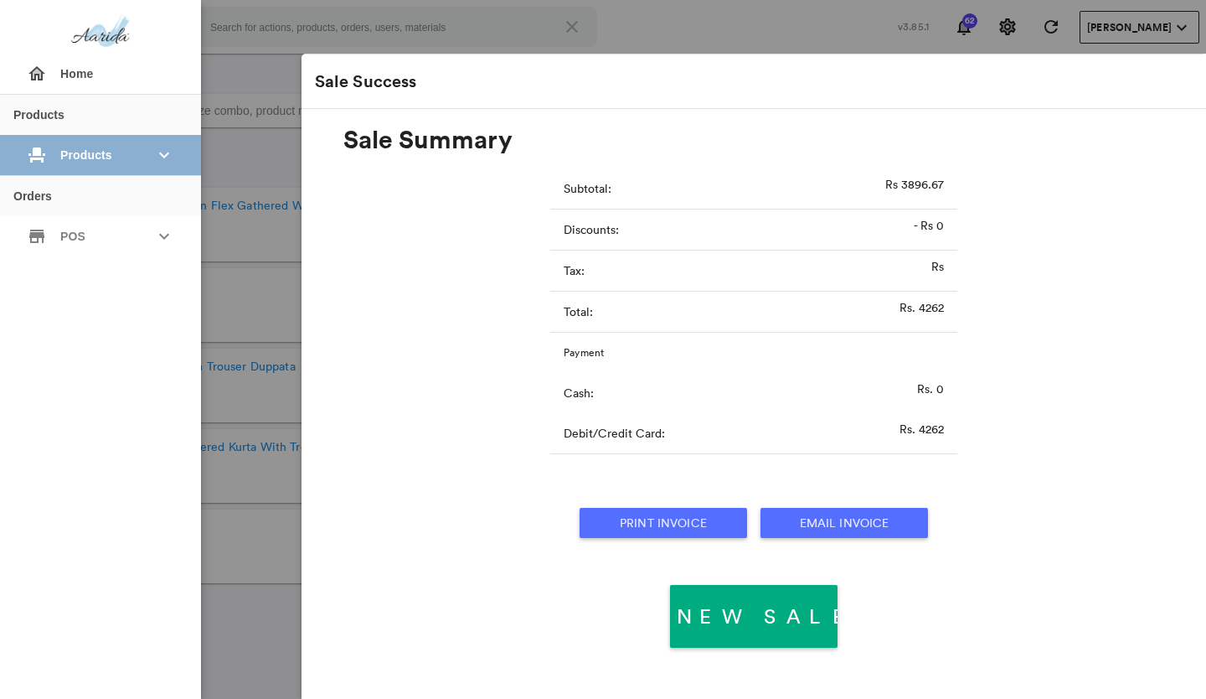
drag, startPoint x: 98, startPoint y: 245, endPoint x: 136, endPoint y: 173, distance: 80.6
click at [110, 214] on div "Orders store POS keyboard_arrow_down home Home add Add New" at bounding box center [100, 215] width 201 height 81
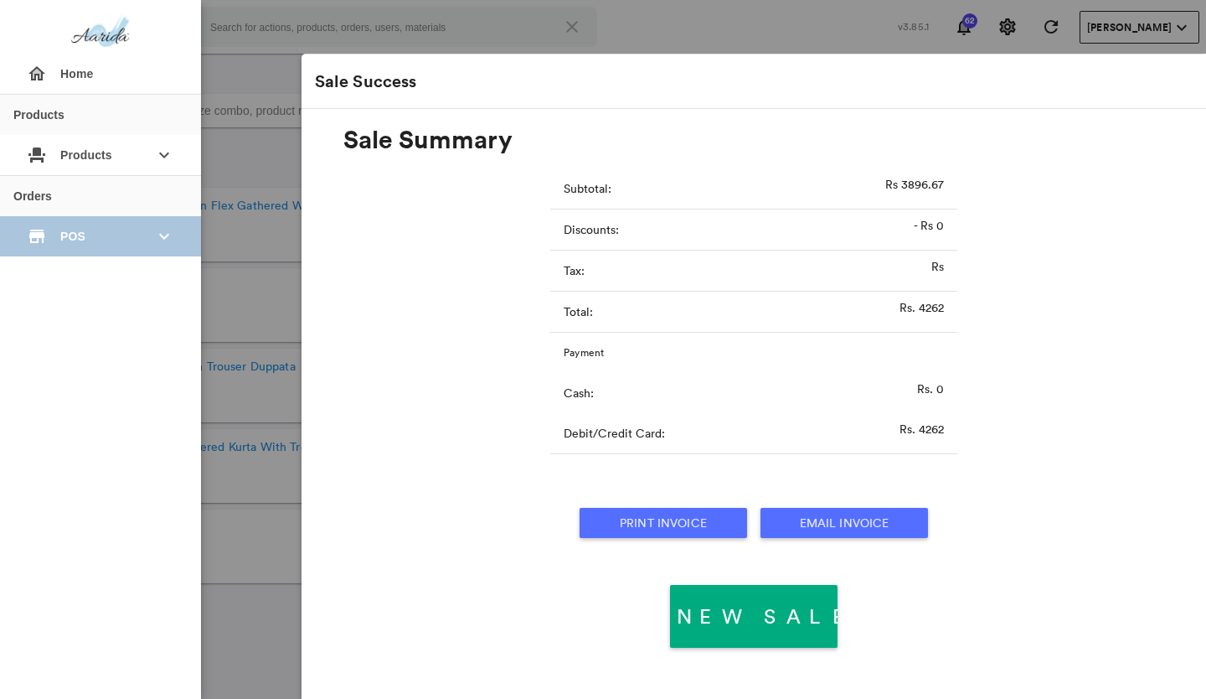
click at [129, 233] on span "POS" at bounding box center [100, 236] width 80 height 30
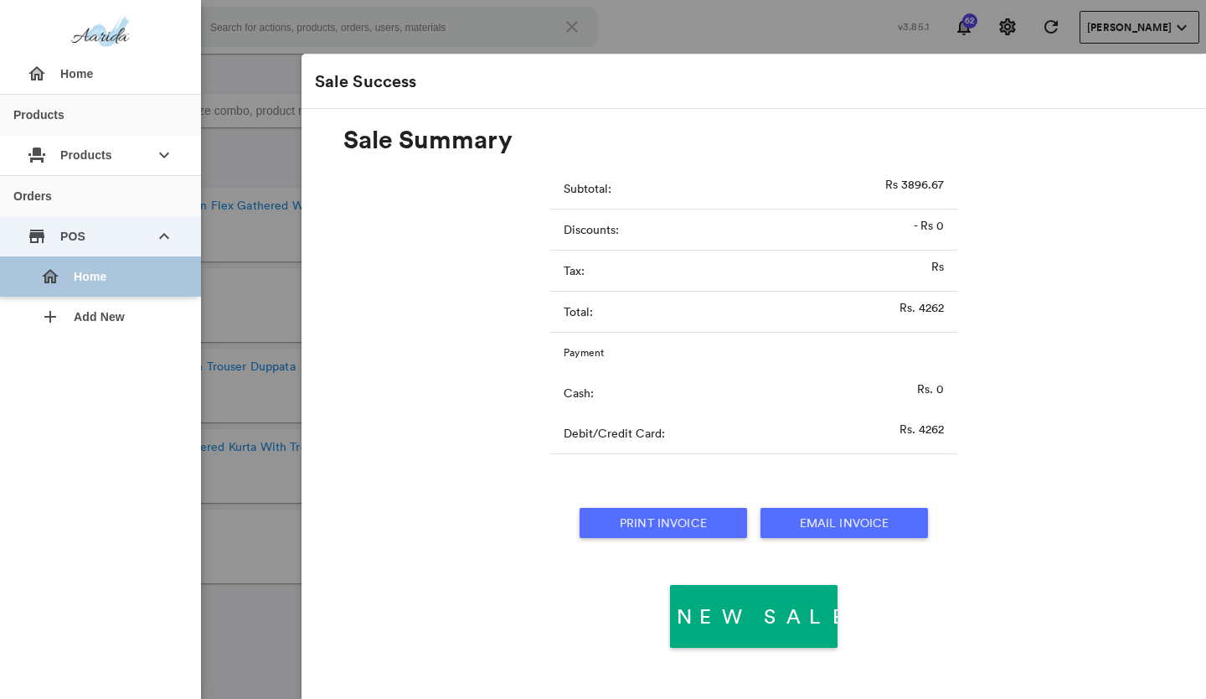
click at [124, 283] on div "home Home" at bounding box center [107, 276] width 161 height 40
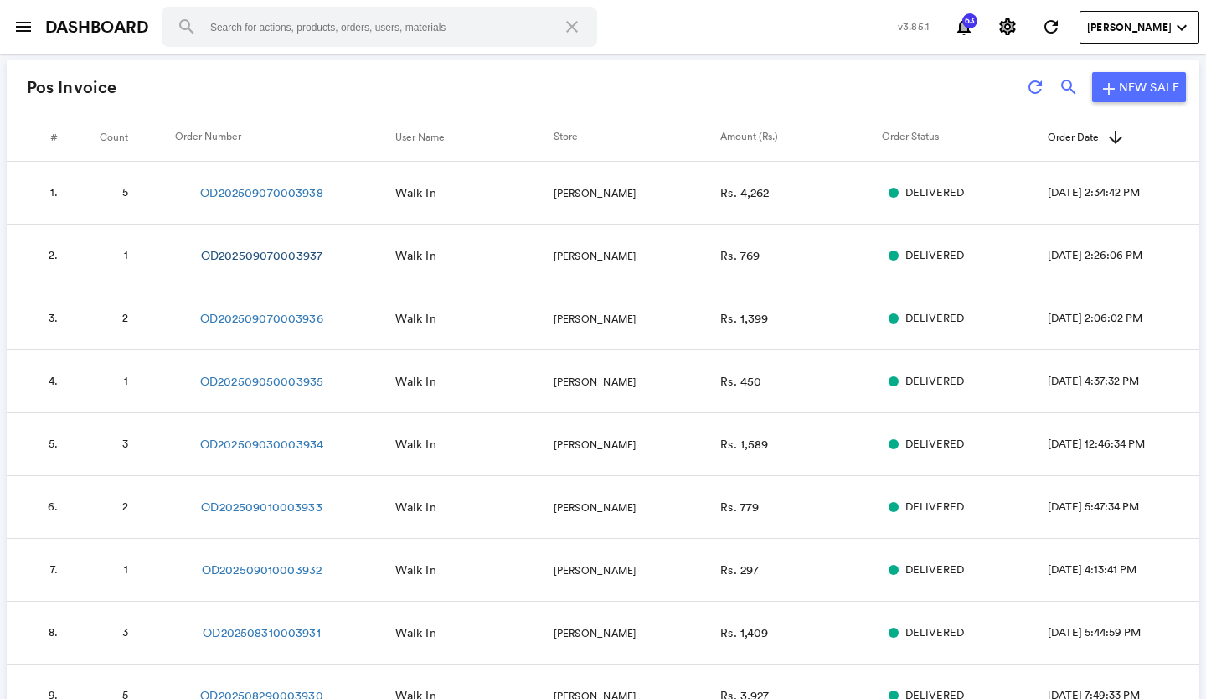
click at [275, 258] on link "OD202509070003937" at bounding box center [261, 255] width 121 height 17
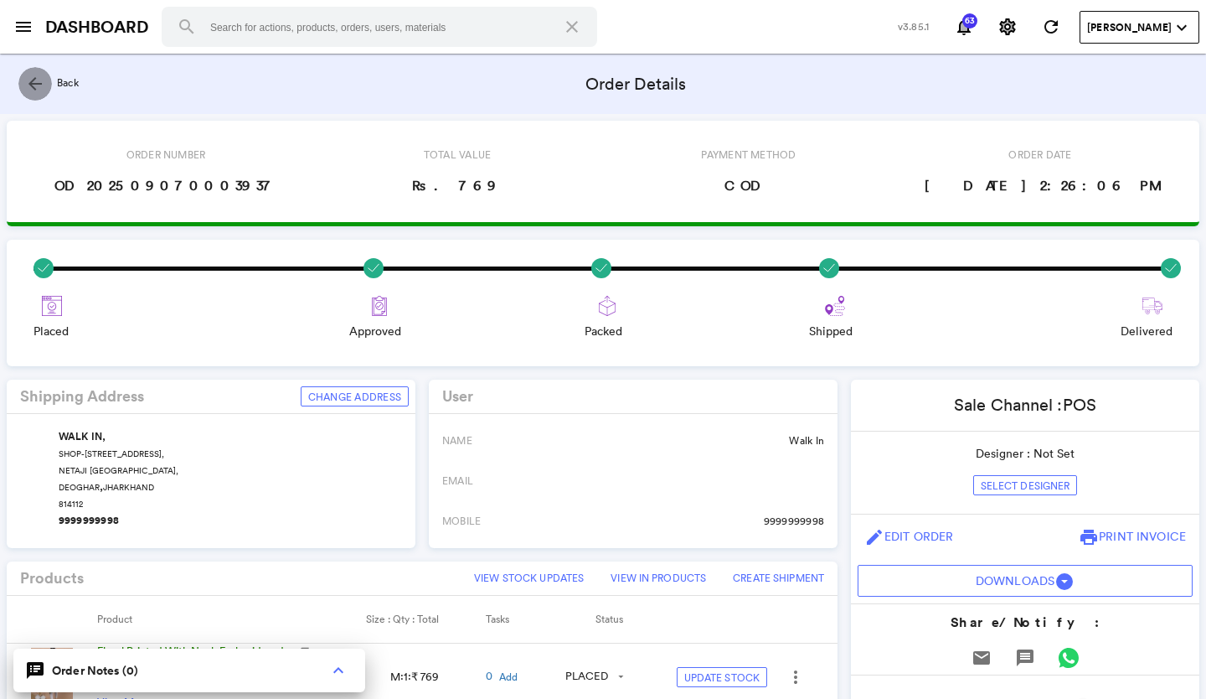
click at [39, 85] on md-icon "arrow_back" at bounding box center [35, 84] width 20 height 20
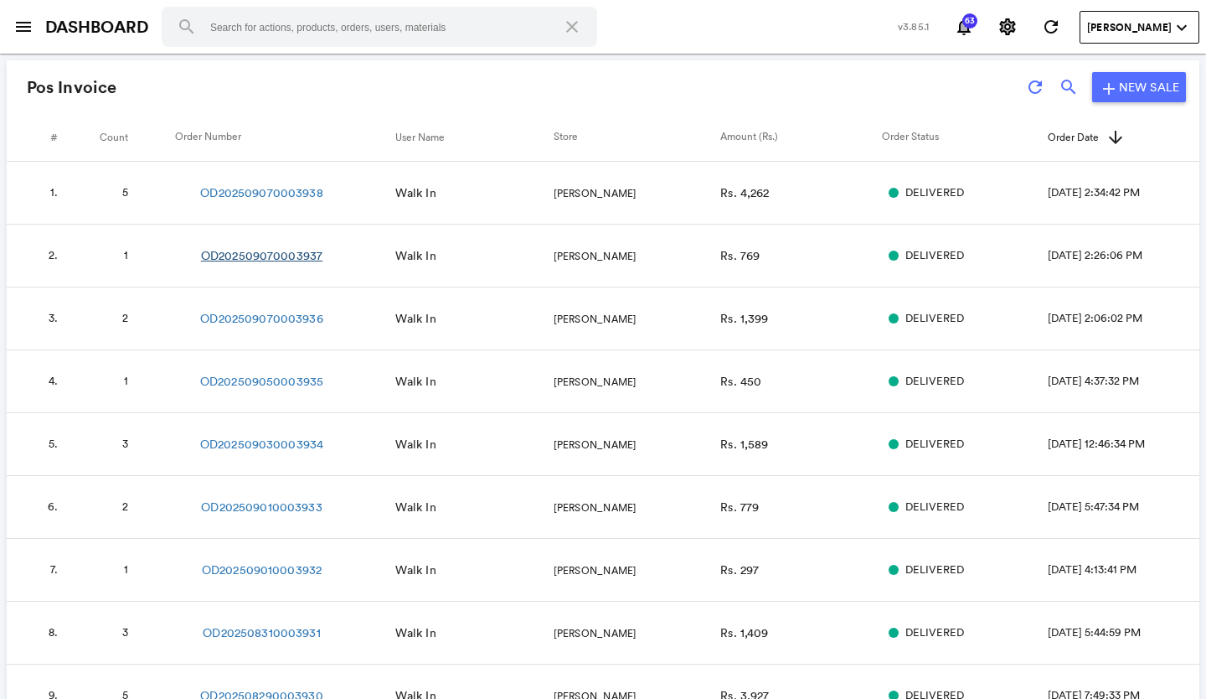
click at [283, 251] on link "OD202509070003937" at bounding box center [261, 255] width 121 height 17
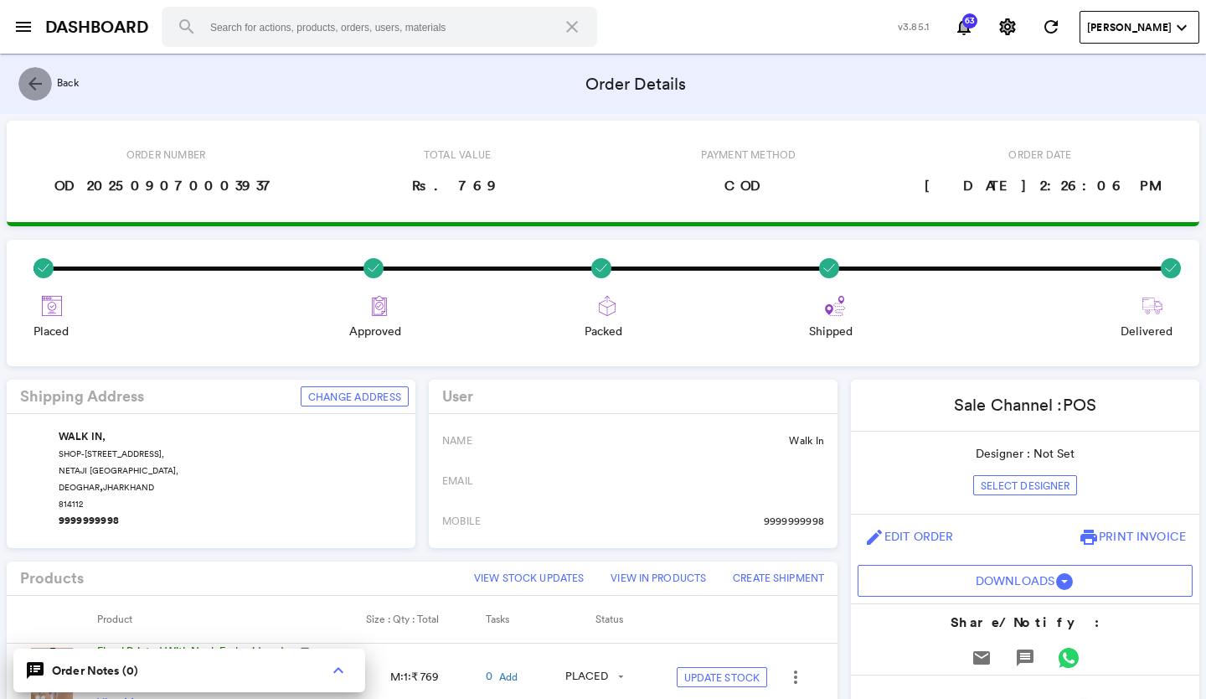
click at [27, 86] on md-icon "arrow_back" at bounding box center [35, 84] width 20 height 20
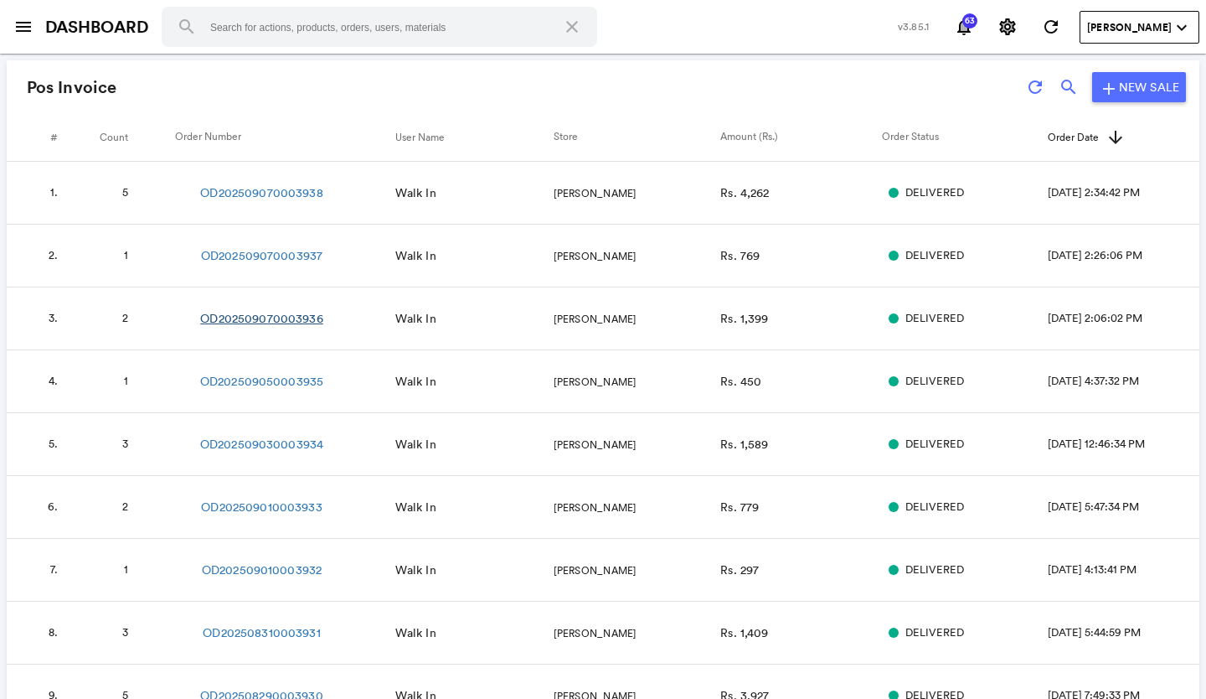
click at [292, 313] on link "OD202509070003936" at bounding box center [261, 318] width 122 height 17
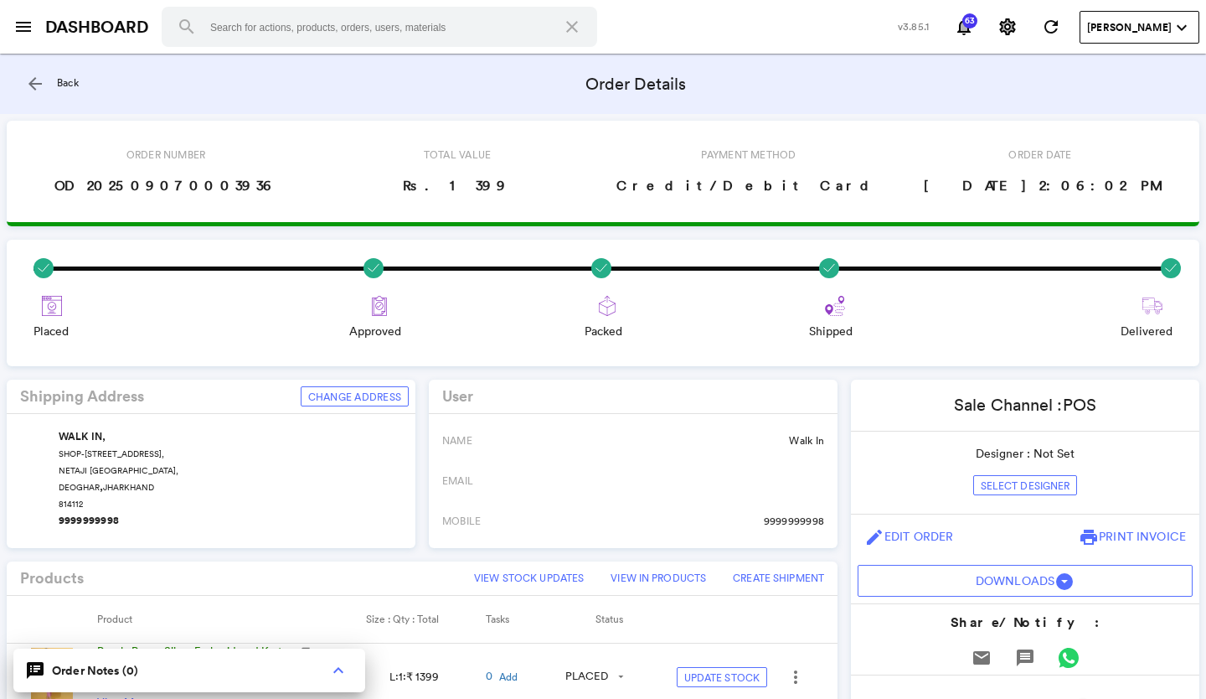
click at [34, 86] on md-icon "arrow_back" at bounding box center [35, 84] width 20 height 20
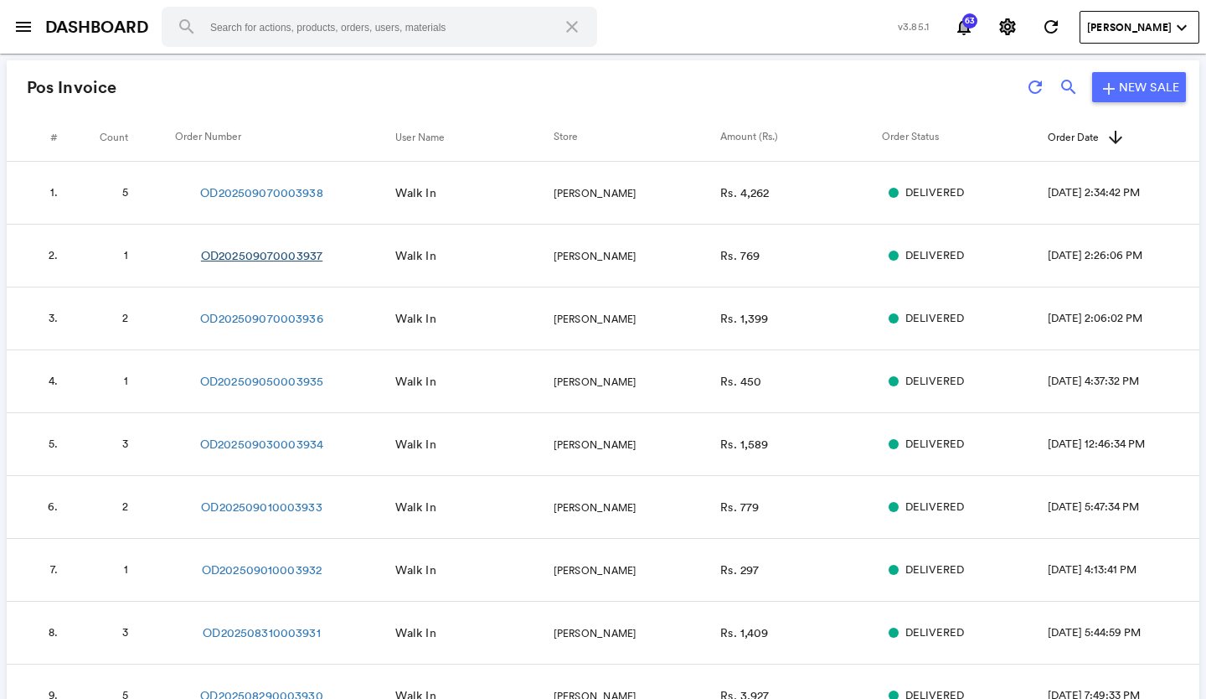
click at [290, 256] on link "OD202509070003937" at bounding box center [261, 255] width 121 height 17
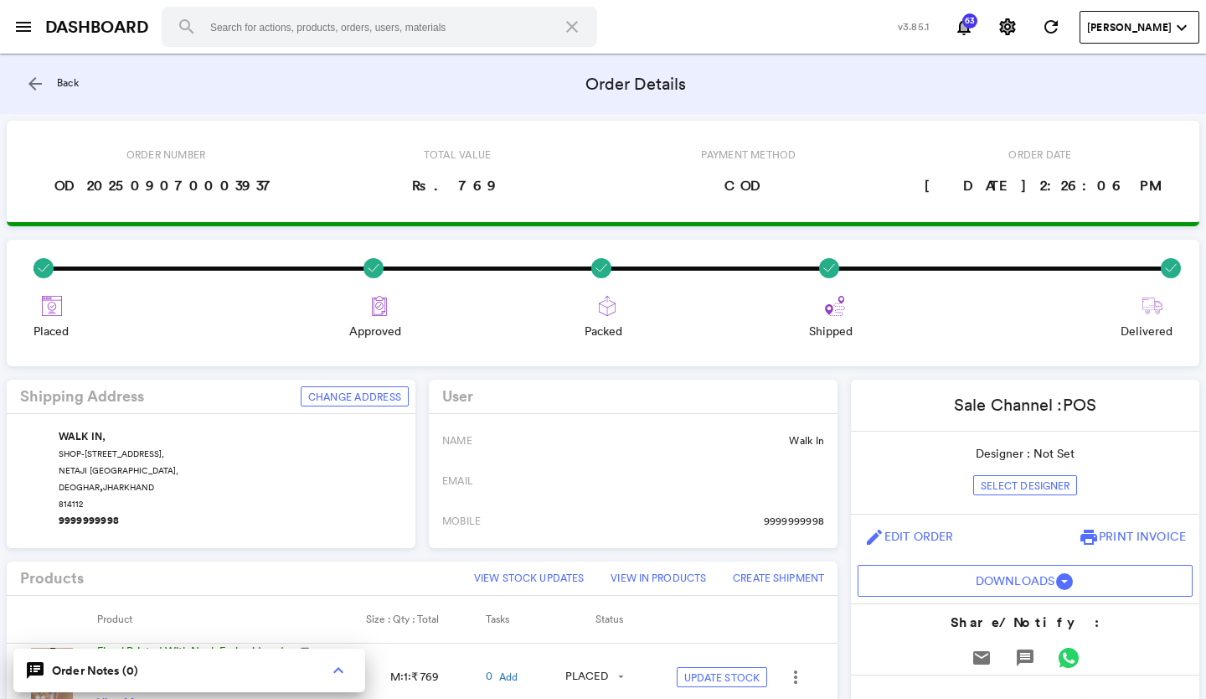
click at [34, 86] on md-icon "arrow_back" at bounding box center [35, 84] width 20 height 20
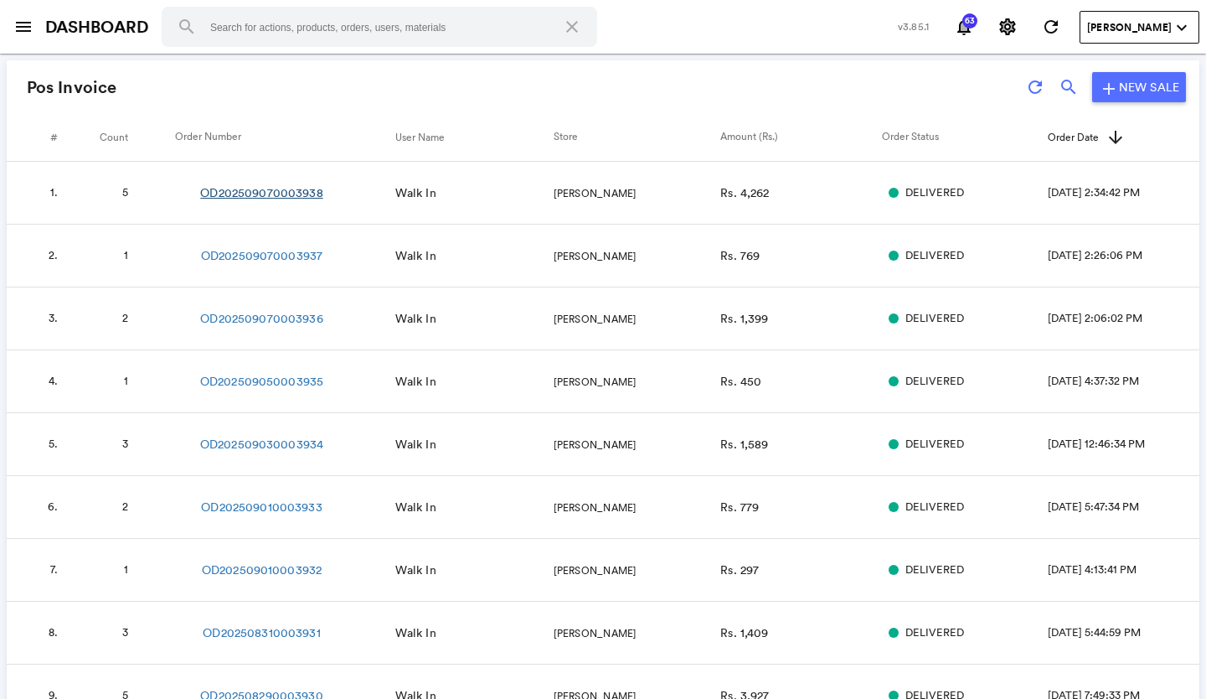
click at [282, 189] on link "OD202509070003938" at bounding box center [261, 192] width 122 height 17
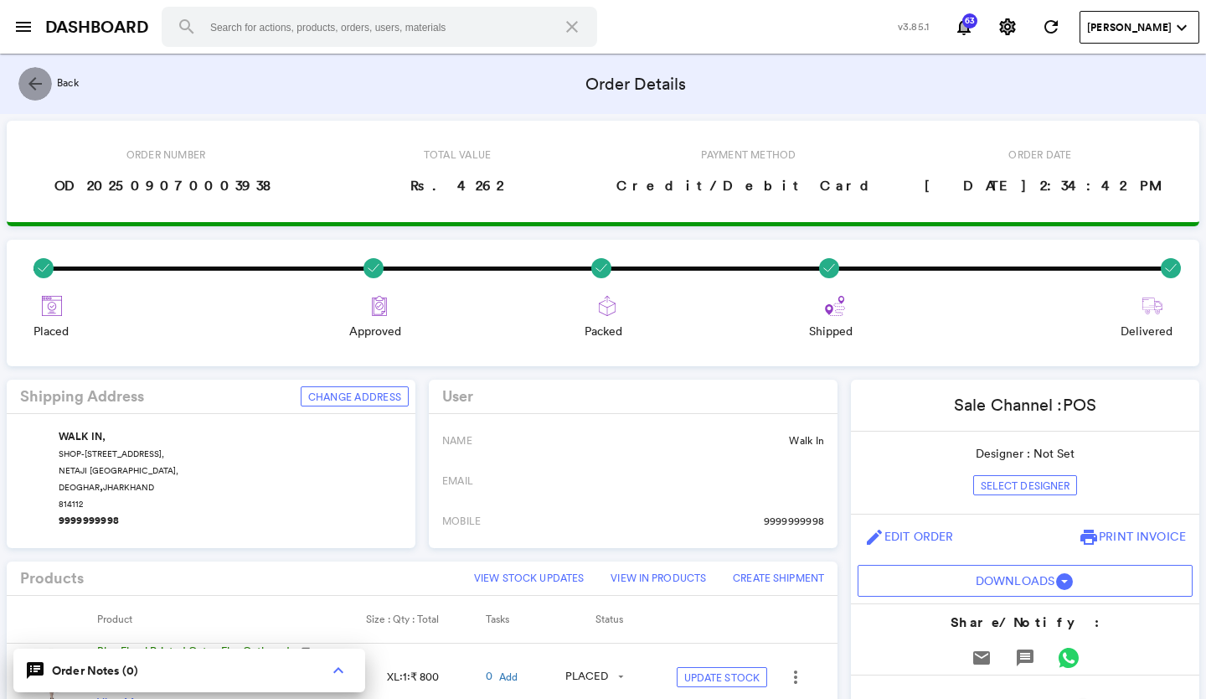
click at [40, 85] on md-icon "arrow_back" at bounding box center [35, 84] width 20 height 20
